Goal: Task Accomplishment & Management: Manage account settings

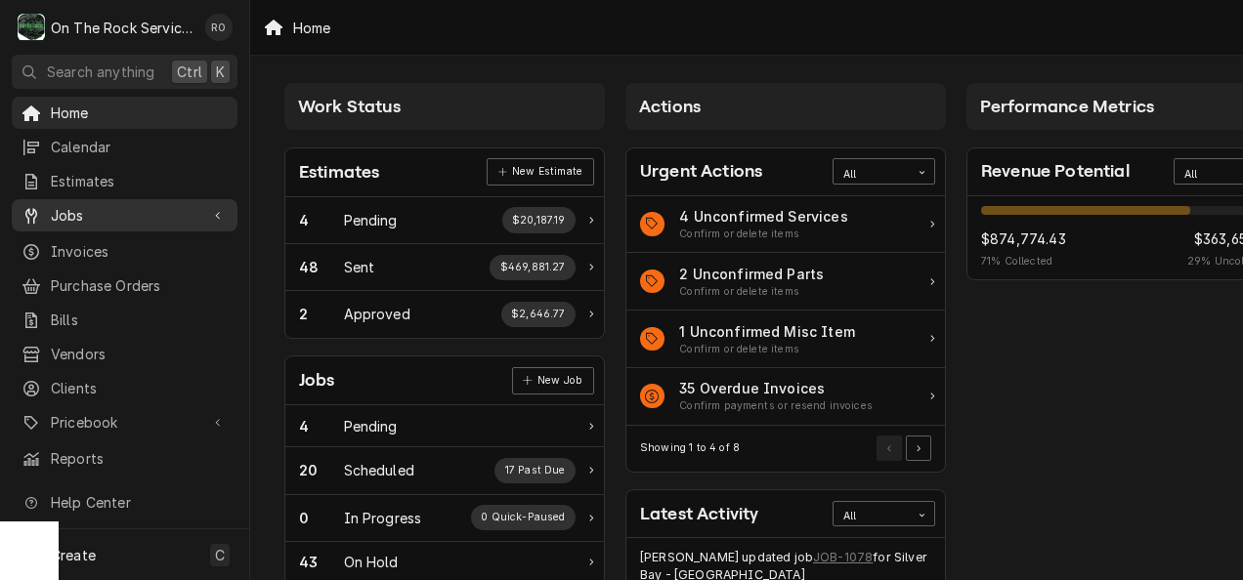
click at [108, 224] on link "Jobs" at bounding box center [125, 215] width 226 height 32
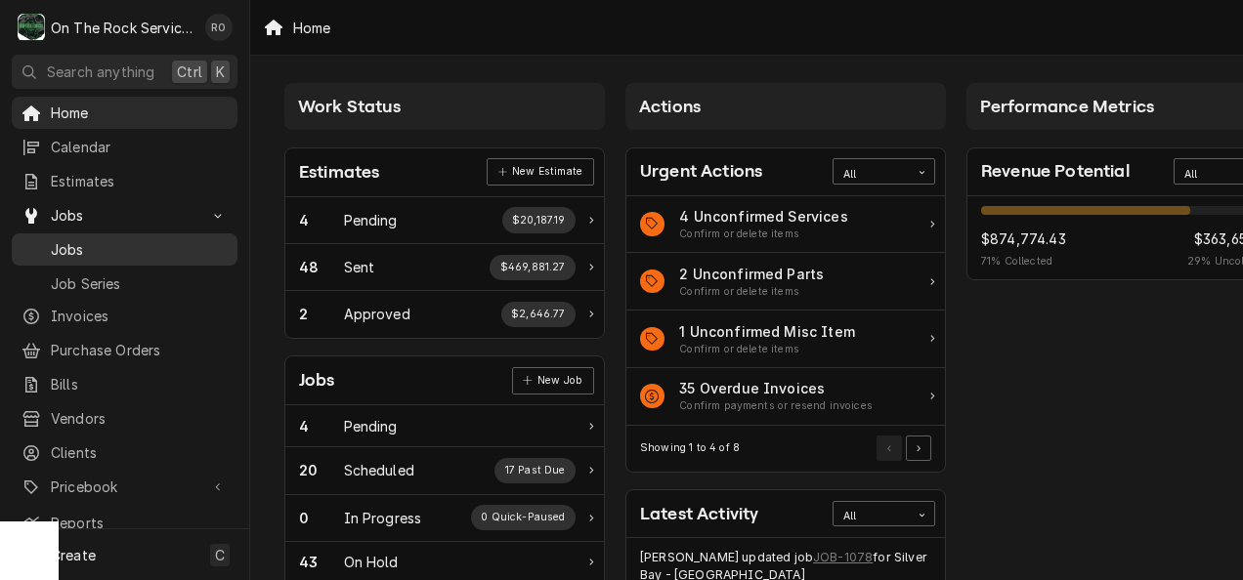
click at [110, 240] on span "Jobs" at bounding box center [139, 249] width 177 height 21
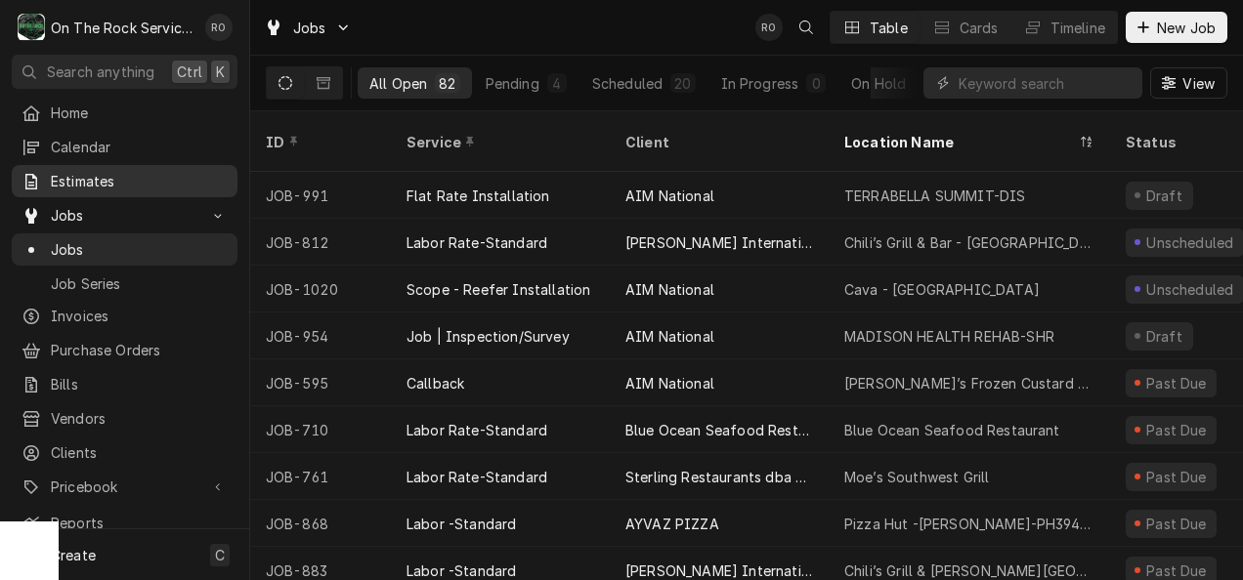
click at [116, 184] on span "Estimates" at bounding box center [139, 181] width 177 height 21
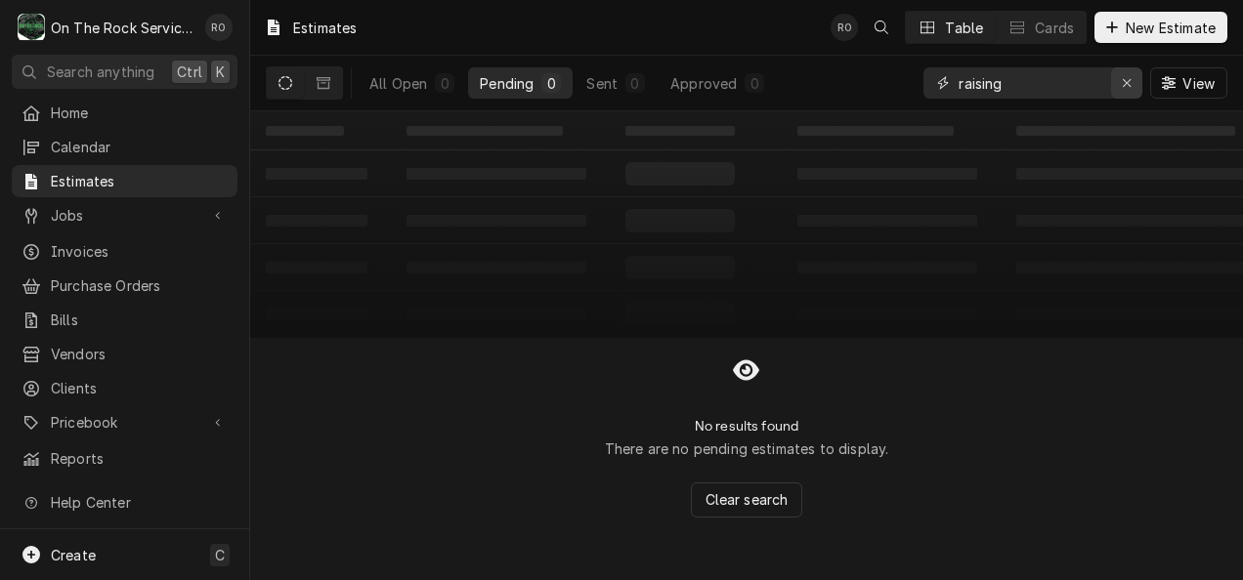
click at [1130, 77] on icon "Erase input" at bounding box center [1127, 83] width 11 height 14
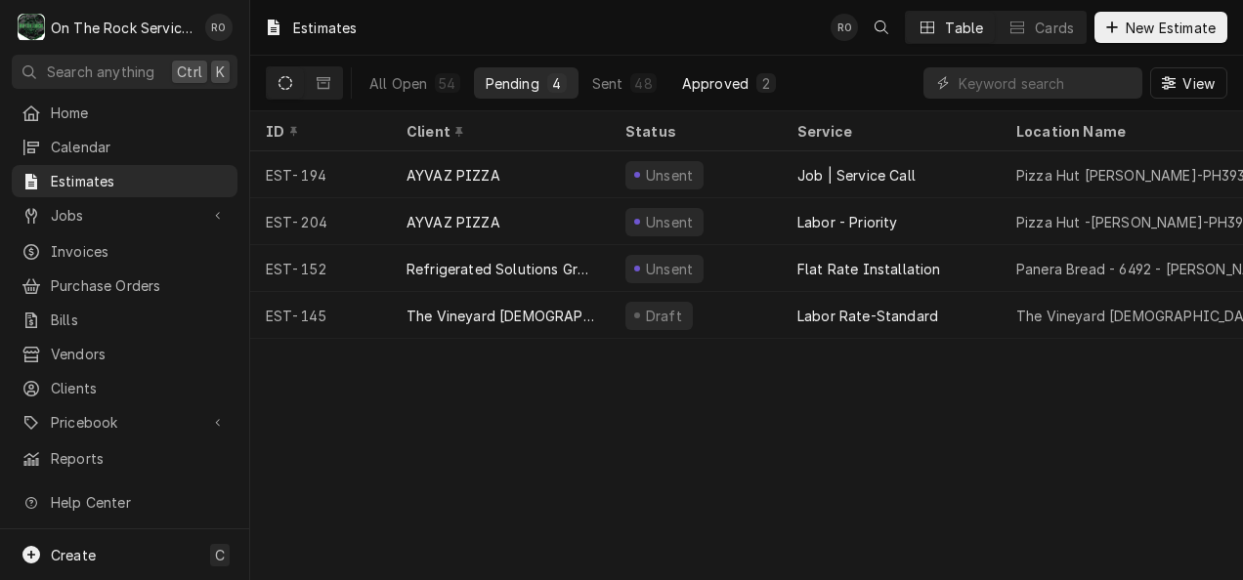
click at [717, 73] on div "Approved" at bounding box center [715, 83] width 66 height 21
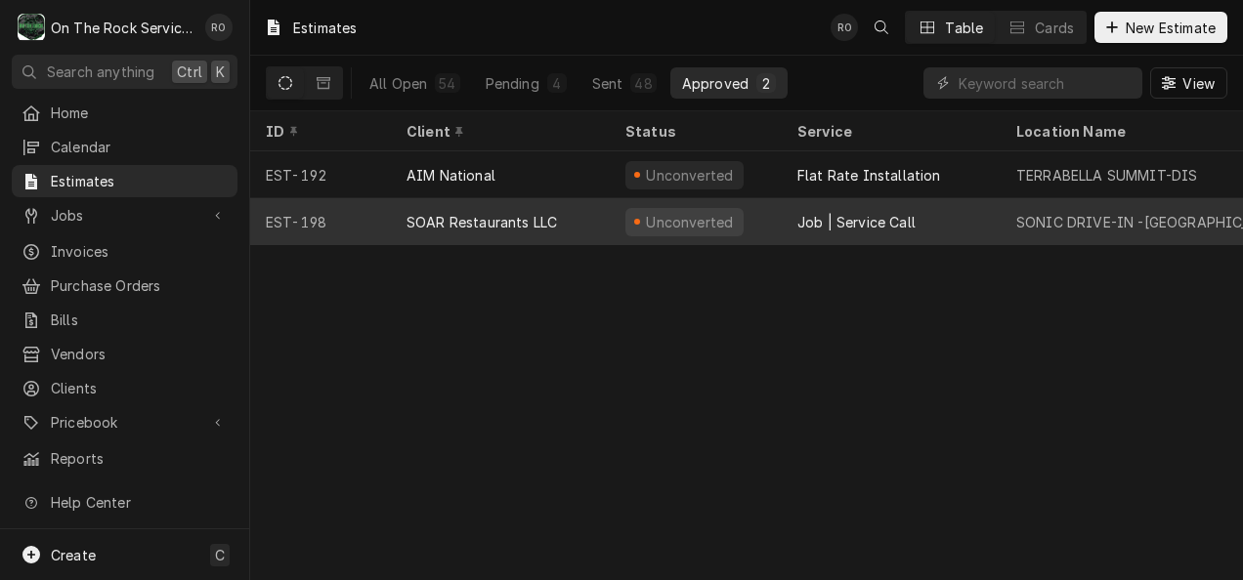
click at [1024, 203] on div "SONIC DRIVE-IN -[GEOGRAPHIC_DATA] [GEOGRAPHIC_DATA]" at bounding box center [1141, 221] width 281 height 47
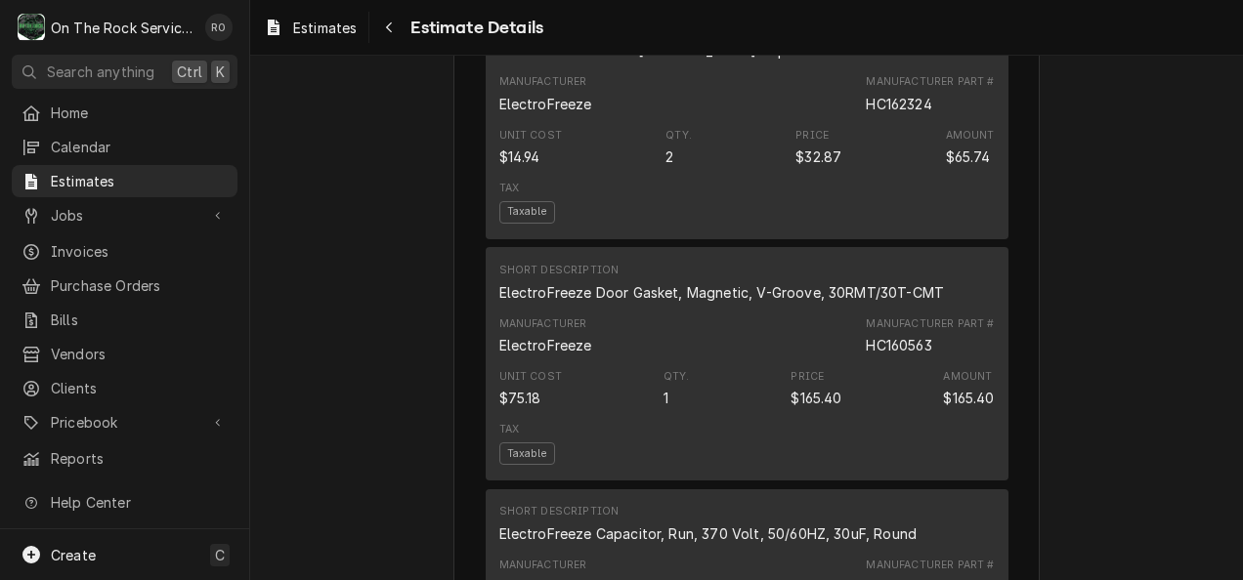
scroll to position [2093, 0]
drag, startPoint x: 859, startPoint y: 168, endPoint x: 935, endPoint y: 172, distance: 76.3
click at [935, 121] on div "Manufacturer ElectroFreeze Manufacturer Part # HC162324" at bounding box center [746, 94] width 495 height 53
copy div "HC162324"
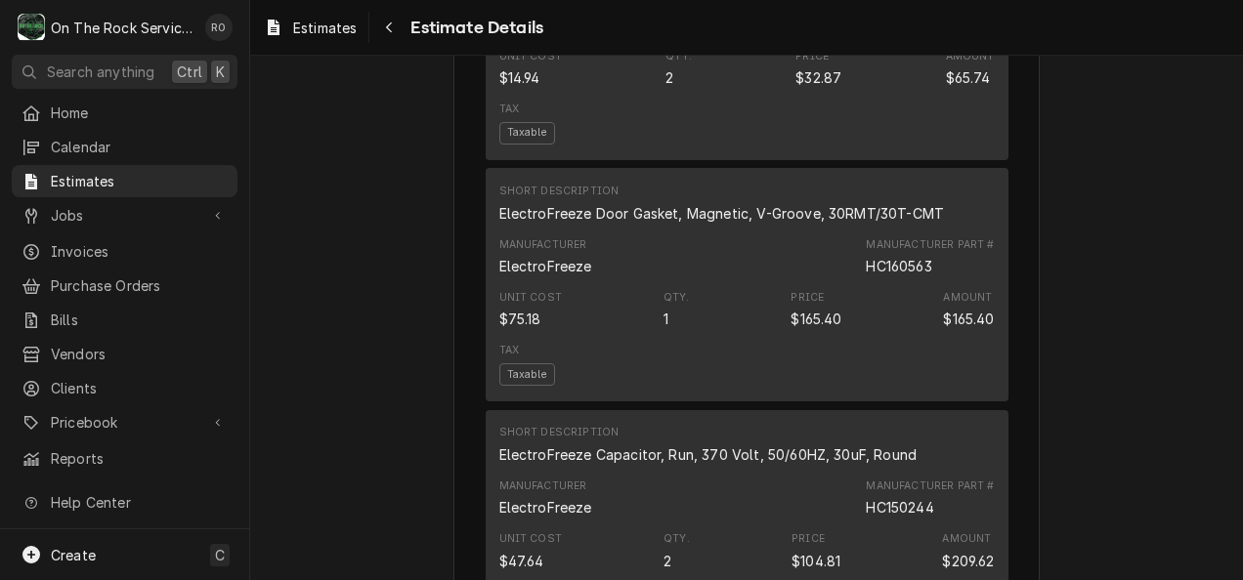
scroll to position [2181, 0]
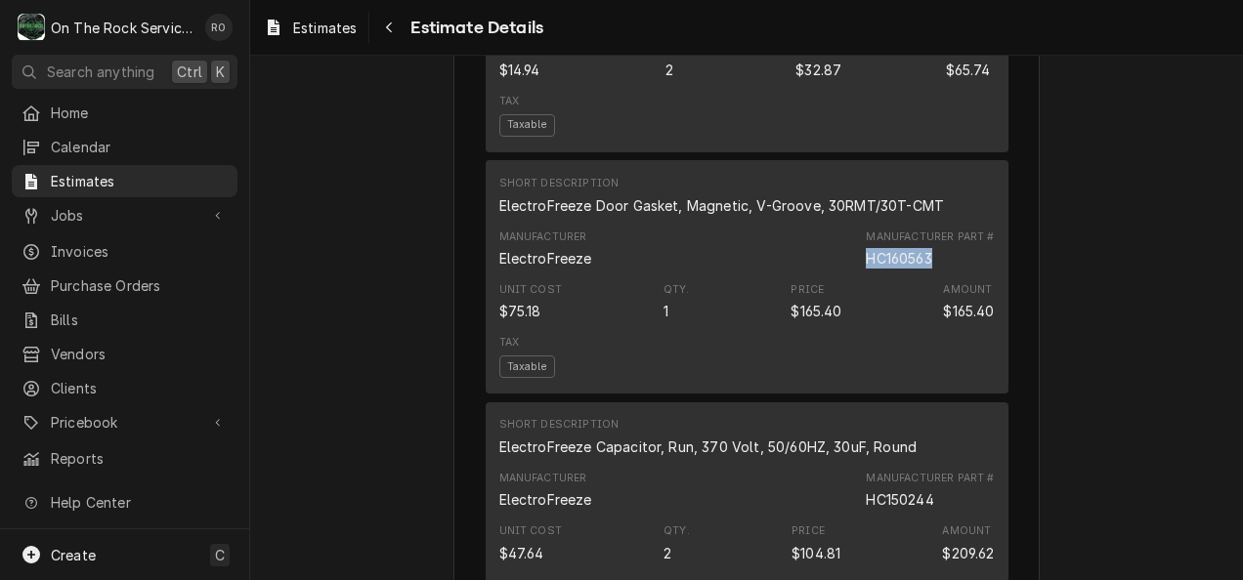
drag, startPoint x: 857, startPoint y: 314, endPoint x: 941, endPoint y: 320, distance: 84.3
click at [941, 276] on div "Manufacturer ElectroFreeze Manufacturer Part # HC160563" at bounding box center [746, 249] width 495 height 53
copy div "HC160563"
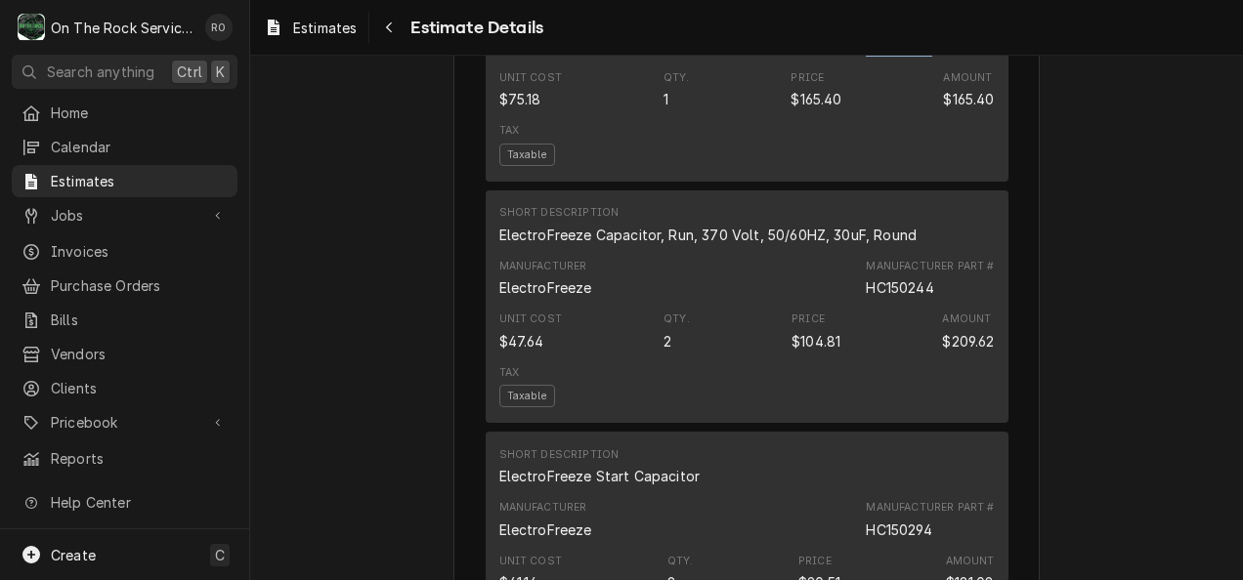
scroll to position [2410, 0]
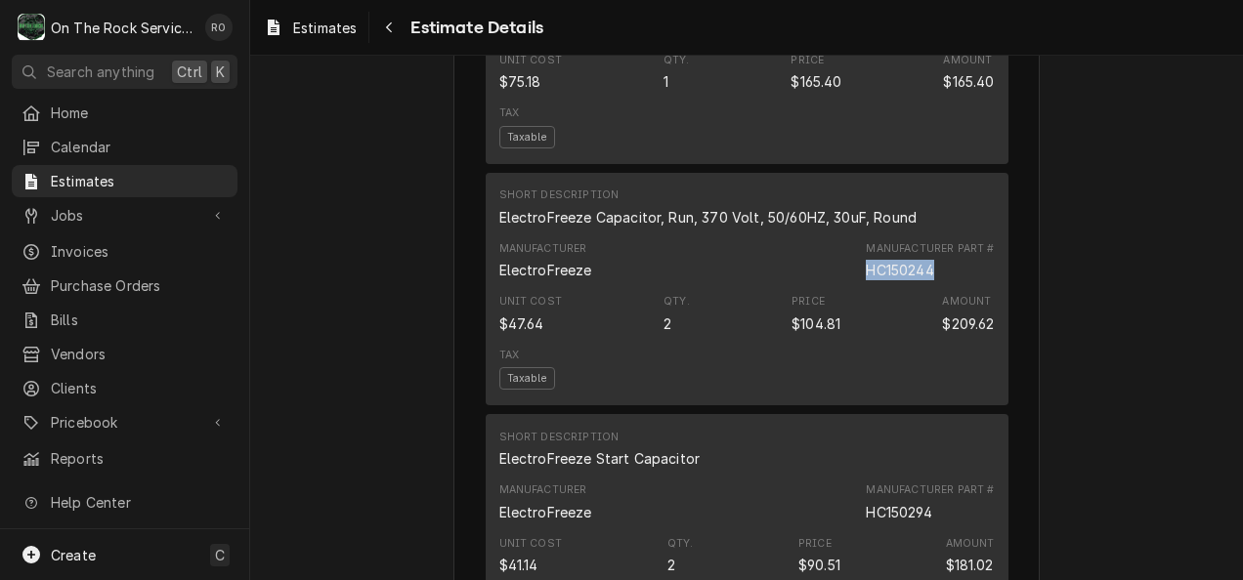
drag, startPoint x: 860, startPoint y: 326, endPoint x: 933, endPoint y: 334, distance: 73.7
click at [933, 280] on div "Manufacturer Part # HC150244" at bounding box center [930, 260] width 128 height 39
copy div "HC150244"
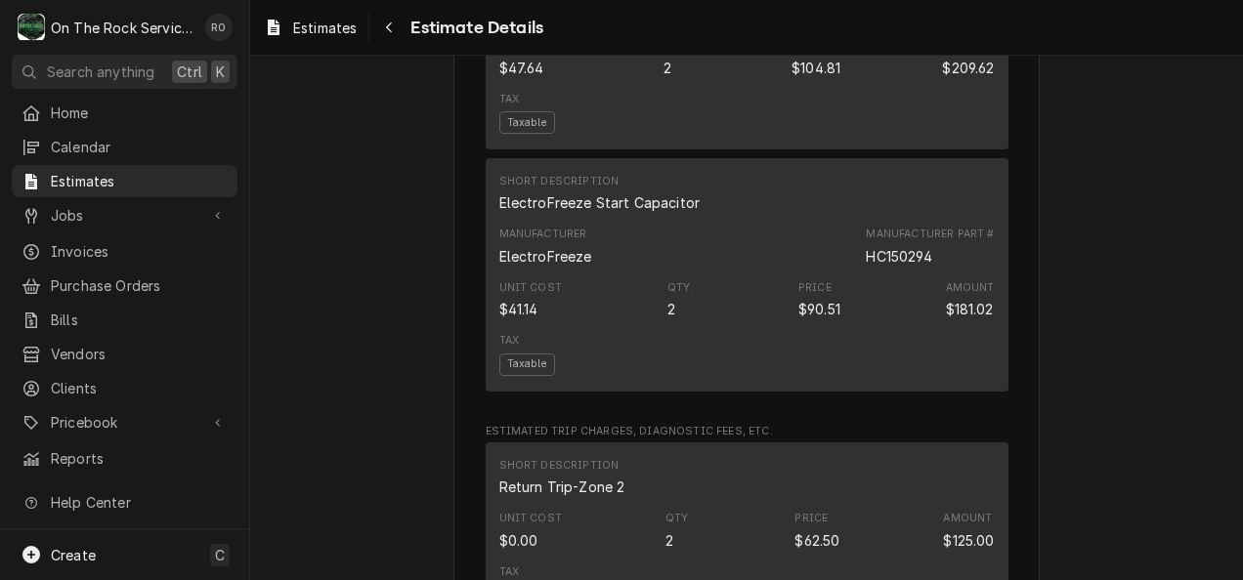
scroll to position [2666, 0]
drag, startPoint x: 859, startPoint y: 312, endPoint x: 932, endPoint y: 315, distance: 73.3
click at [932, 273] on div "Manufacturer ElectroFreeze Manufacturer Part # HC150294" at bounding box center [746, 246] width 495 height 53
copy div "HC150294"
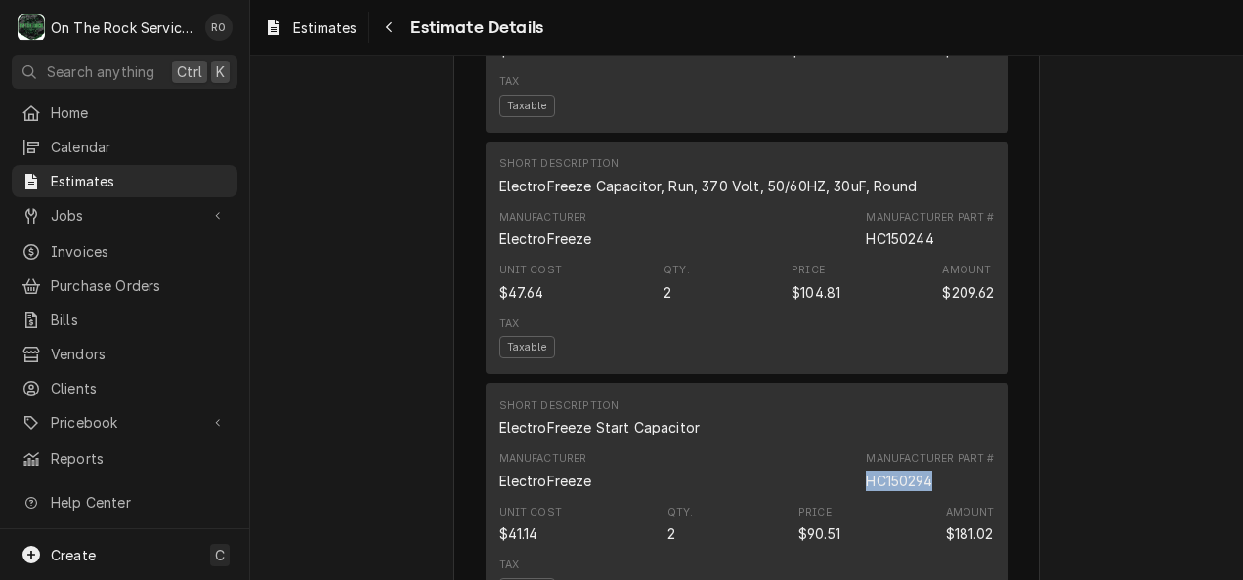
scroll to position [2367, 0]
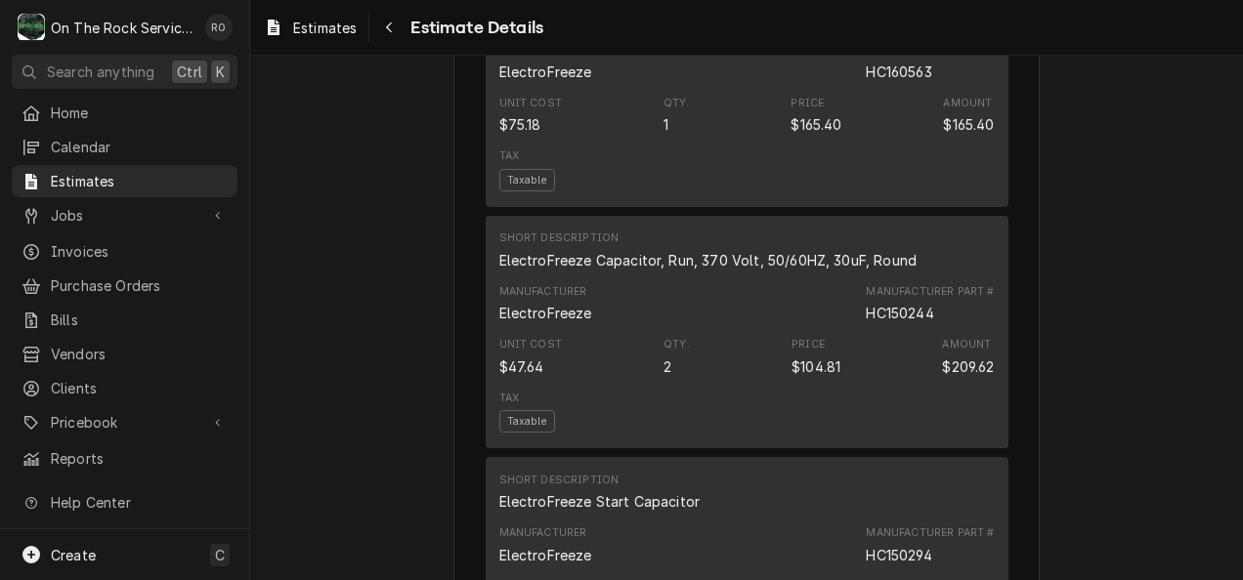
click at [674, 271] on div "ElectroFreeze Capacitor, Run, 370 Volt, 50/60HZ, 30uF, Round" at bounding box center [708, 260] width 418 height 21
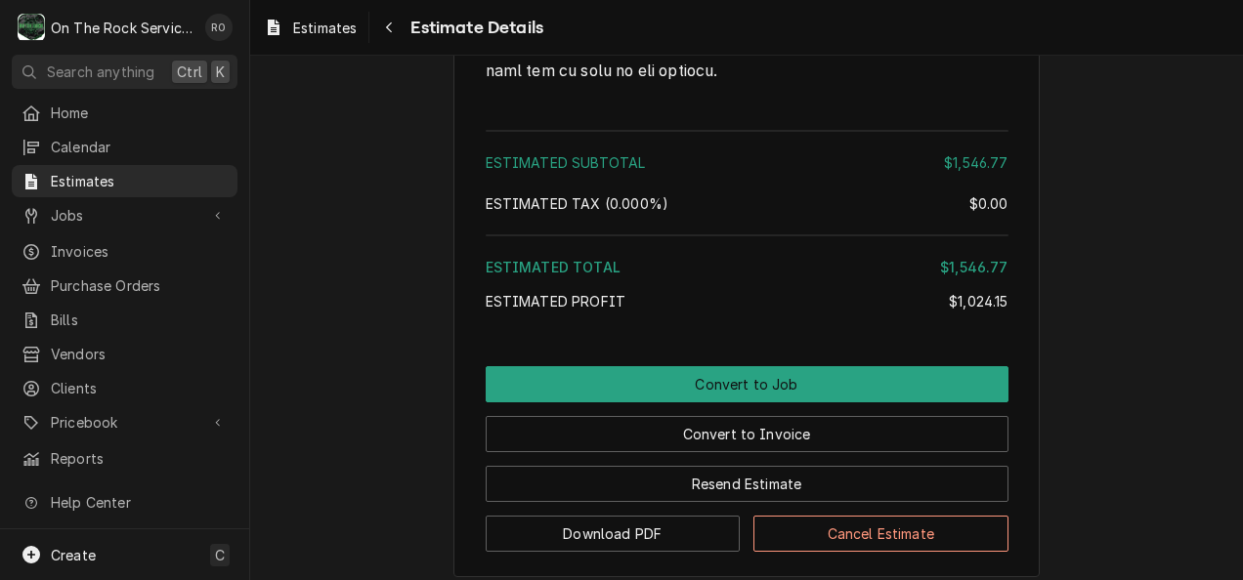
scroll to position [4576, 0]
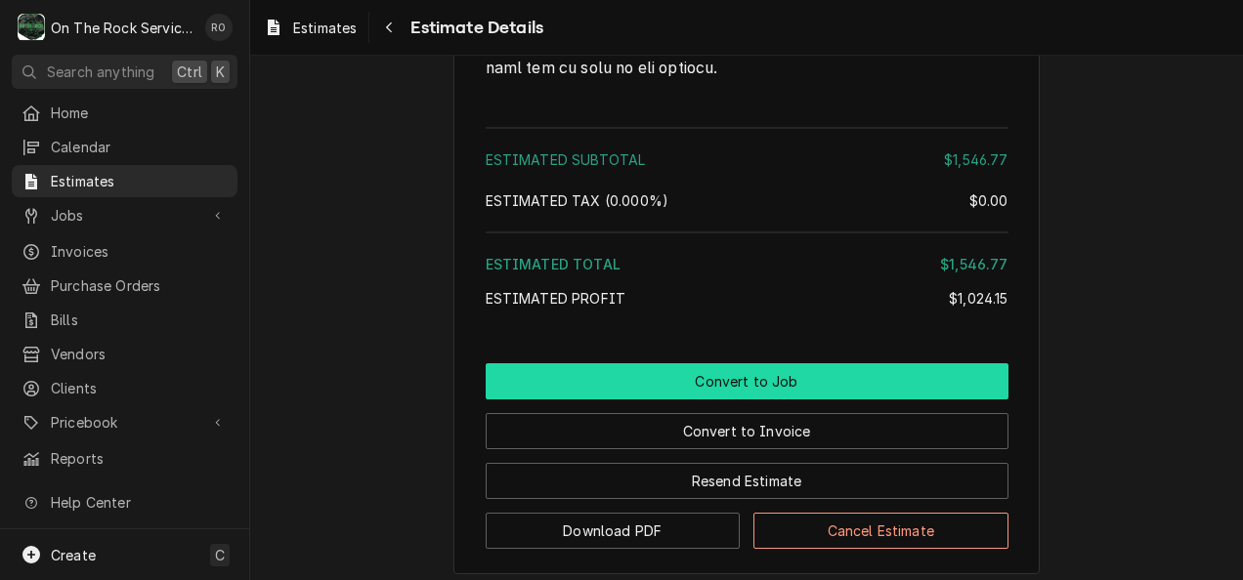
click at [825, 400] on button "Convert to Job" at bounding box center [747, 381] width 523 height 36
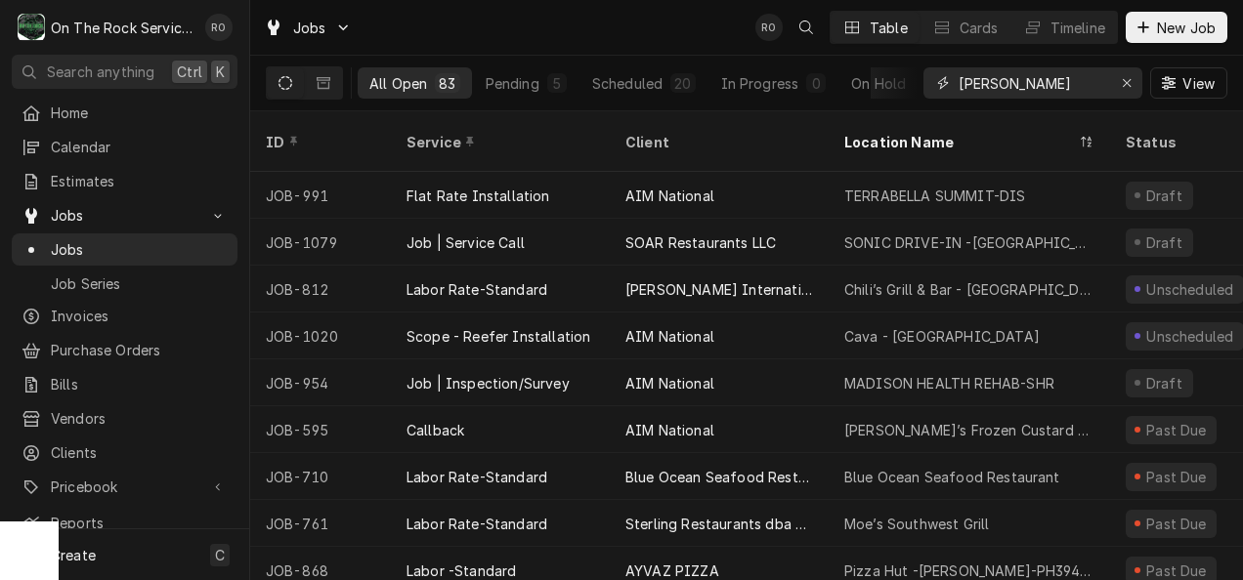
type input "hartwell"
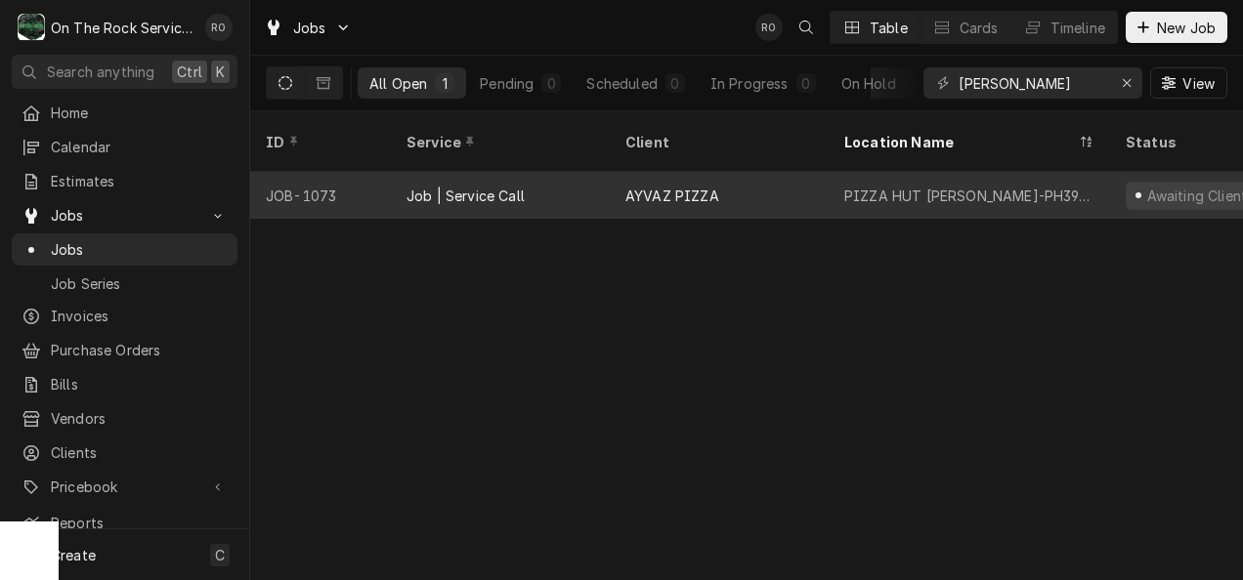
click at [851, 186] on div "PIZZA HUT Hartwell-PH39396" at bounding box center [969, 196] width 250 height 21
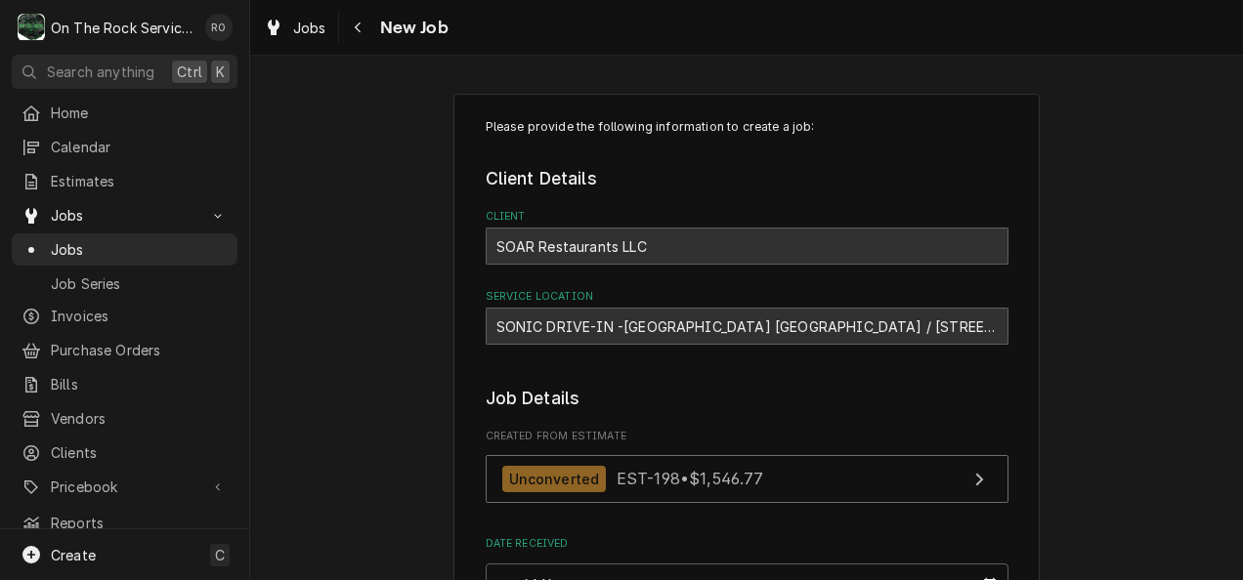
type textarea "x"
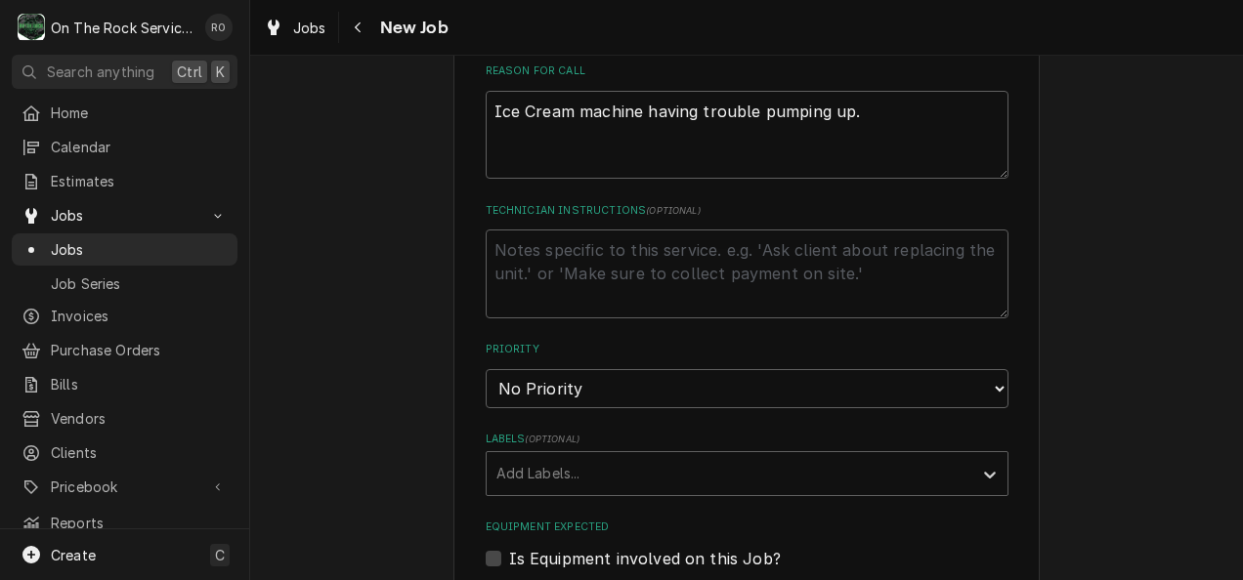
scroll to position [717, 0]
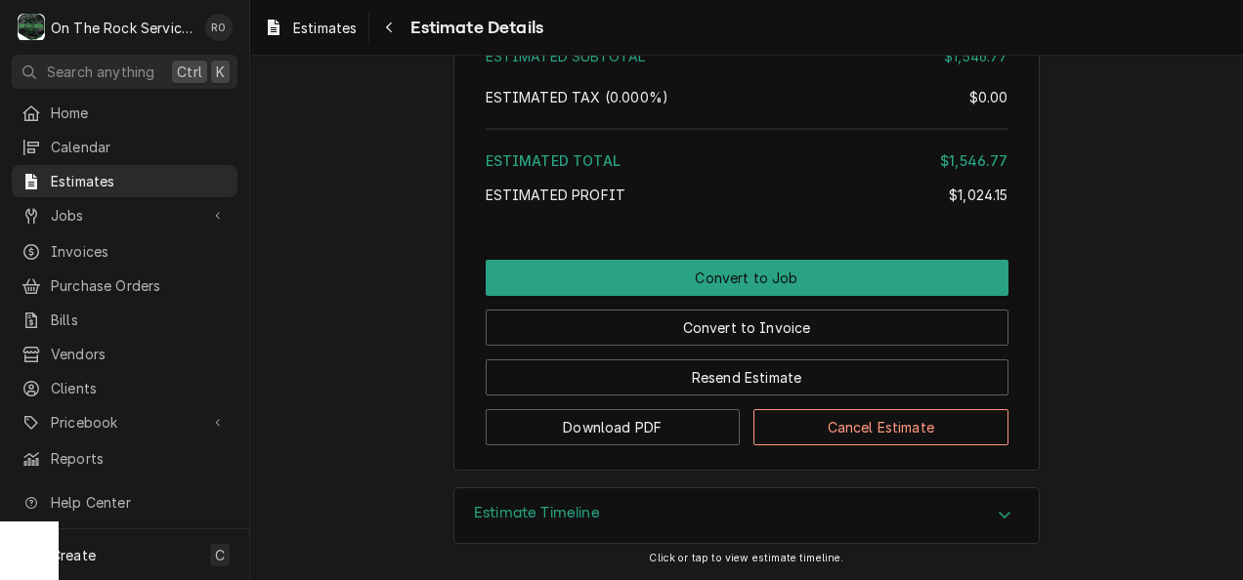
scroll to position [4735, 0]
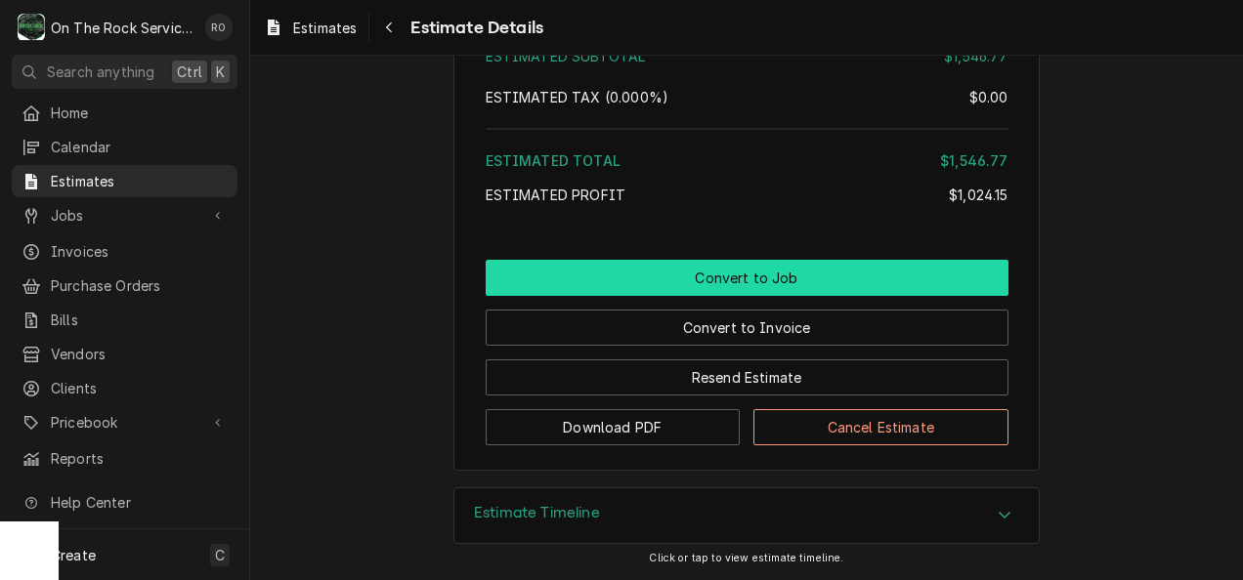
click at [858, 277] on button "Convert to Job" at bounding box center [747, 278] width 523 height 36
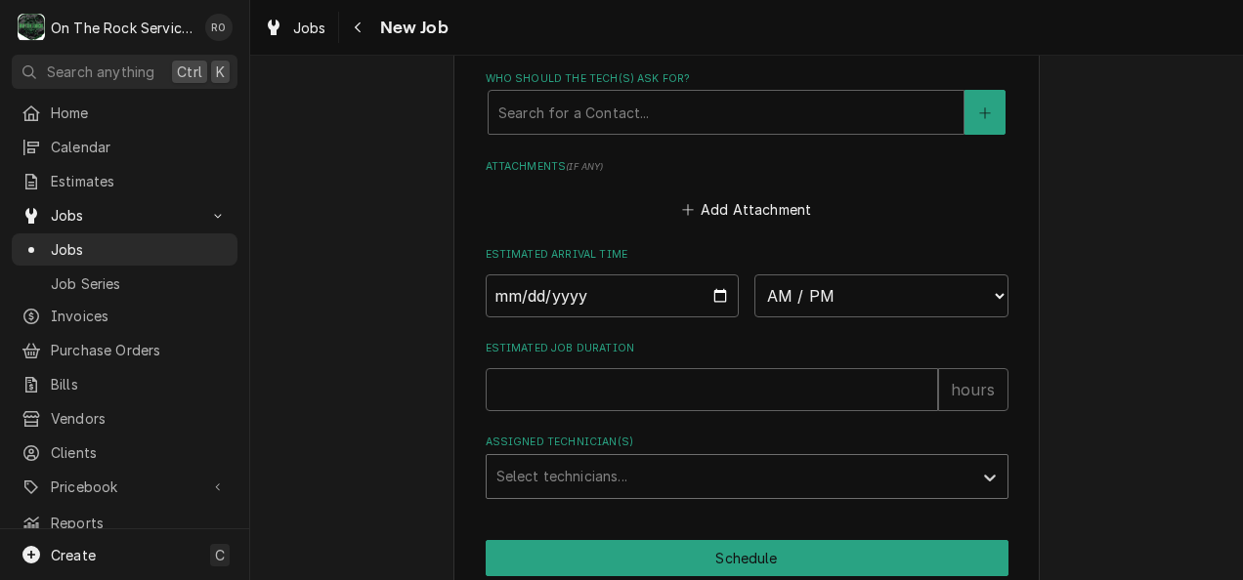
scroll to position [1444, 0]
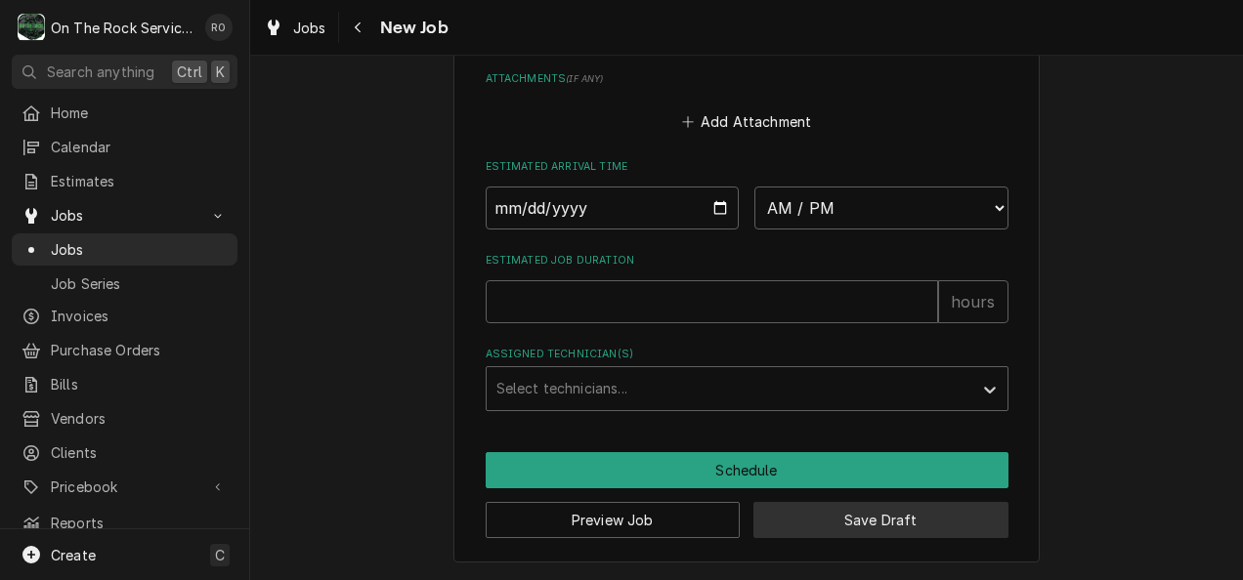
click at [858, 537] on button "Save Draft" at bounding box center [880, 520] width 255 height 36
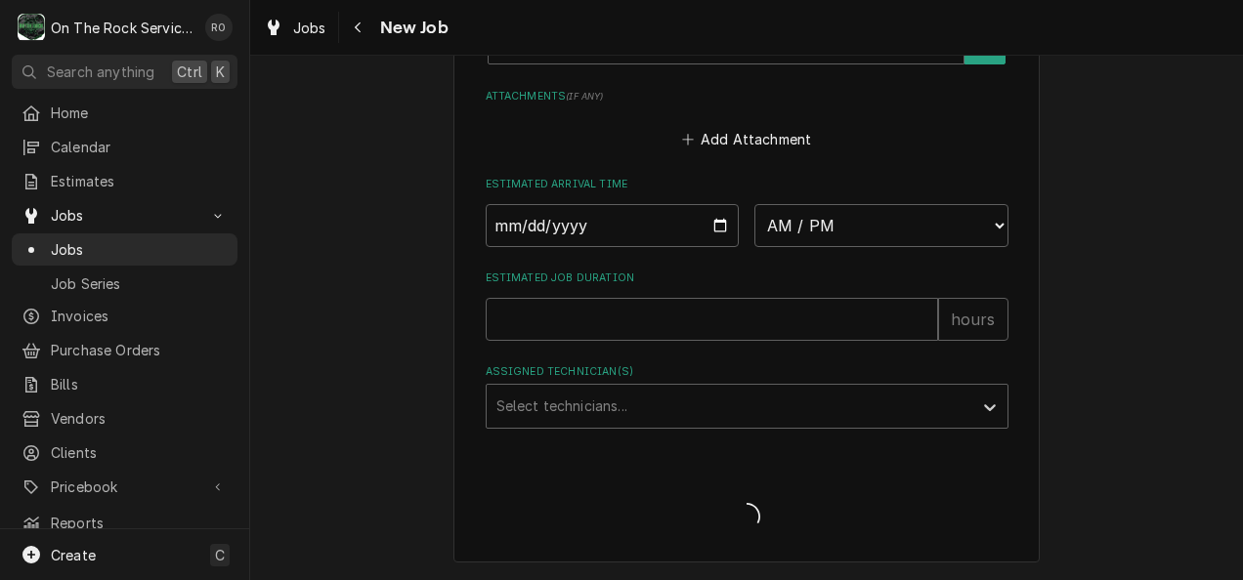
scroll to position [1425, 0]
type textarea "x"
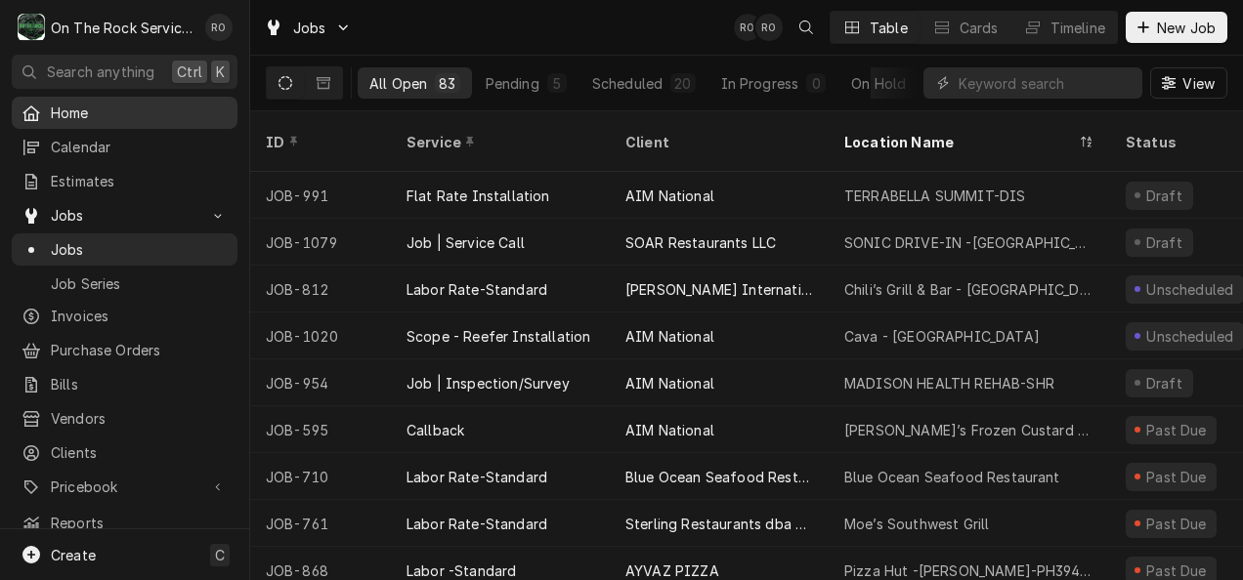
click at [74, 113] on span "Home" at bounding box center [139, 113] width 177 height 21
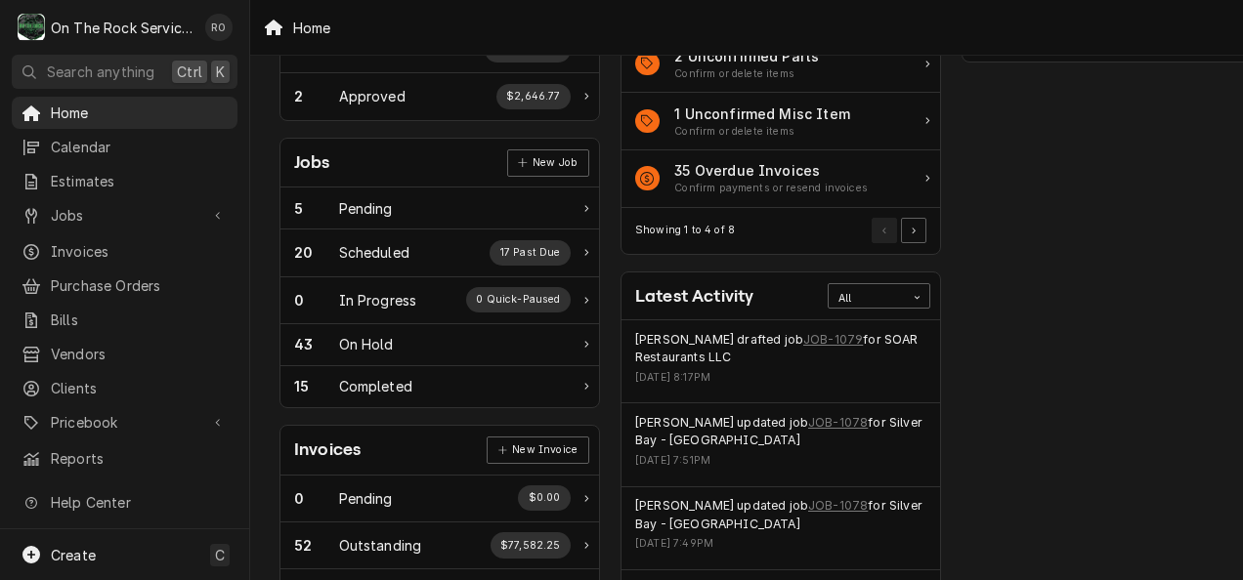
scroll to position [217, 5]
click at [100, 112] on span "Home" at bounding box center [139, 113] width 177 height 21
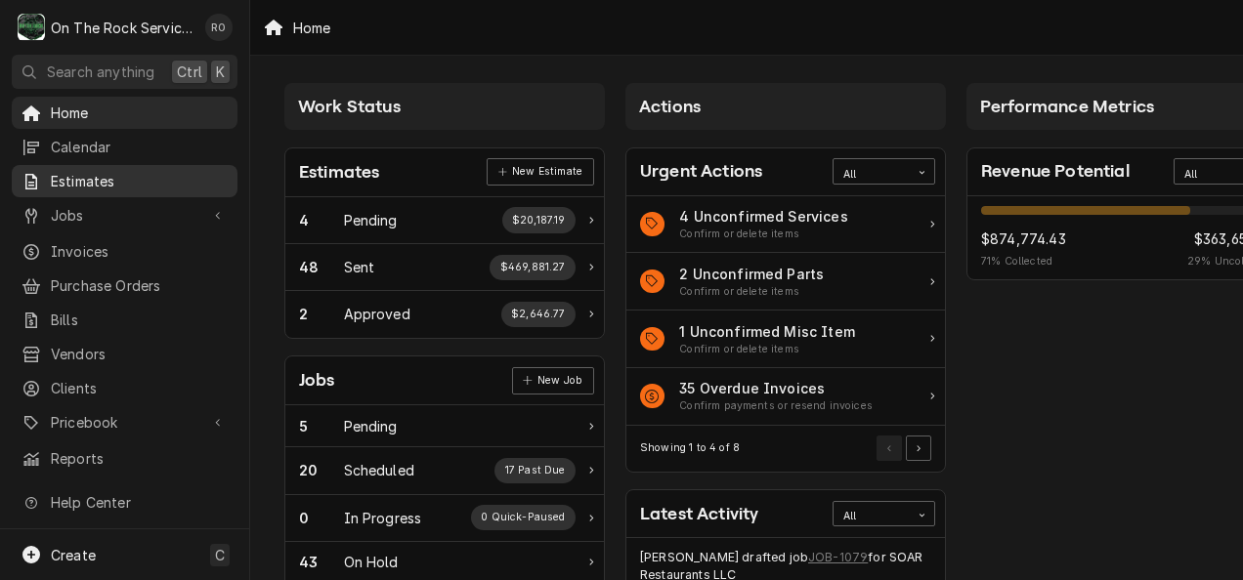
click at [83, 183] on span "Estimates" at bounding box center [139, 181] width 177 height 21
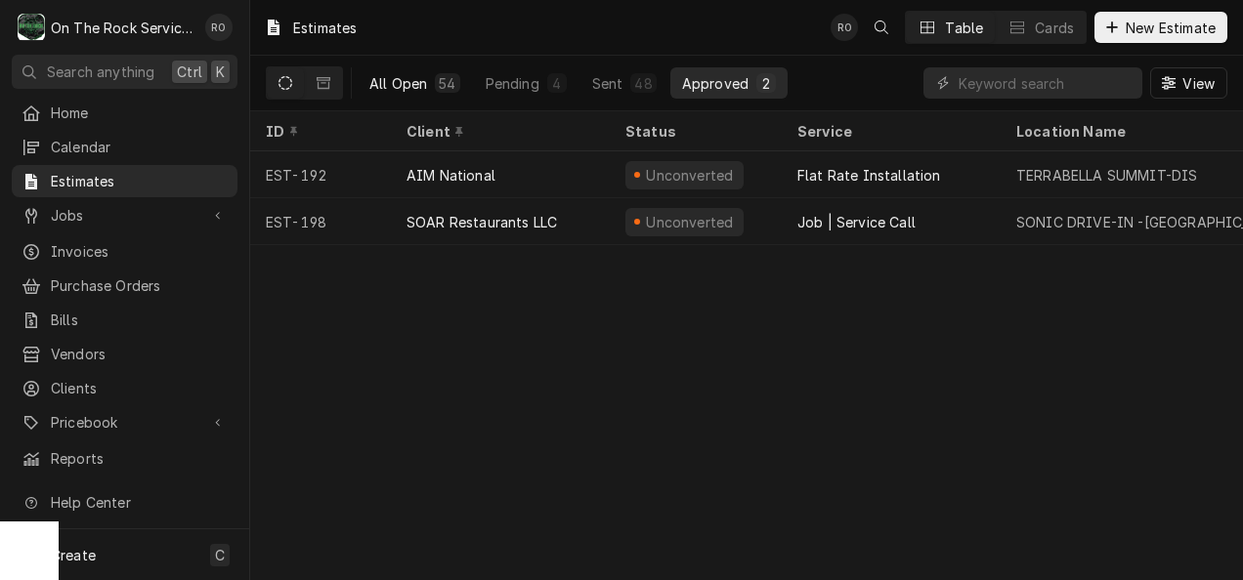
click at [414, 76] on div "All Open" at bounding box center [398, 83] width 58 height 21
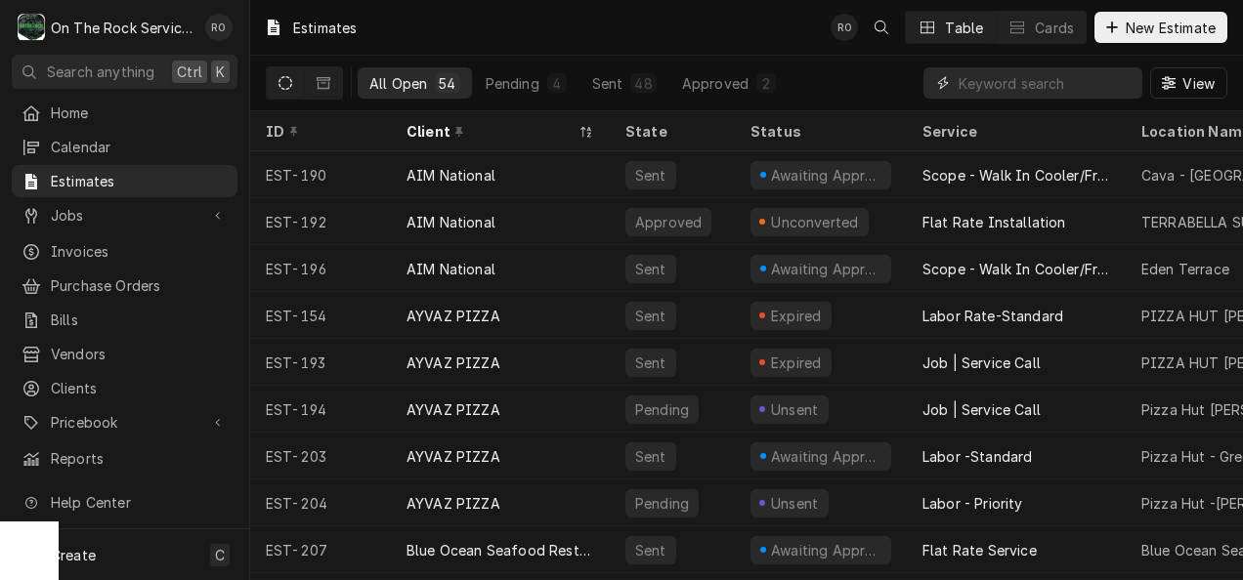
click at [1085, 69] on input "Dynamic Content Wrapper" at bounding box center [1045, 82] width 174 height 31
type input "[PERSON_NAME]"
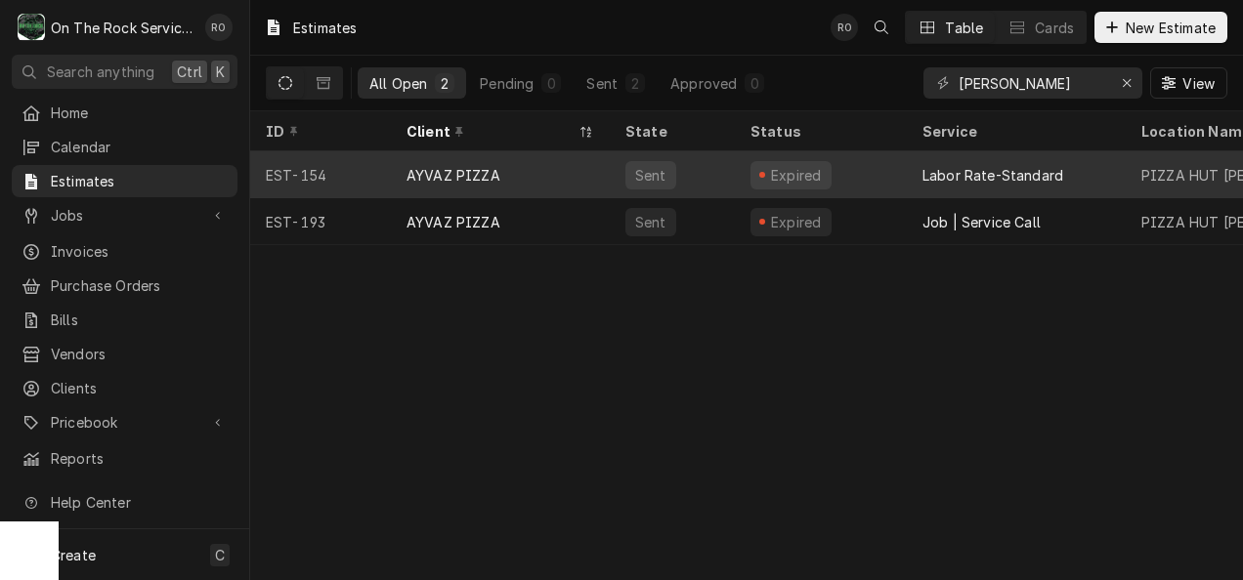
click at [506, 185] on div "AYVAZ PIZZA" at bounding box center [500, 174] width 219 height 47
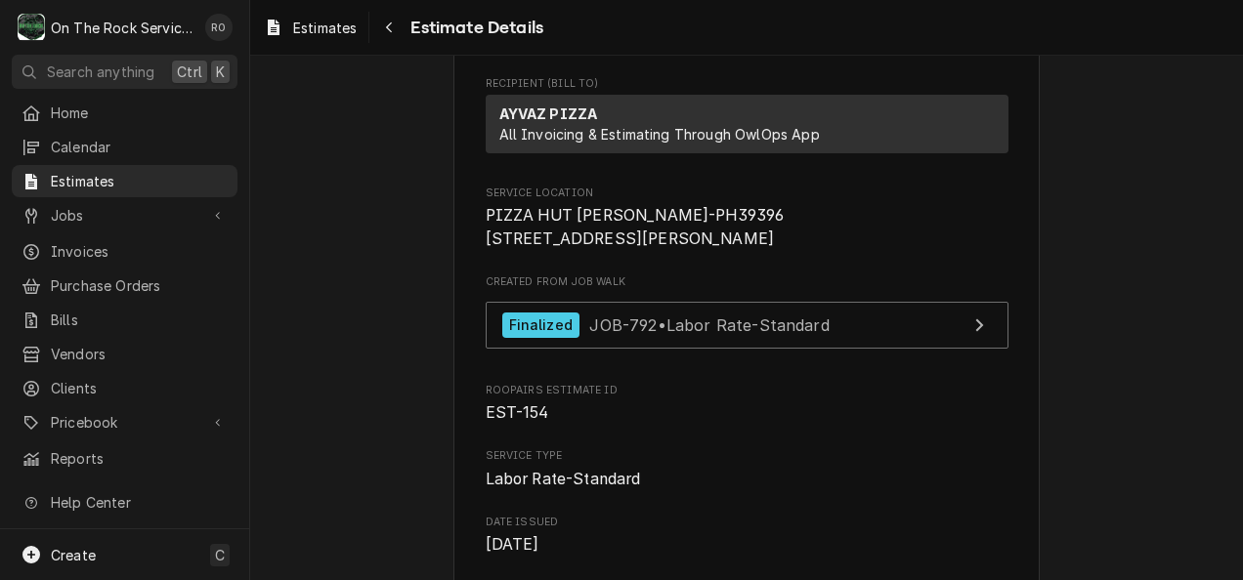
scroll to position [446, 0]
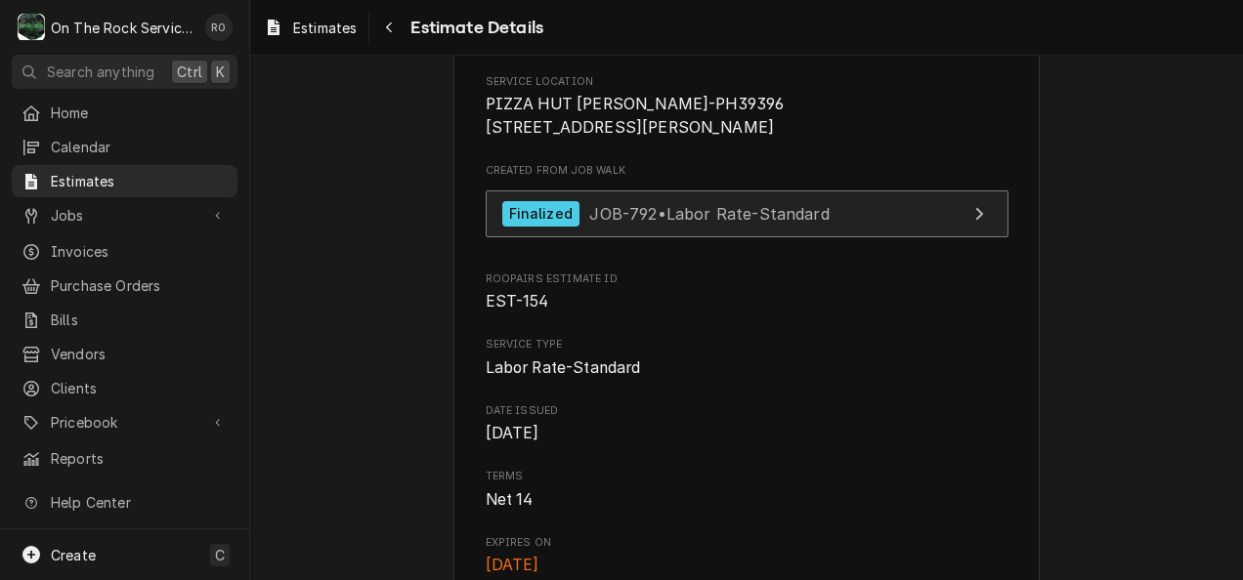
click at [713, 223] on span "JOB-792 • Labor Rate-Standard" at bounding box center [708, 213] width 239 height 20
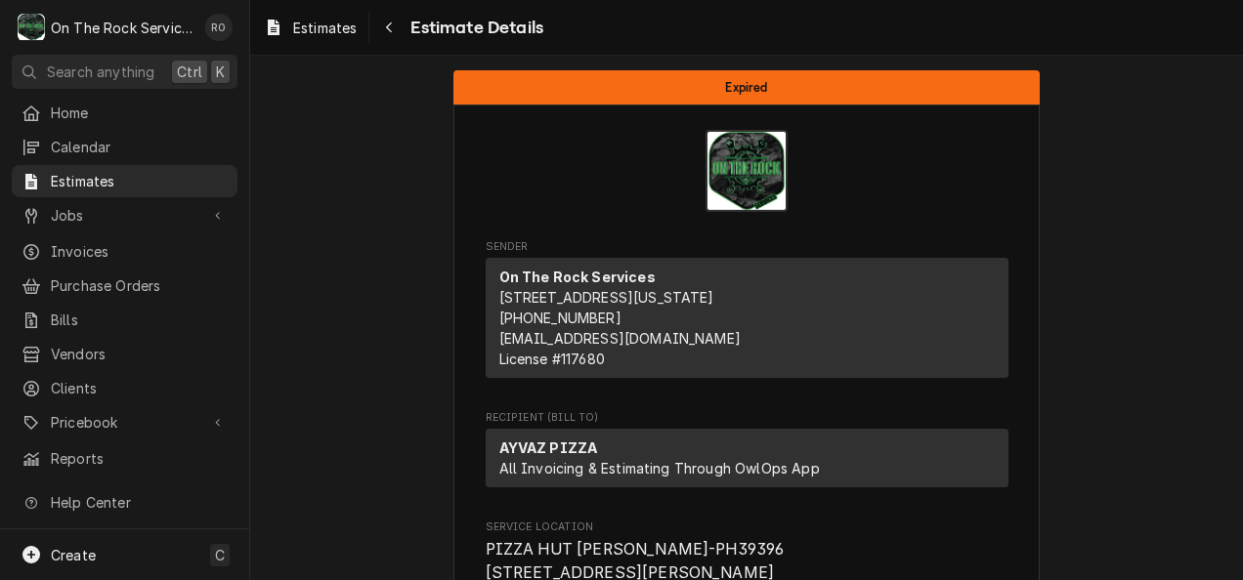
scroll to position [13, 0]
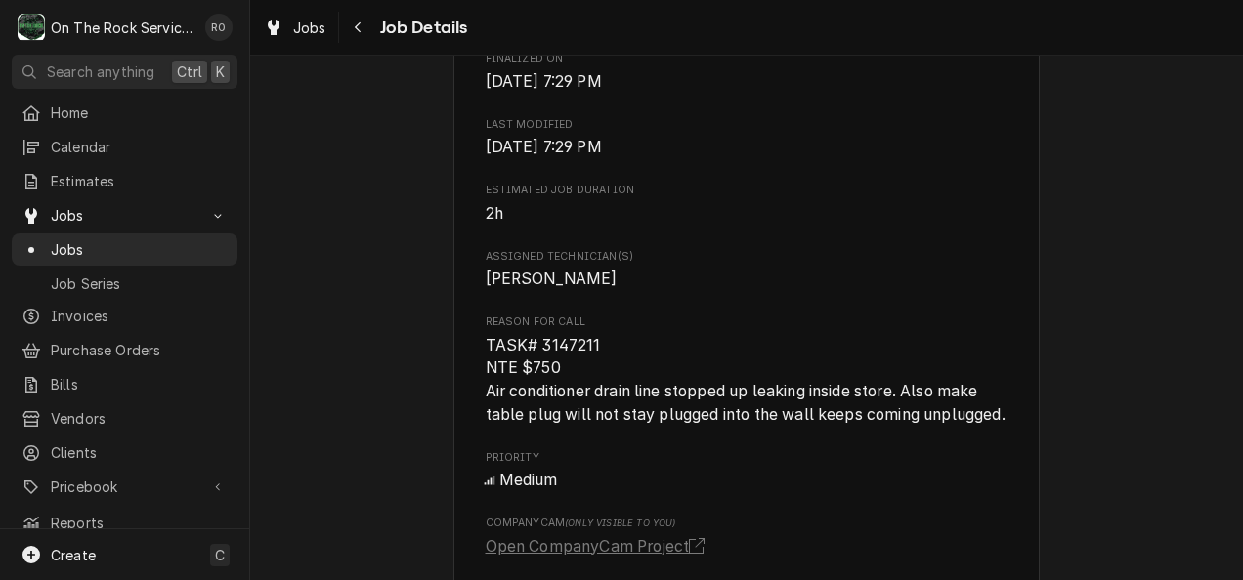
scroll to position [762, 0]
drag, startPoint x: 530, startPoint y: 367, endPoint x: 645, endPoint y: 378, distance: 115.8
click at [645, 378] on span "TASK# 3147211 NTE $750 Air conditioner drain line stopped up leaking inside sto…" at bounding box center [747, 381] width 523 height 93
copy span "3147211"
click at [638, 266] on span "Assigned Technician(s)" at bounding box center [747, 258] width 523 height 16
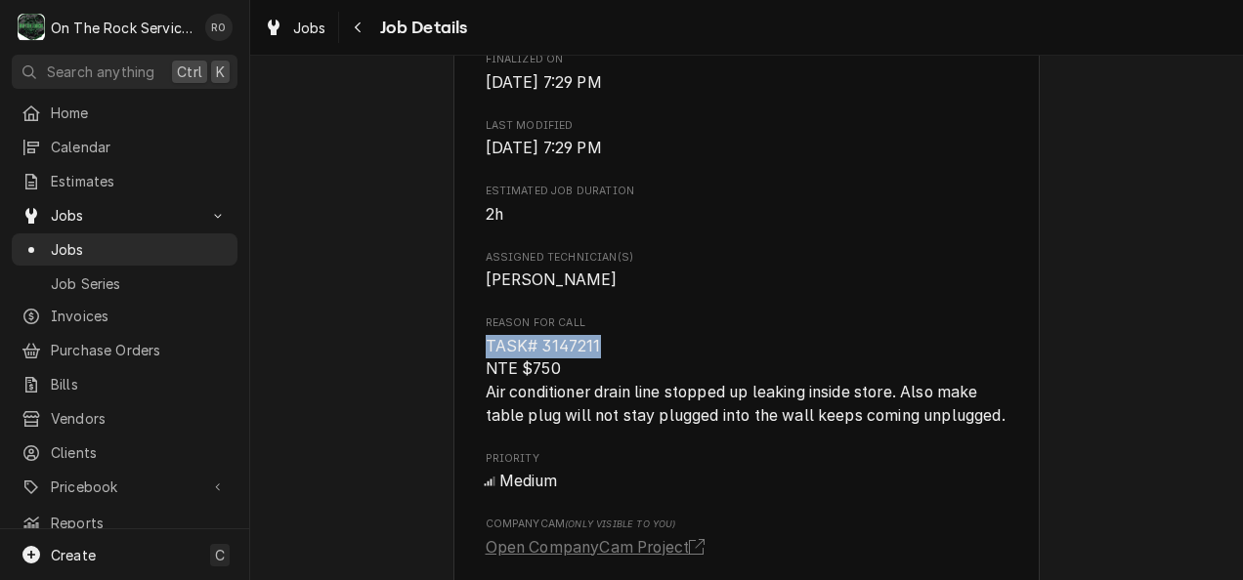
drag, startPoint x: 481, startPoint y: 369, endPoint x: 606, endPoint y: 366, distance: 125.1
click at [606, 366] on span "TASK# 3147211 NTE $750 Air conditioner drain line stopped up leaking inside sto…" at bounding box center [747, 381] width 523 height 93
copy span "TASK# 3147211"
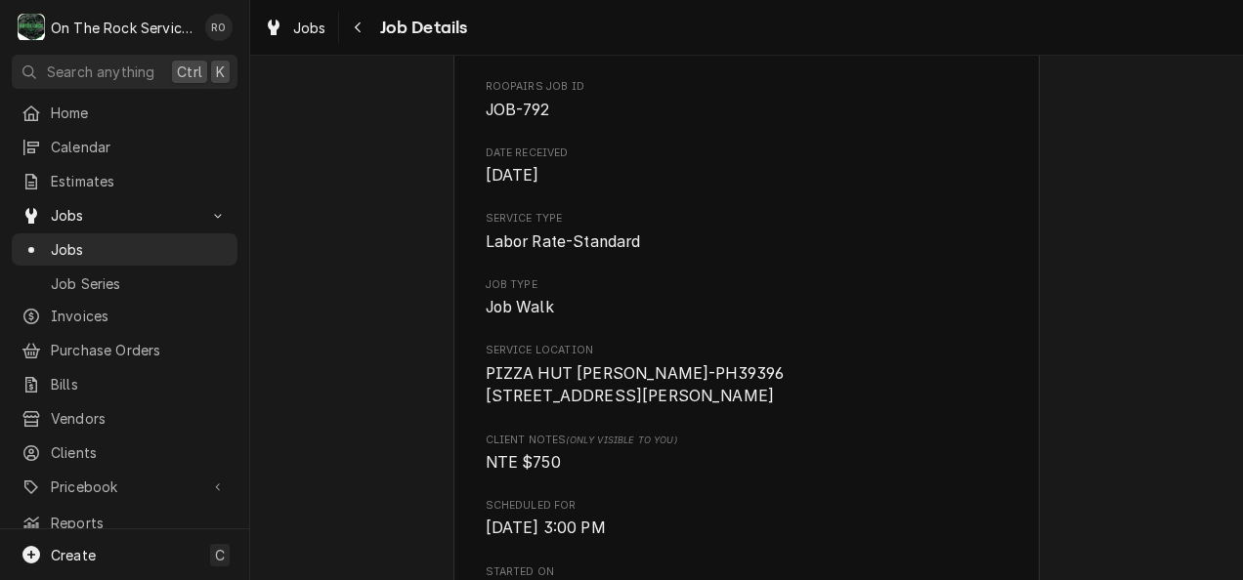
scroll to position [176, 0]
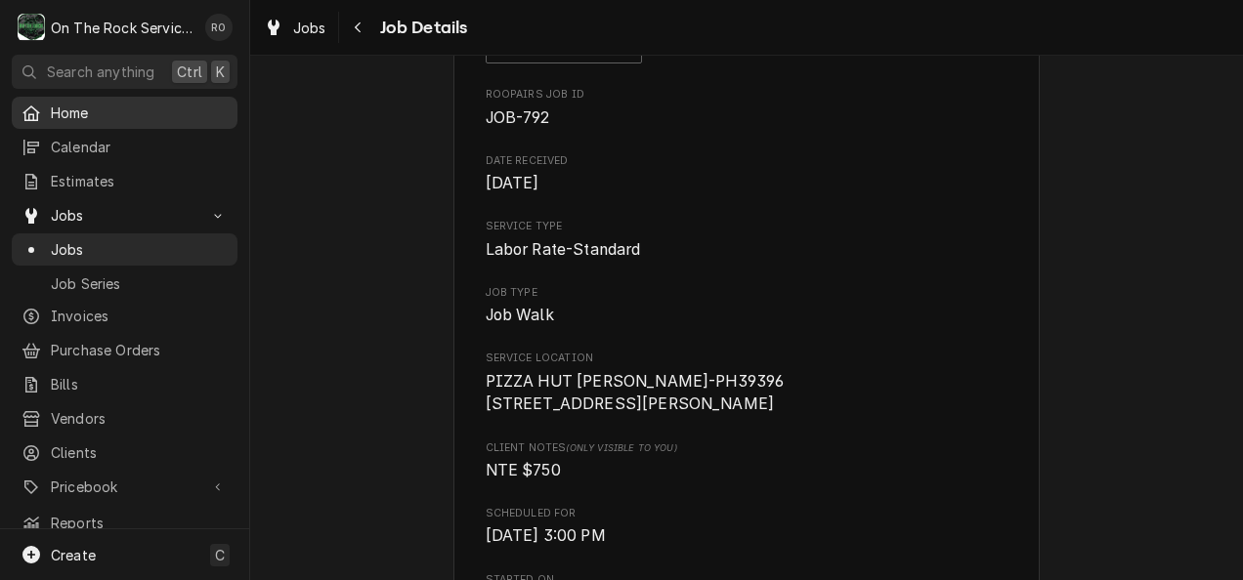
click at [88, 113] on span "Home" at bounding box center [139, 113] width 177 height 21
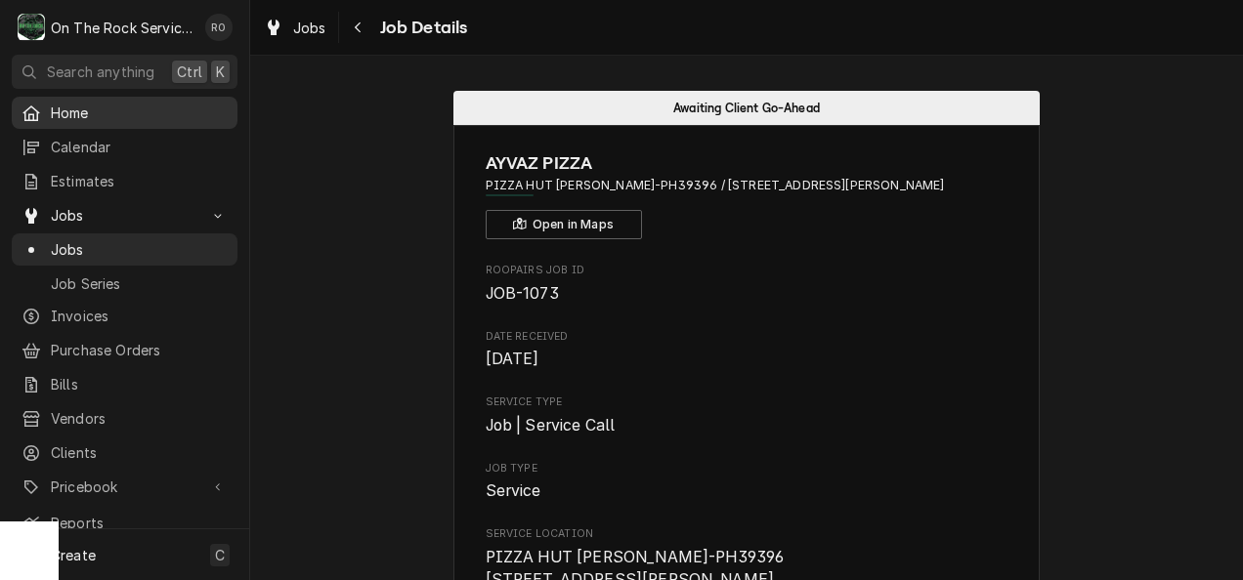
click at [76, 106] on span "Home" at bounding box center [139, 113] width 177 height 21
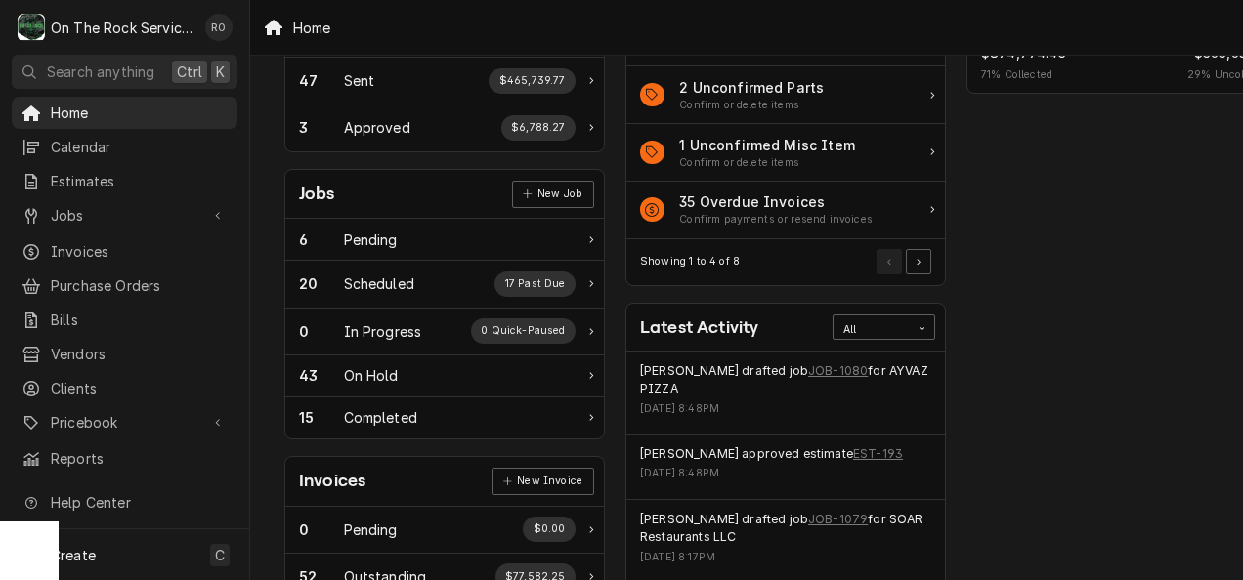
scroll to position [192, 0]
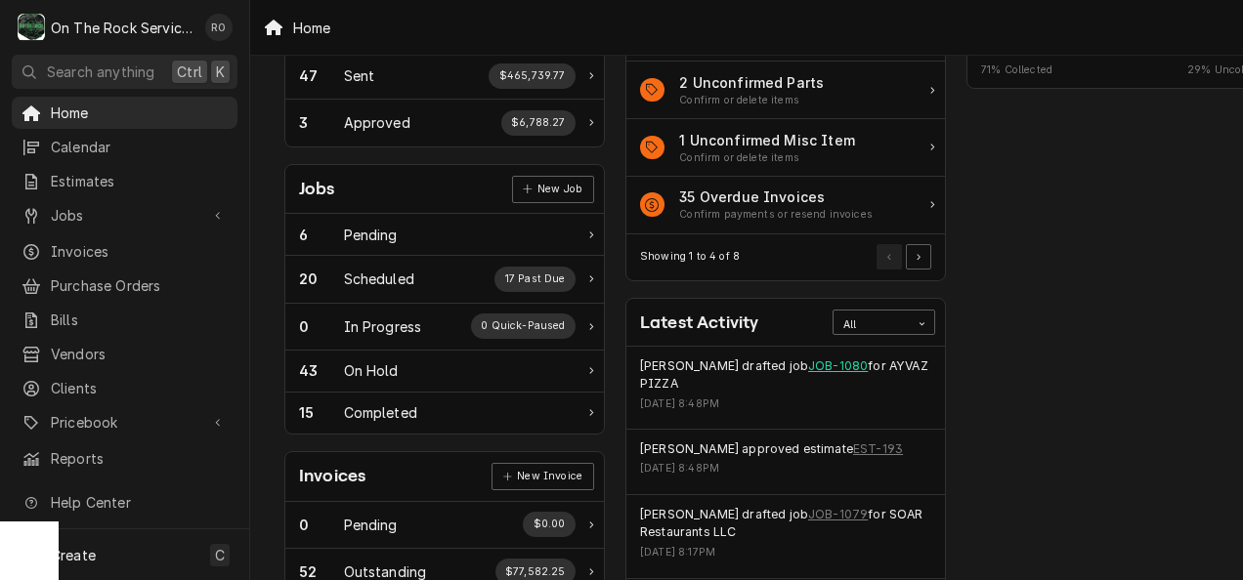
click at [817, 369] on link "JOB-1080" at bounding box center [838, 367] width 60 height 18
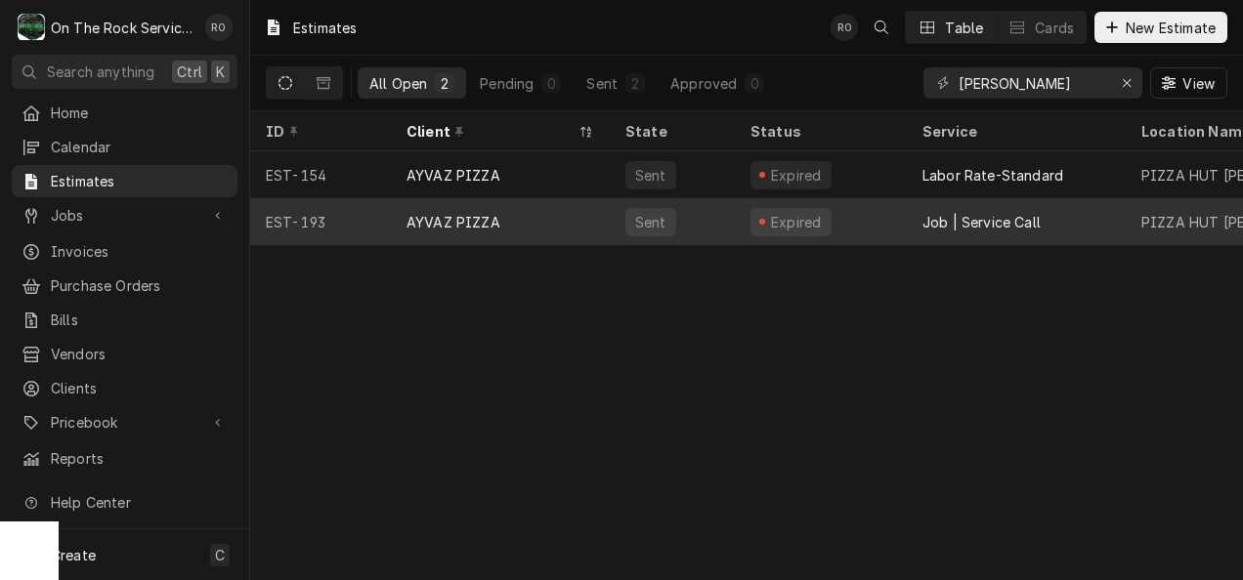
click at [745, 215] on div "Expired" at bounding box center [821, 221] width 172 height 47
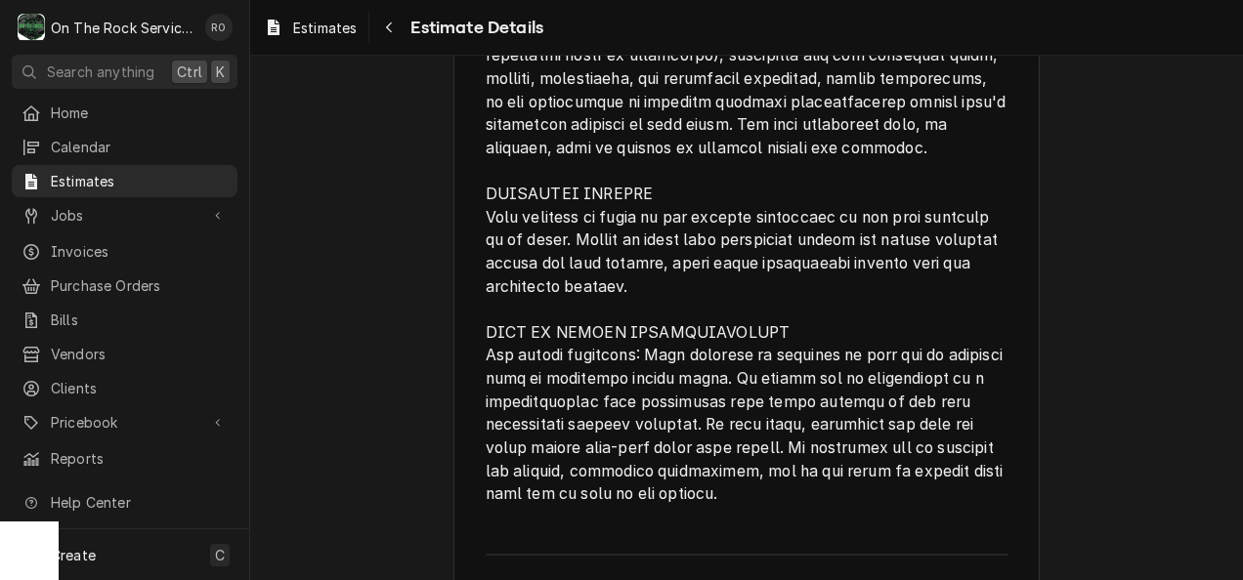
scroll to position [5283, 0]
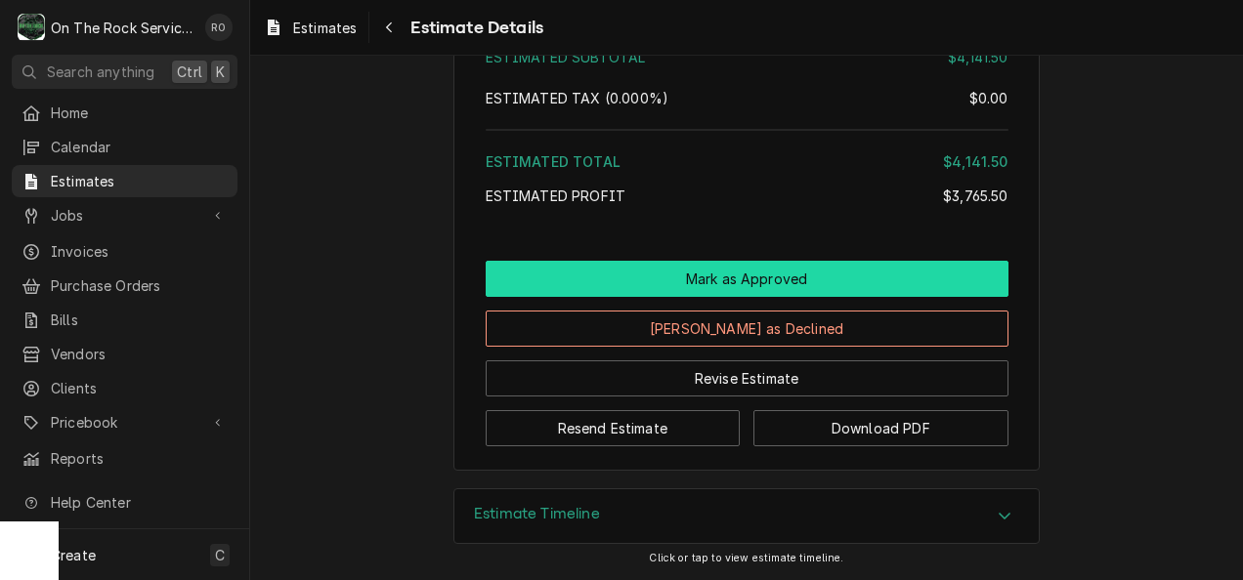
click at [727, 276] on button "Mark as Approved" at bounding box center [747, 279] width 523 height 36
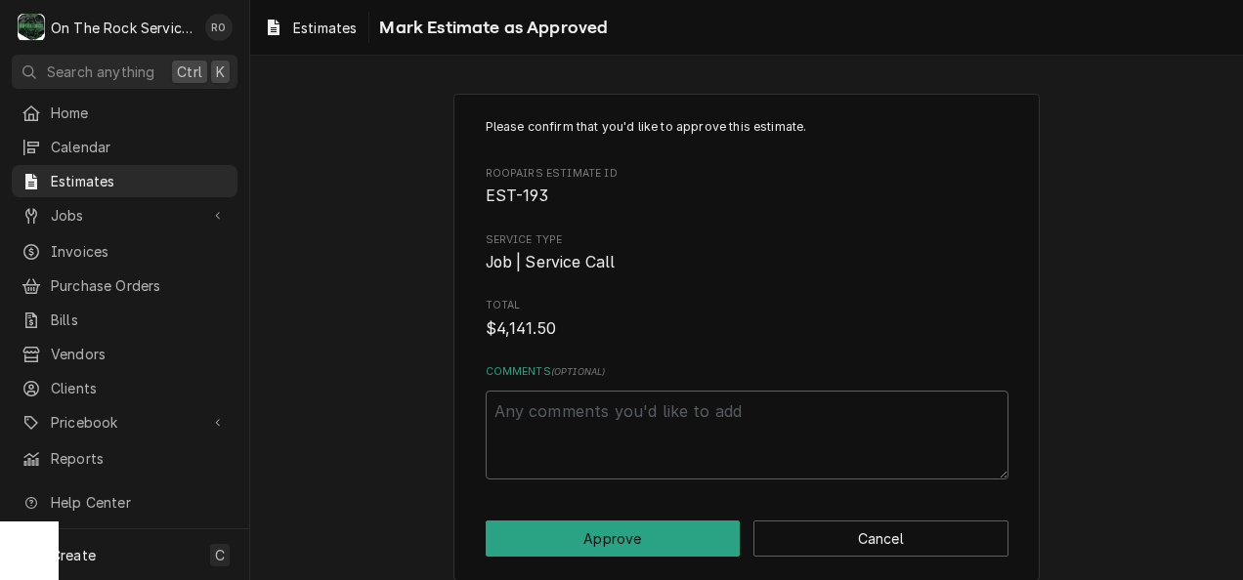
scroll to position [18, 0]
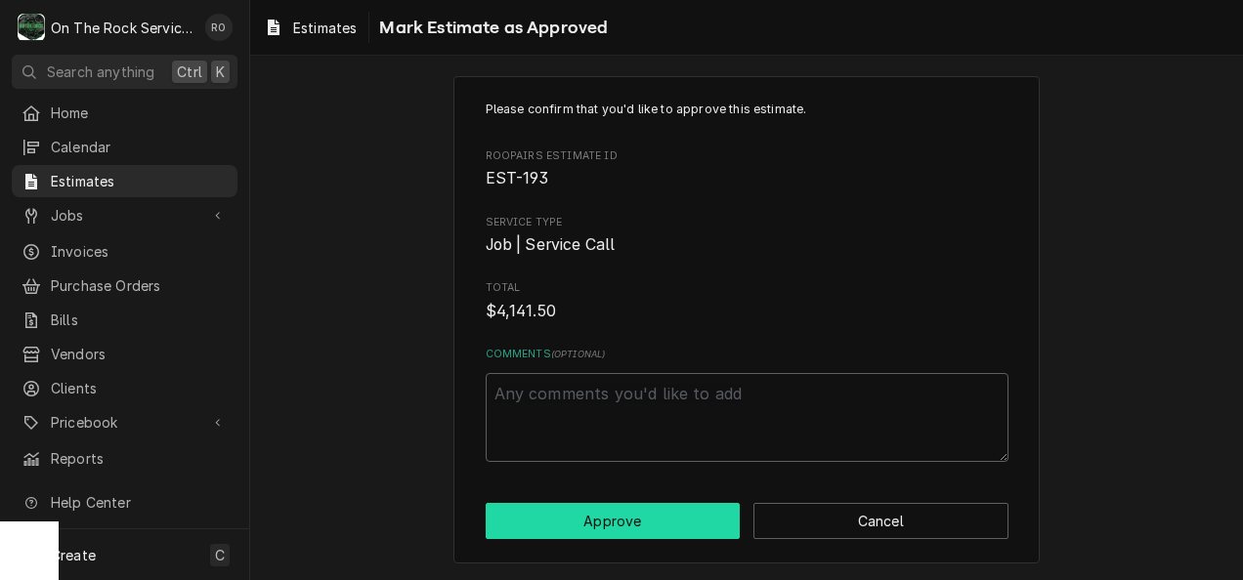
click at [614, 532] on button "Approve" at bounding box center [613, 521] width 255 height 36
type textarea "x"
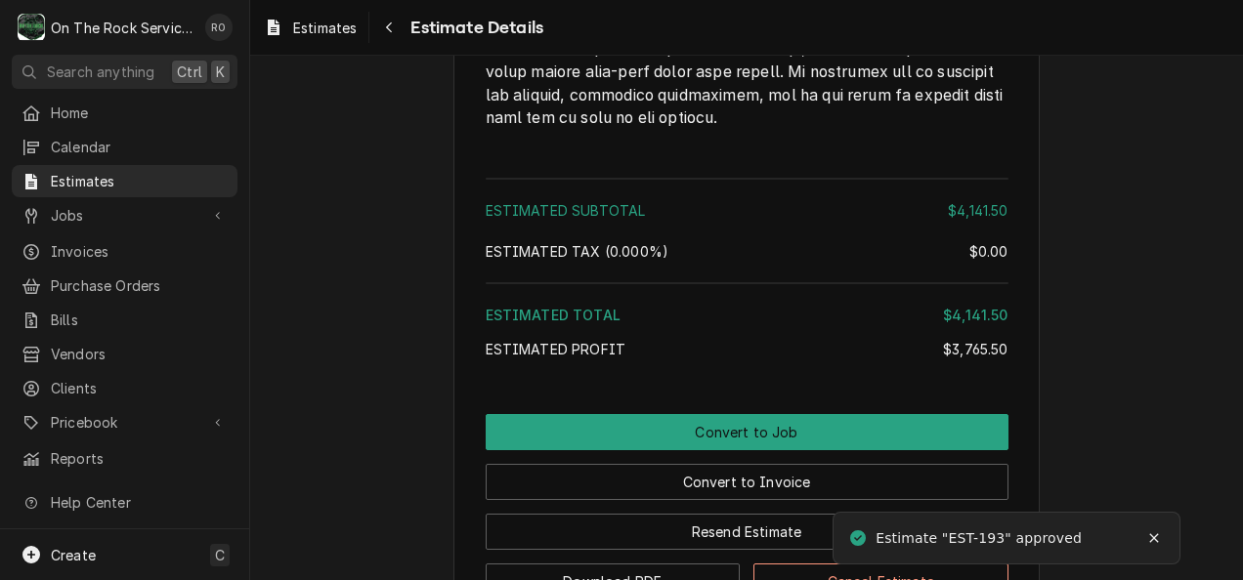
scroll to position [5283, 0]
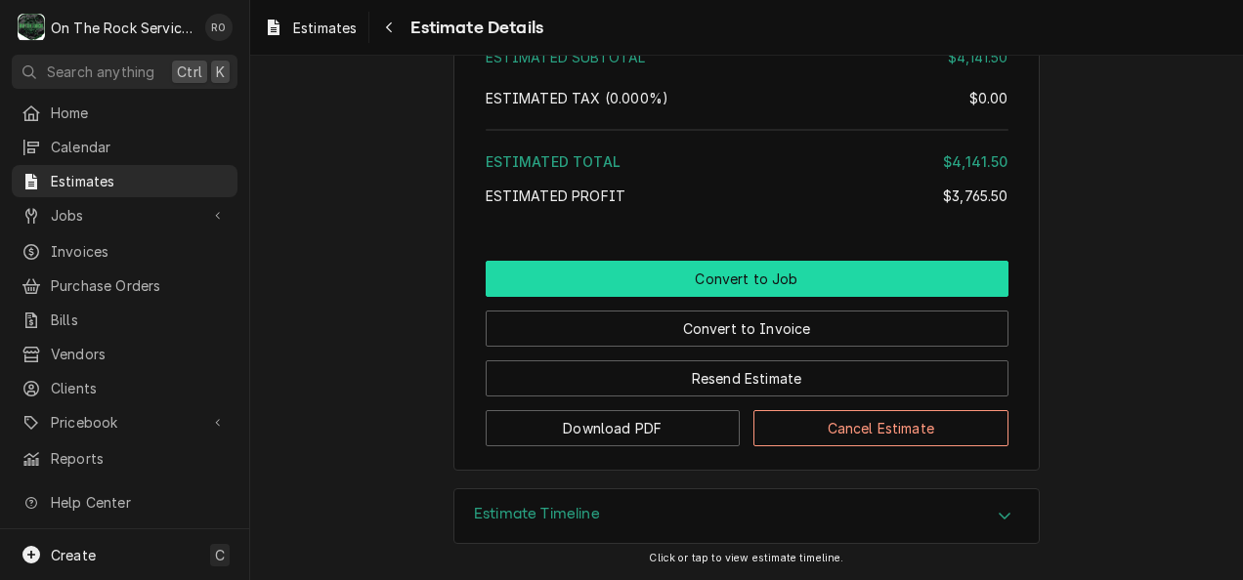
drag, startPoint x: 844, startPoint y: 284, endPoint x: 821, endPoint y: 173, distance: 113.8
click at [811, 264] on button "Convert to Job" at bounding box center [747, 279] width 523 height 36
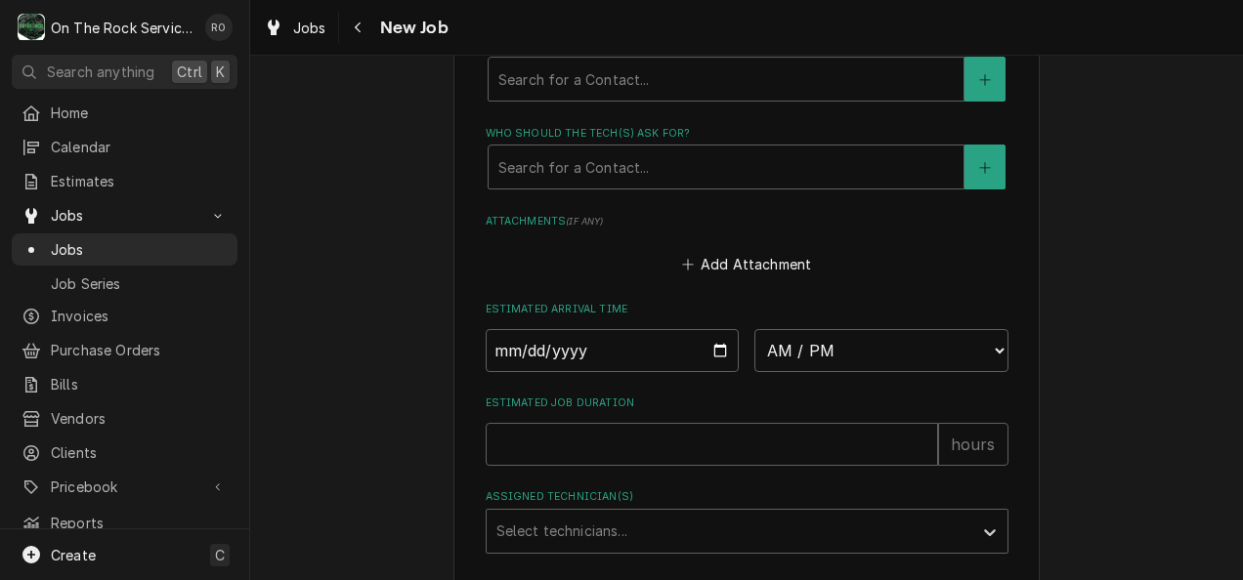
scroll to position [1510, 0]
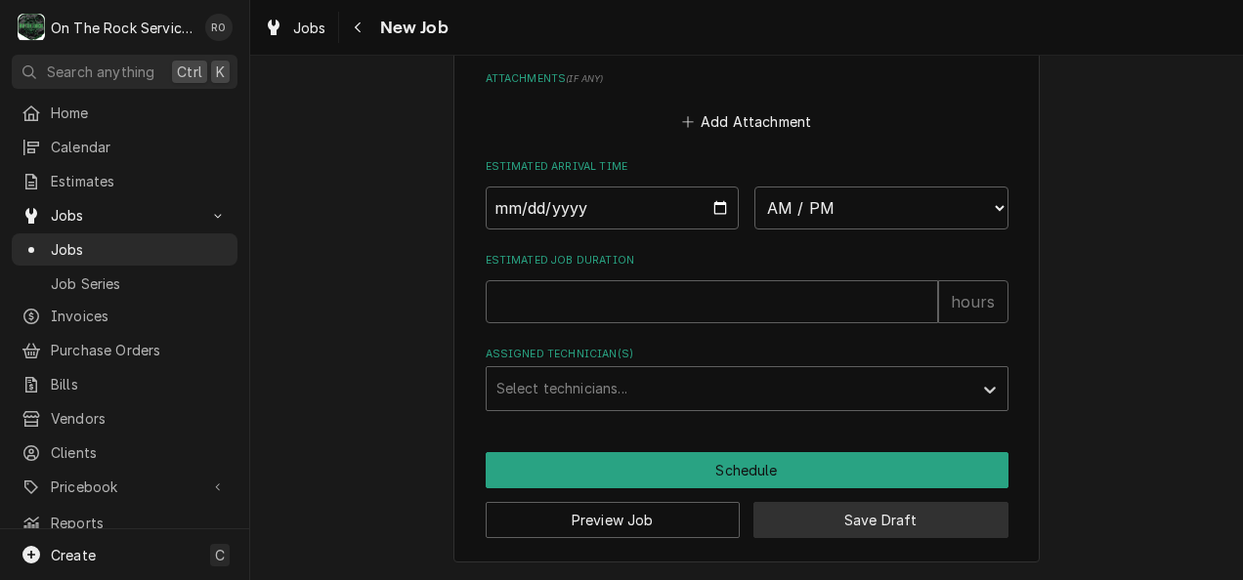
click at [830, 526] on button "Save Draft" at bounding box center [880, 520] width 255 height 36
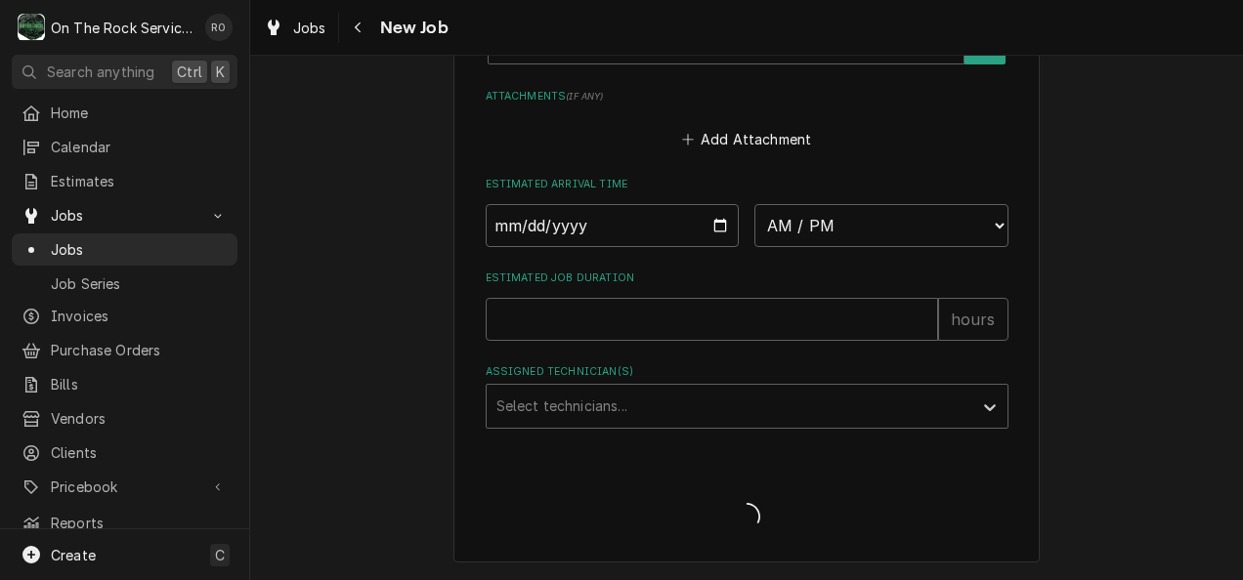
type textarea "x"
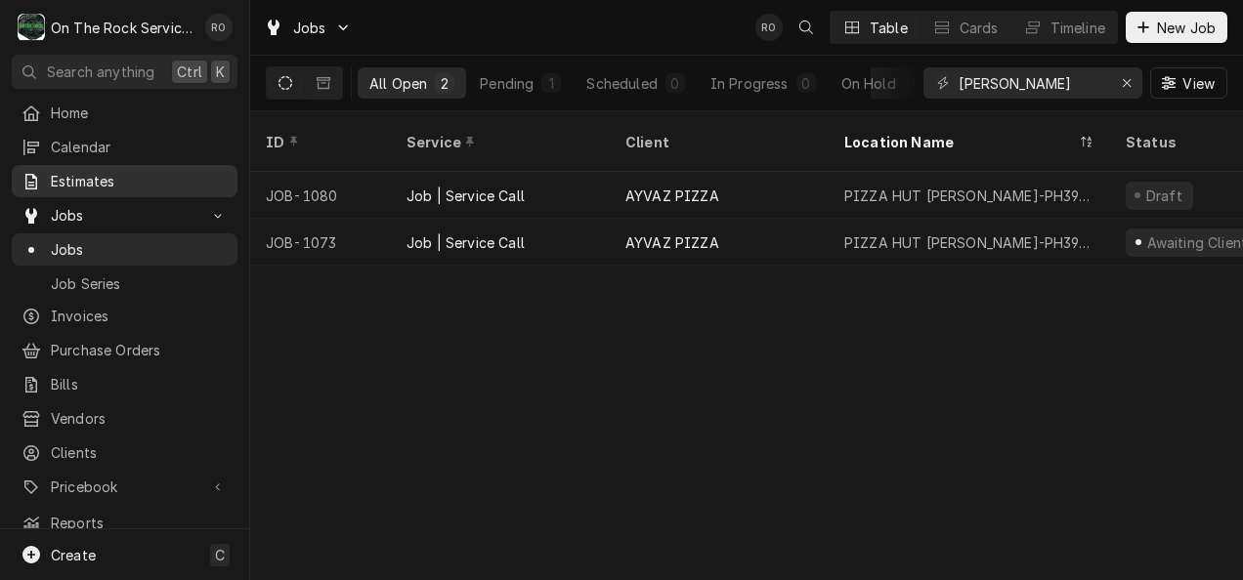
click at [147, 174] on span "Estimates" at bounding box center [139, 181] width 177 height 21
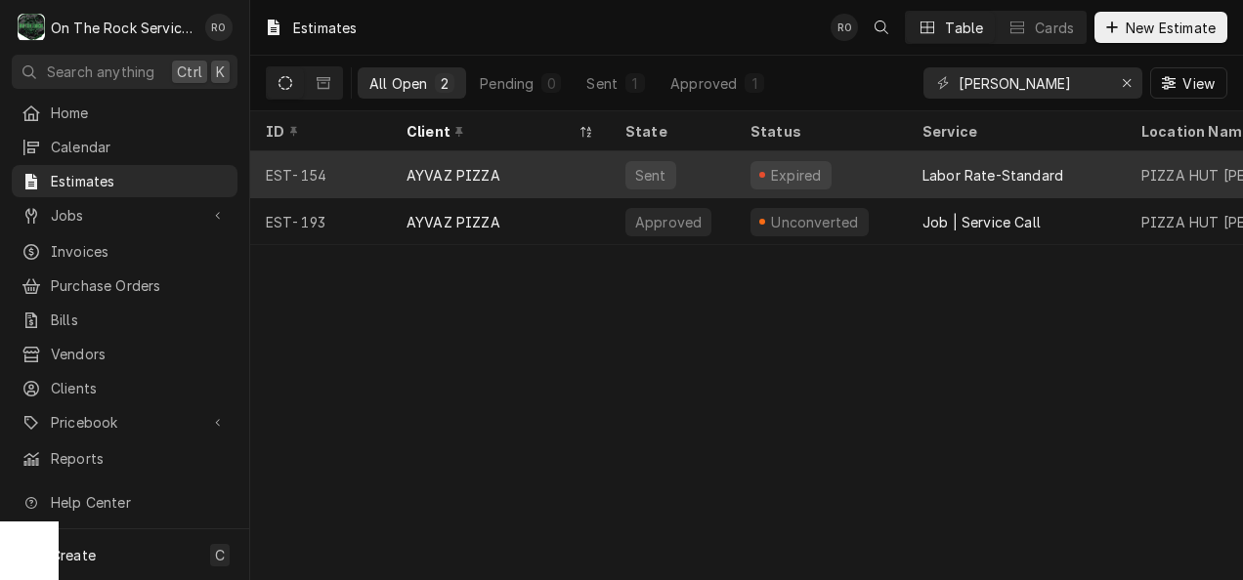
click at [431, 153] on div "AYVAZ PIZZA" at bounding box center [500, 174] width 219 height 47
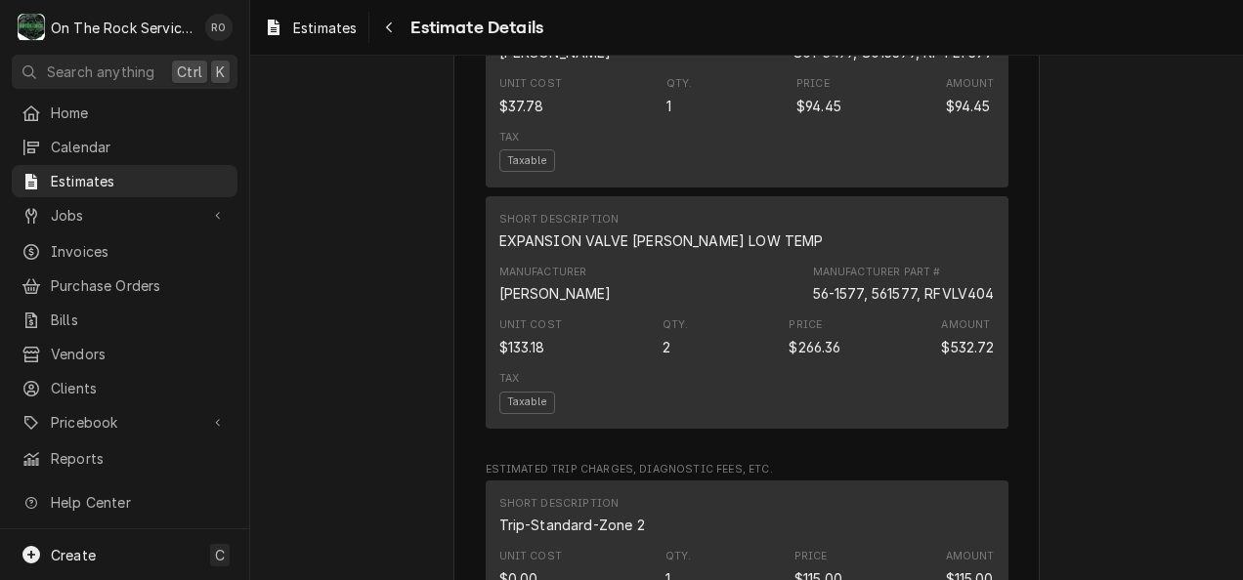
scroll to position [3550, 0]
drag, startPoint x: 860, startPoint y: 350, endPoint x: 909, endPoint y: 356, distance: 49.2
click at [909, 305] on div "56-1577, 561577, RFVLV404" at bounding box center [904, 294] width 182 height 21
copy div "561577"
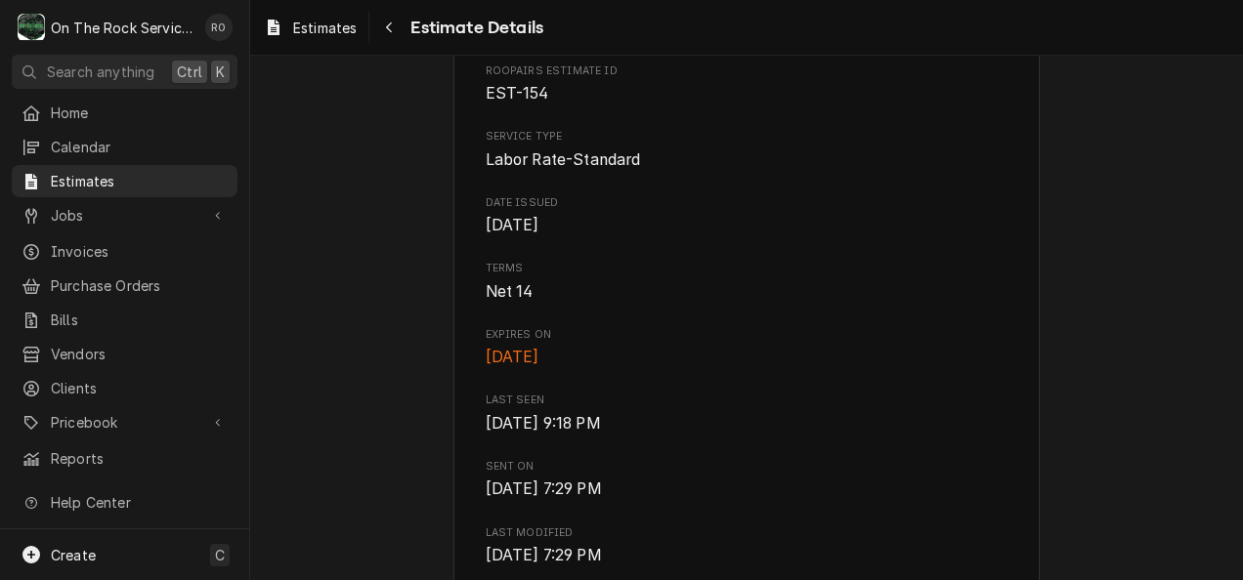
scroll to position [653, 0]
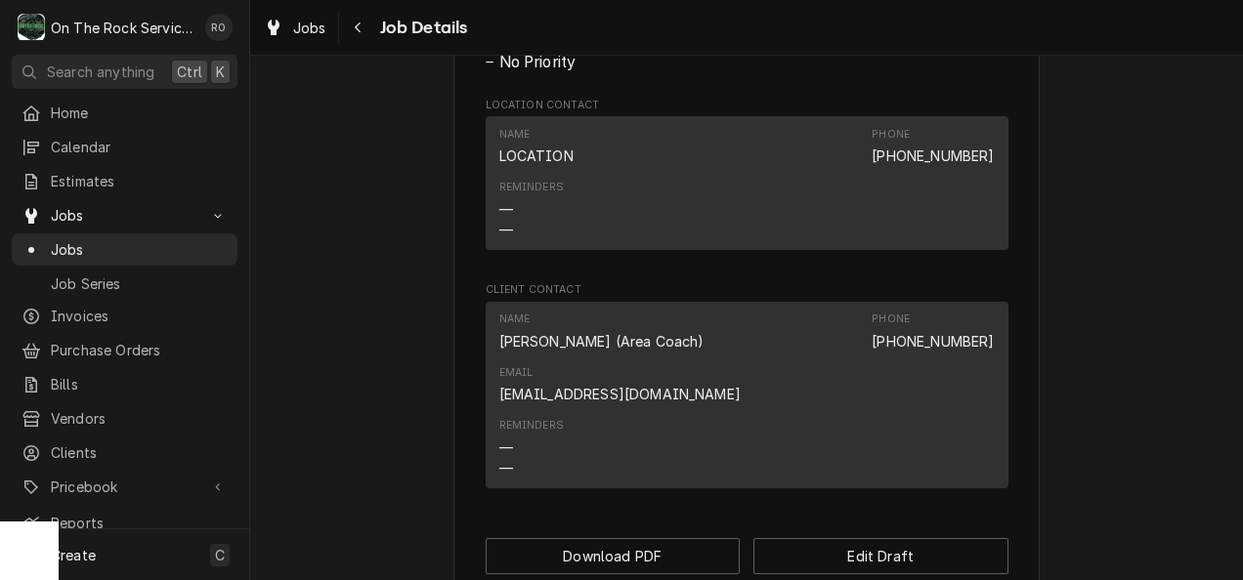
scroll to position [1157, 0]
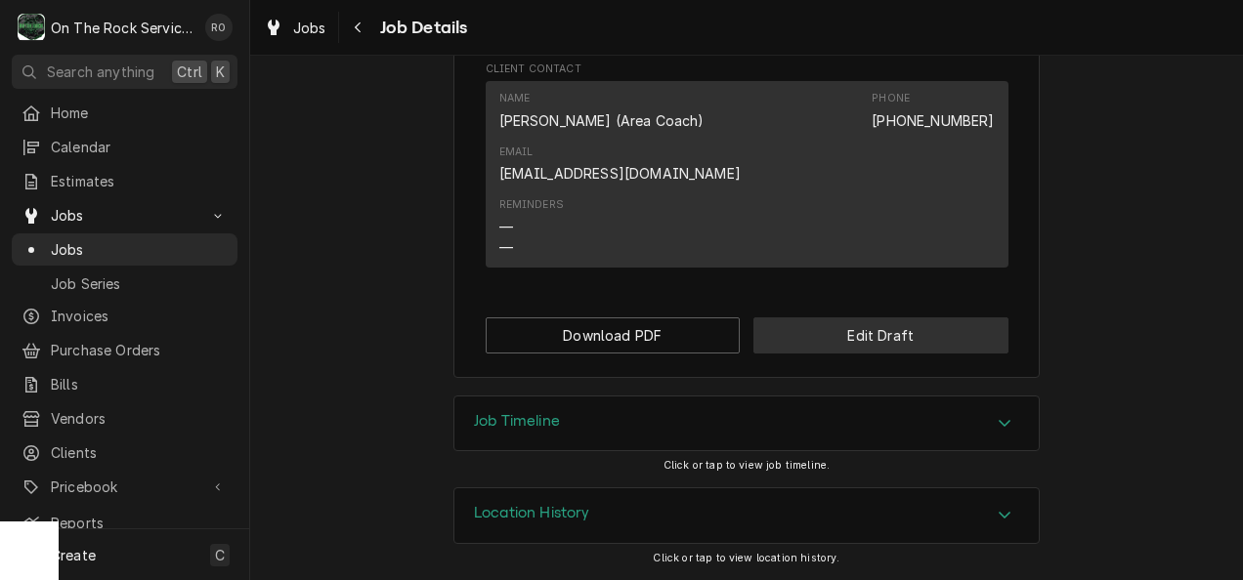
click at [901, 324] on button "Edit Draft" at bounding box center [880, 336] width 255 height 36
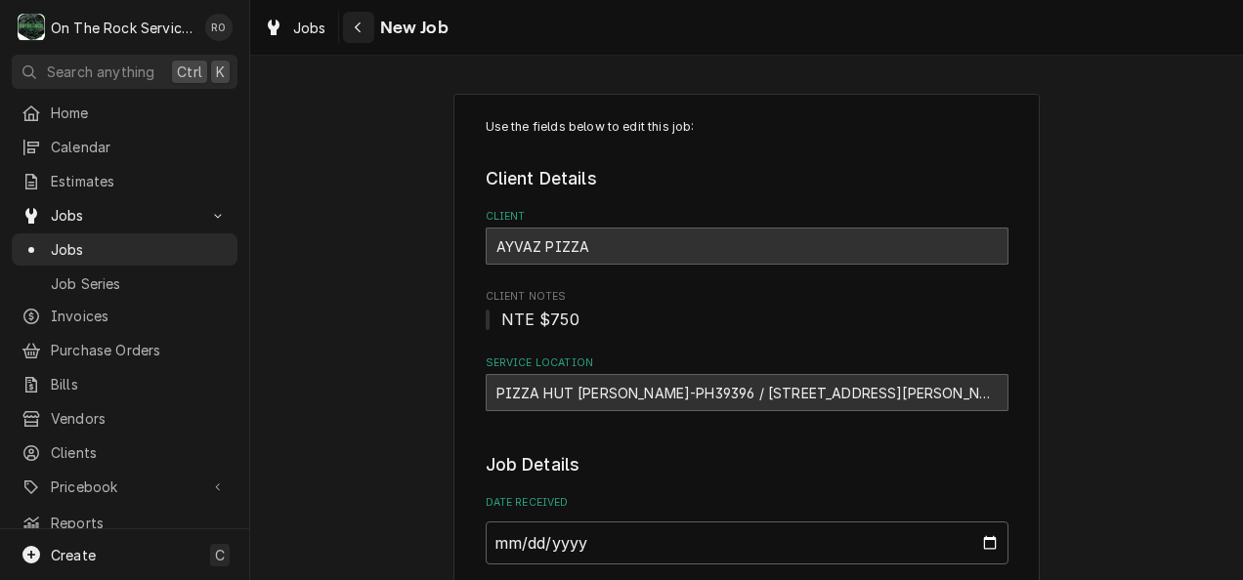
type textarea "x"
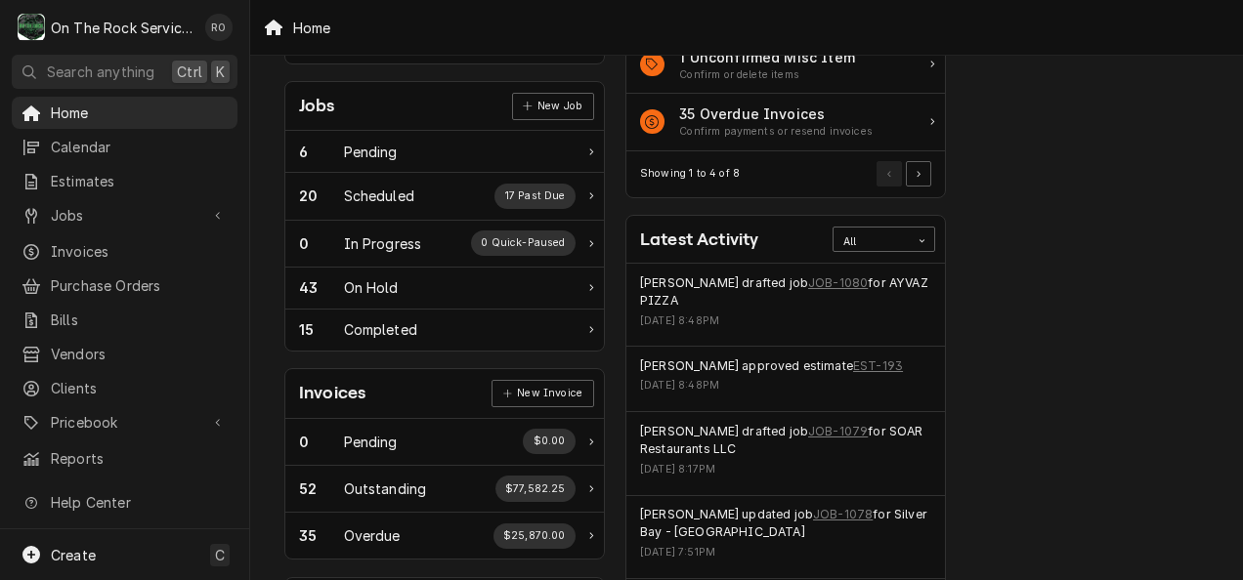
scroll to position [276, 0]
click at [853, 357] on link "EST-193" at bounding box center [878, 366] width 50 height 18
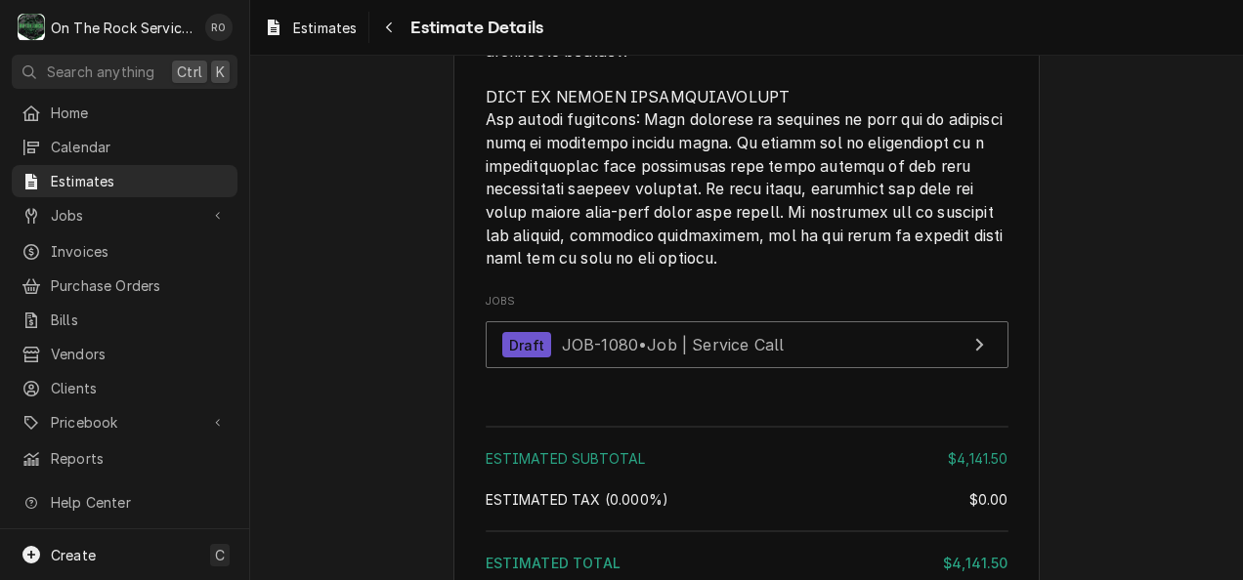
scroll to position [4949, 0]
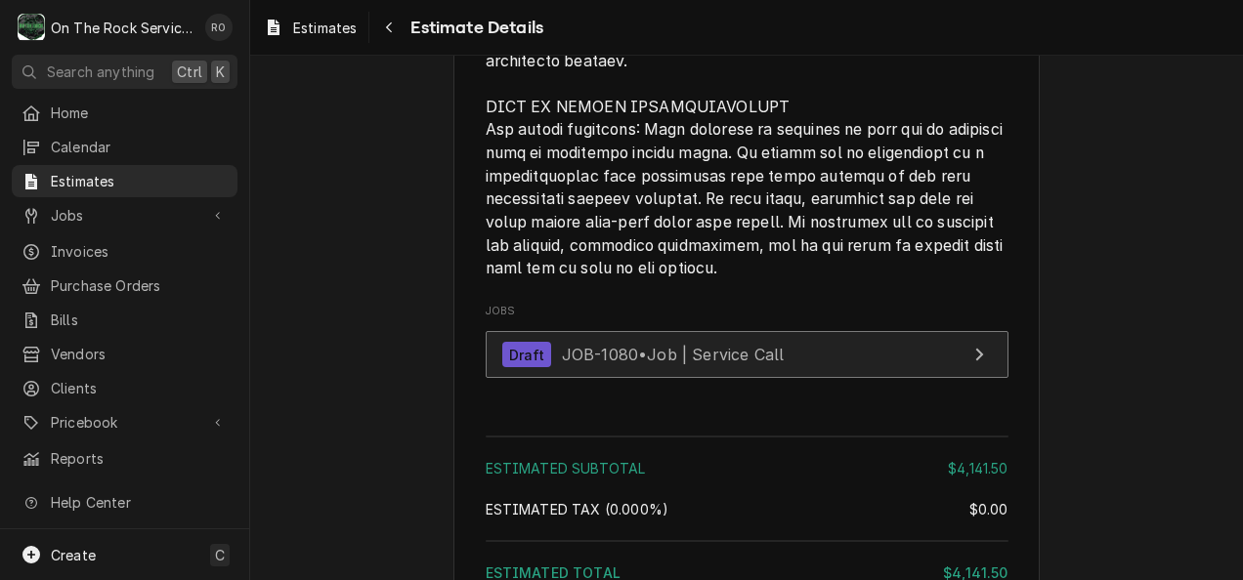
click at [970, 379] on link "Draft JOB-1080 • Job | Service Call" at bounding box center [747, 355] width 523 height 48
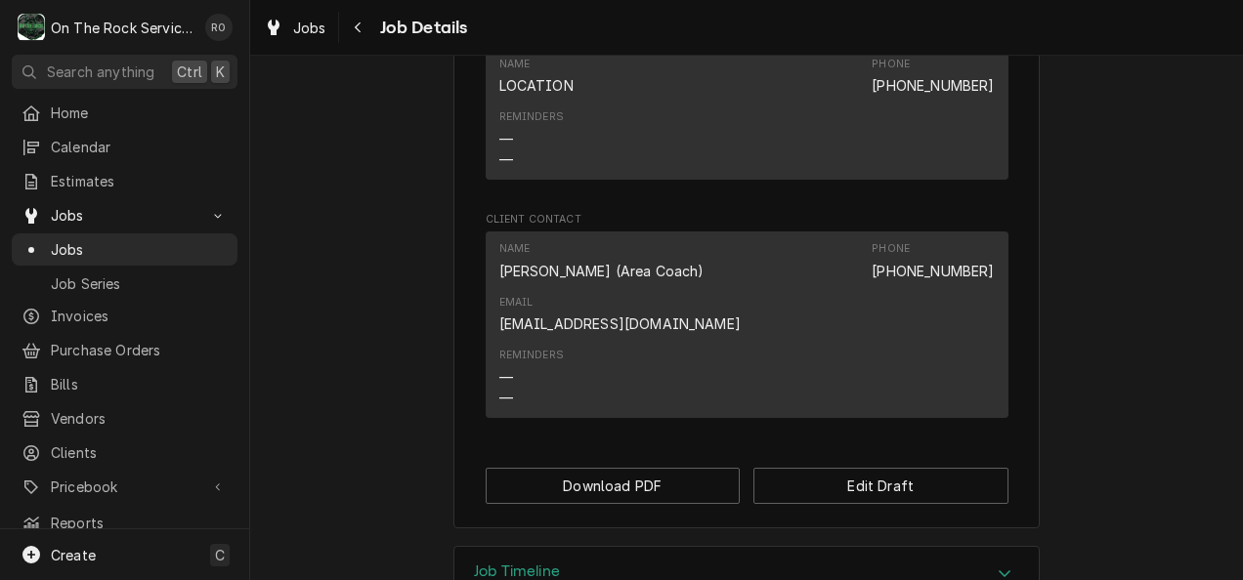
scroll to position [1157, 0]
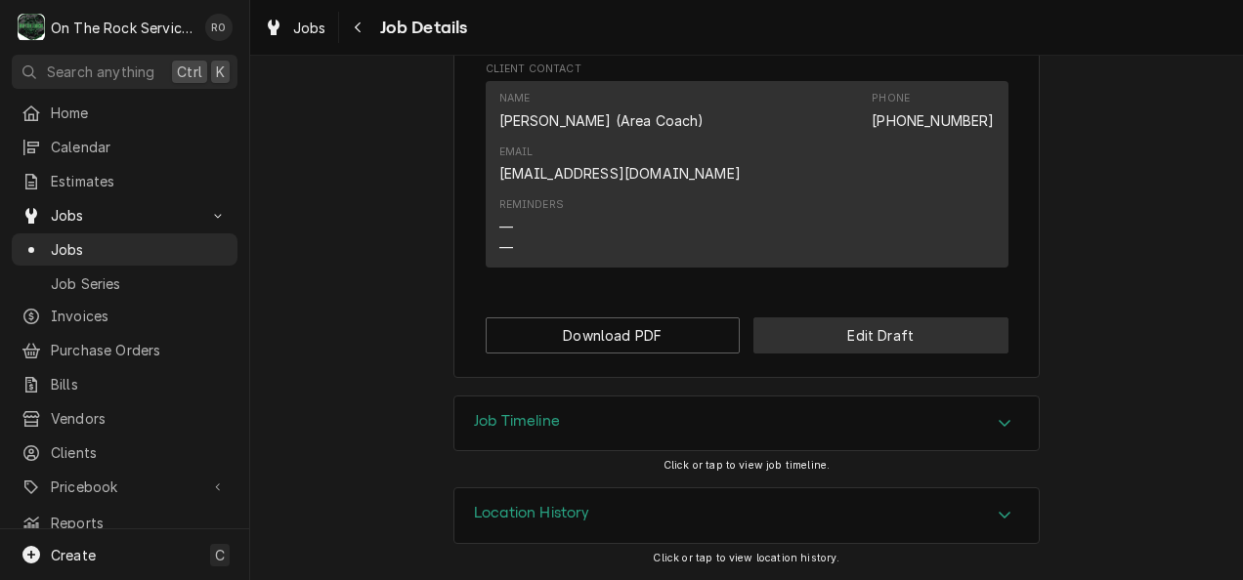
click at [928, 343] on button "Edit Draft" at bounding box center [880, 336] width 255 height 36
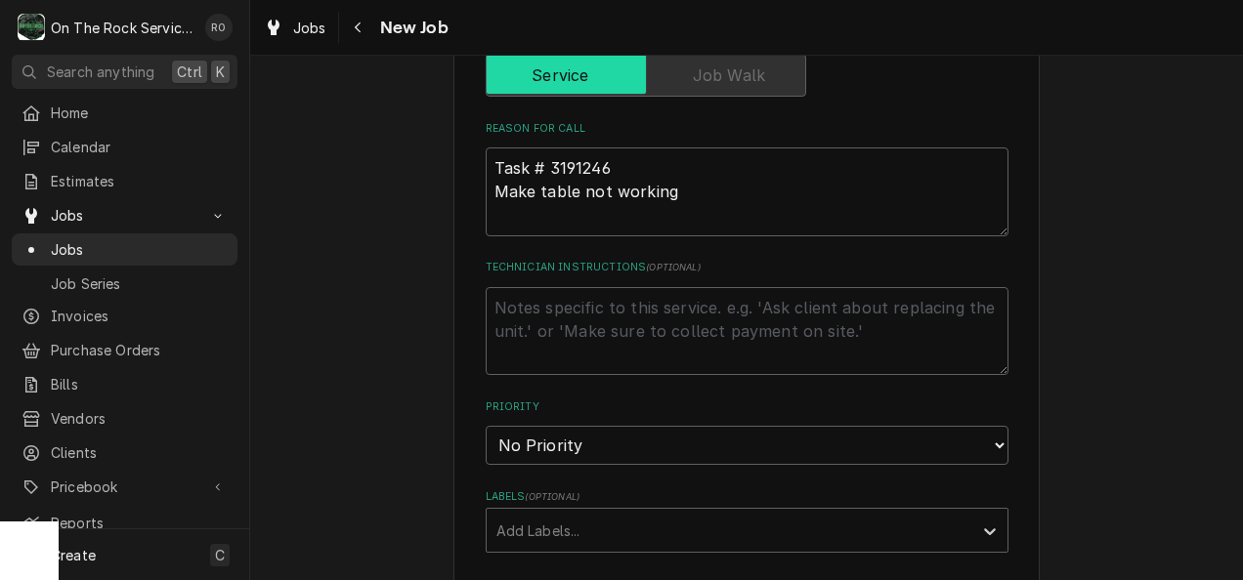
scroll to position [641, 0]
click at [794, 350] on textarea "Technician Instructions ( optional )" at bounding box center [747, 332] width 523 height 89
type textarea "x"
type textarea "+"
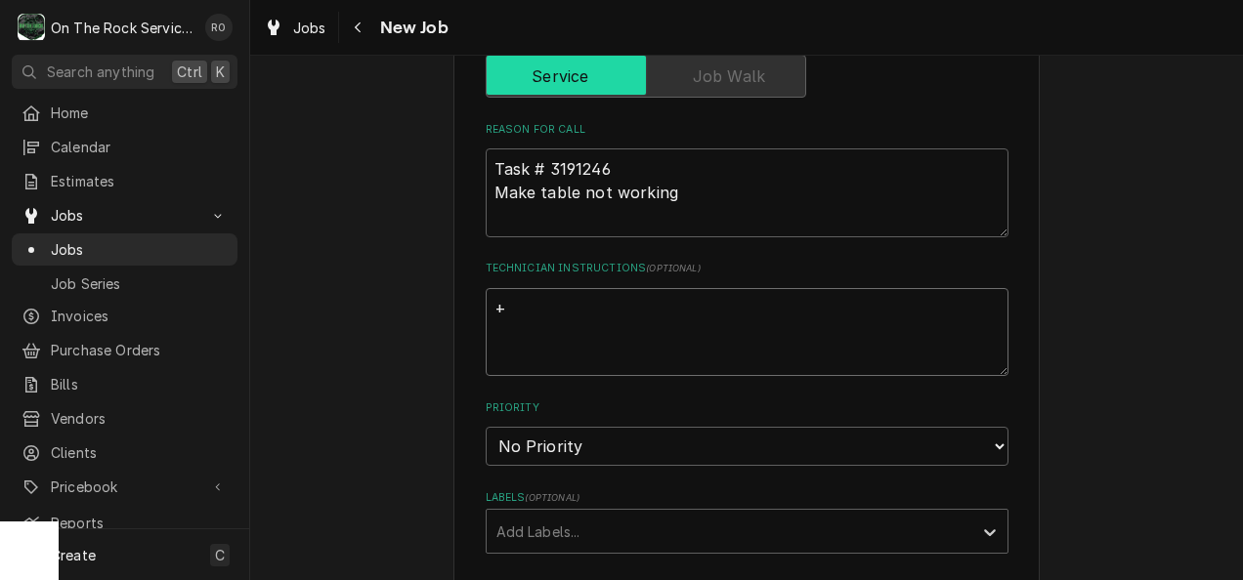
type textarea "x"
type textarea "++"
type textarea "x"
type textarea "+++"
type textarea "x"
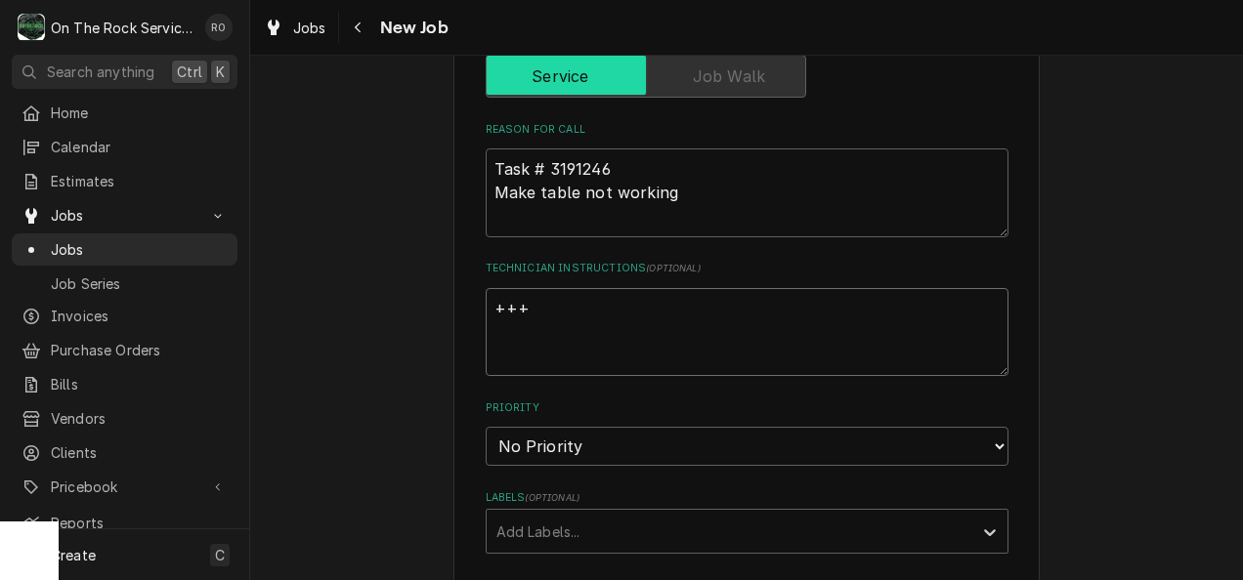
type textarea "++++"
type textarea "x"
type textarea "++++N"
type textarea "x"
type textarea "++++NE"
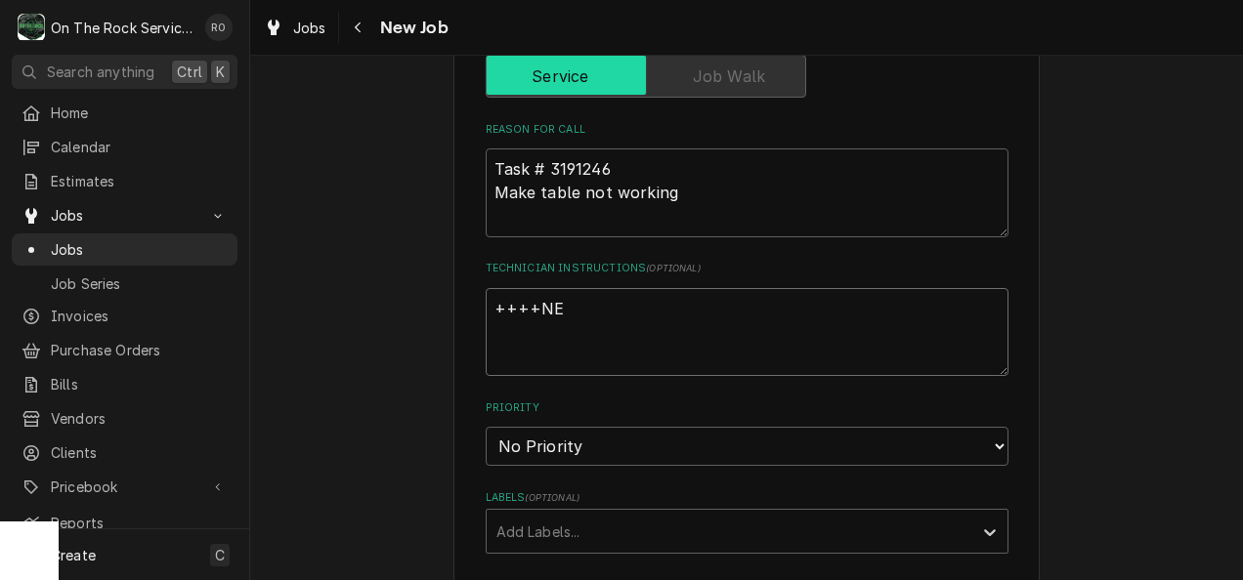
type textarea "x"
type textarea "++++NEE"
type textarea "x"
type textarea "++++NEED"
type textarea "x"
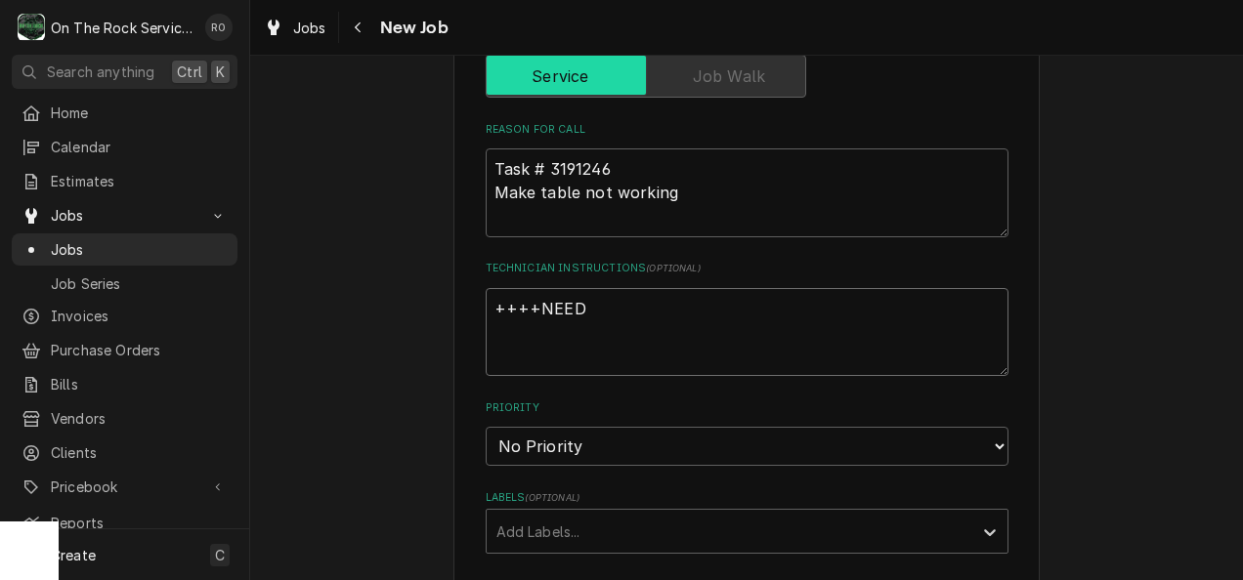
type textarea "++++NEED T"
type textarea "x"
type textarea "++++NEED TO"
type textarea "x"
type textarea "++++NEED TO"
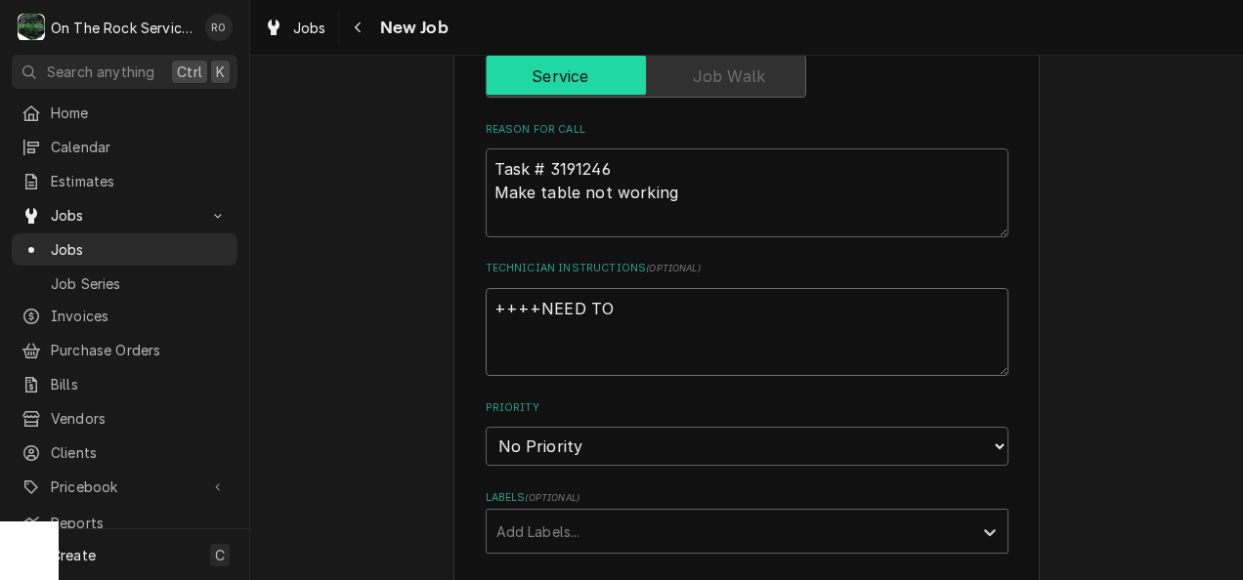
type textarea "x"
type textarea "++++NEED TO AD"
type textarea "x"
type textarea "++++NEED TO ADD"
type textarea "x"
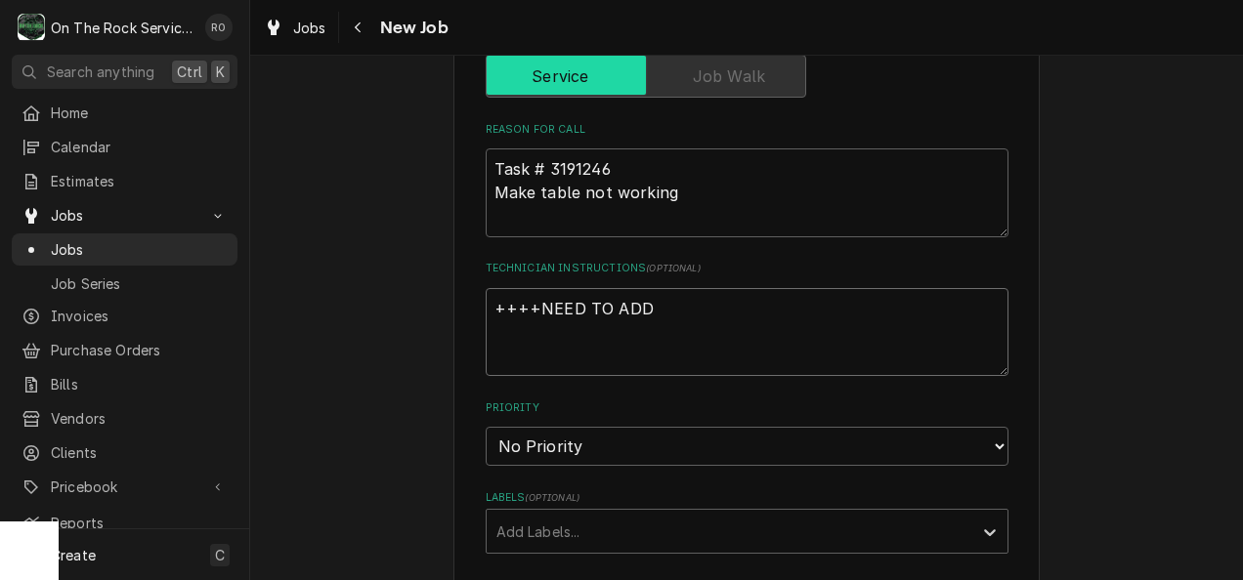
type textarea "++++NEED TO ADD"
type textarea "x"
type textarea "++++NEED TO ADD TH"
type textarea "x"
type textarea "++++NEED TO ADD THE"
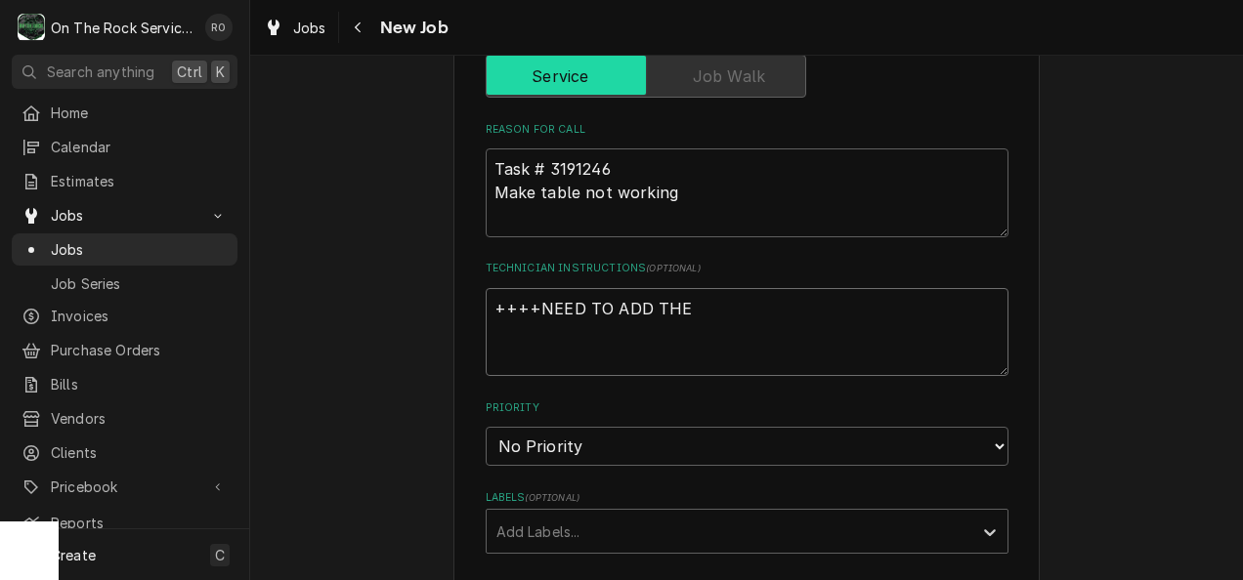
type textarea "x"
type textarea "++++NEED TO ADD THE"
type textarea "x"
type textarea "++++NEED TO ADD THE T"
type textarea "x"
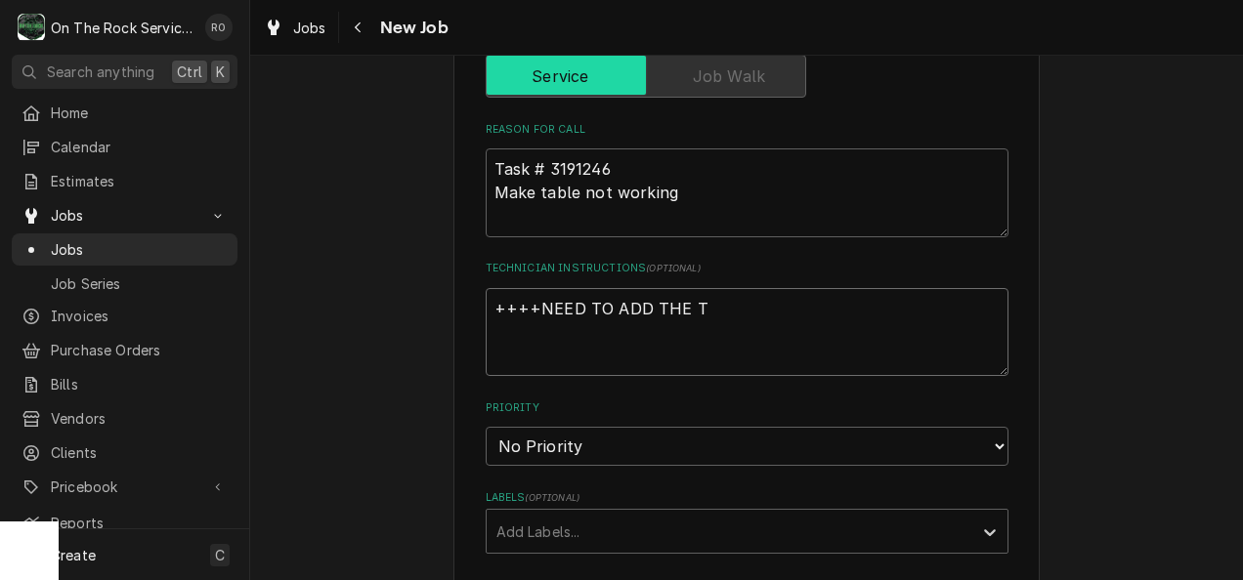
type textarea "++++NEED TO ADD THE TX"
type textarea "x"
type textarea "++++NEED TO ADD THE TXV"
type textarea "x"
type textarea "++++NEED TO ADD THE TXVS"
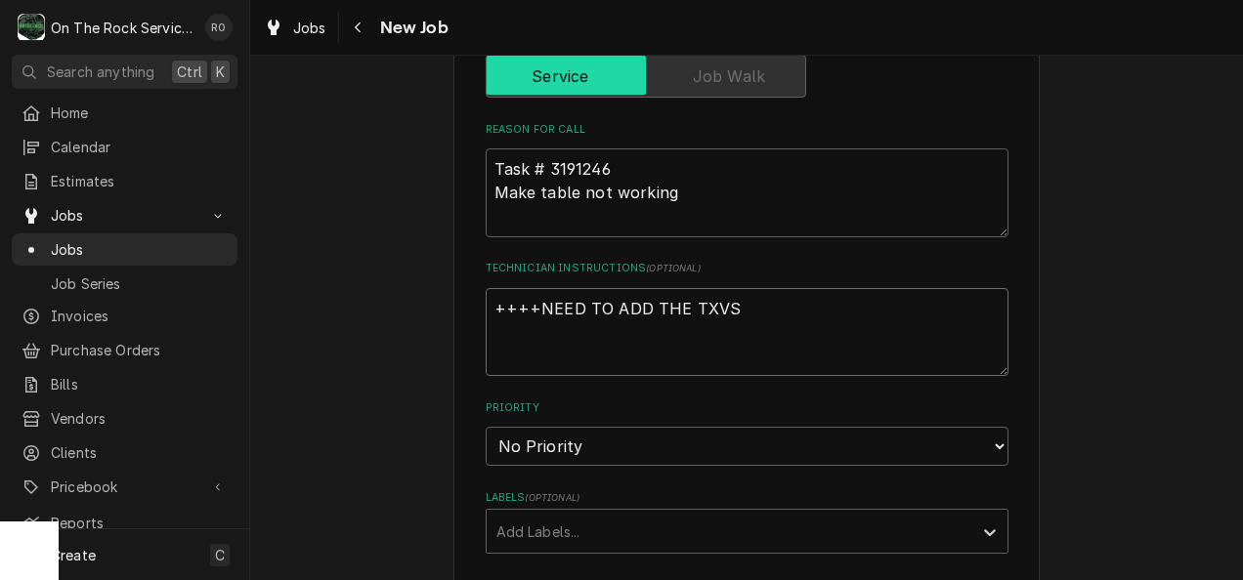
type textarea "x"
type textarea "++++NEED TO ADD THE TXVS"
type textarea "x"
type textarea "++++NEED TO ADD THE TXVS T"
type textarea "x"
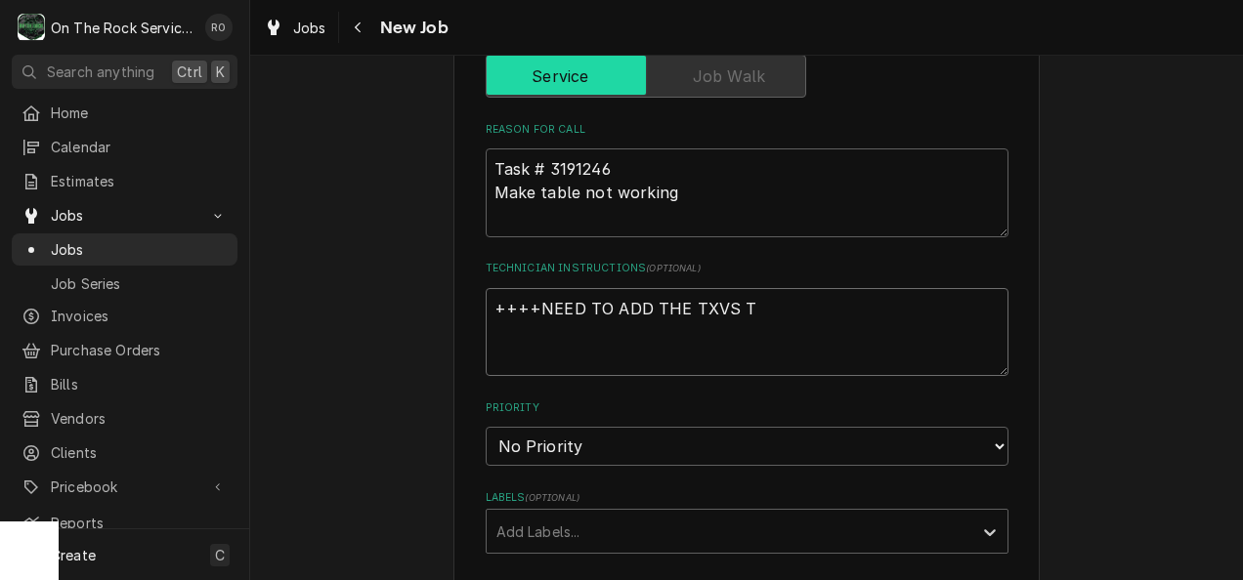
type textarea "++++NEED TO ADD THE TXVS TO"
type textarea "x"
type textarea "++++NEED TO ADD THE TXVS TO"
type textarea "x"
type textarea "++++NEED TO ADD THE TXVS TO T"
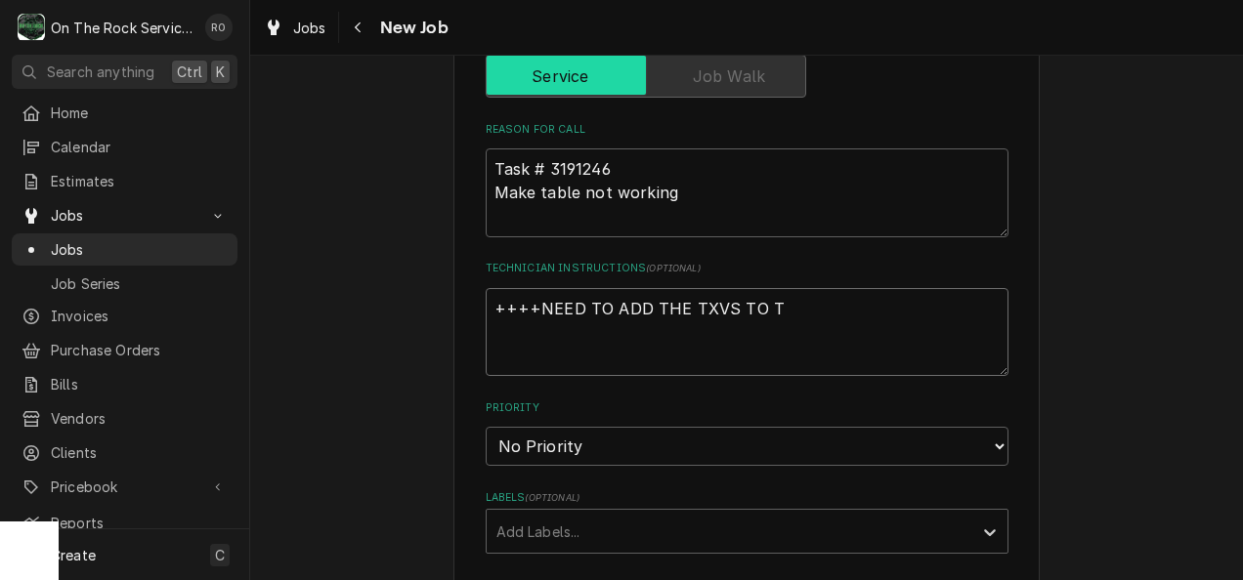
type textarea "x"
type textarea "++++NEED TO ADD THE TXVS TO TH"
type textarea "x"
type textarea "++++NEED TO ADD THE TXVS TO THI"
type textarea "x"
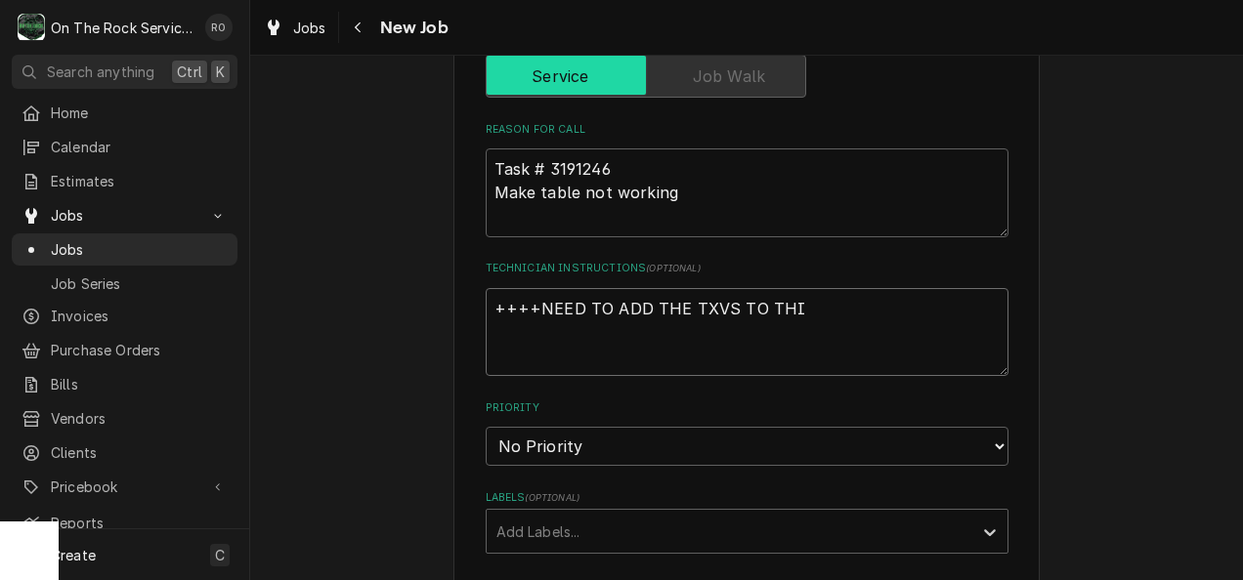
type textarea "++++NEED TO ADD THE TXVS TO THIS"
type textarea "x"
type textarea "++++NEED TO ADD THE TXVS TO THIS"
type textarea "x"
type textarea "++++NEED TO ADD THE TXVS TO THIS I"
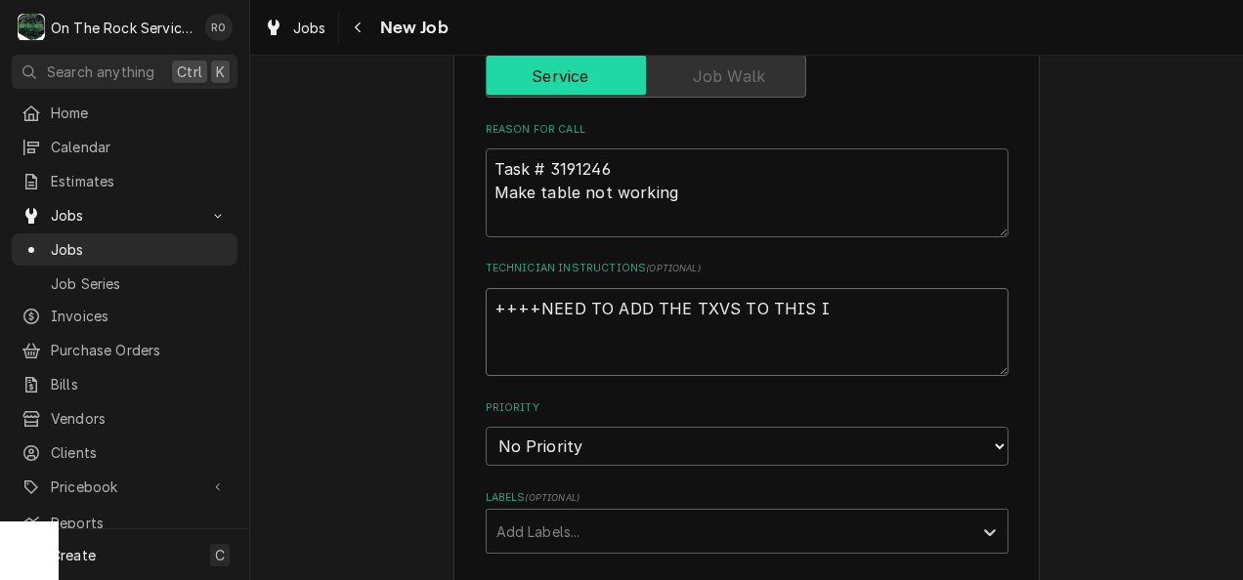
type textarea "x"
type textarea "++++NEED TO ADD THE TXVS TO THIS IN"
type textarea "x"
type textarea "++++NEED TO ADD THE TXVS TO THIS INV"
type textarea "x"
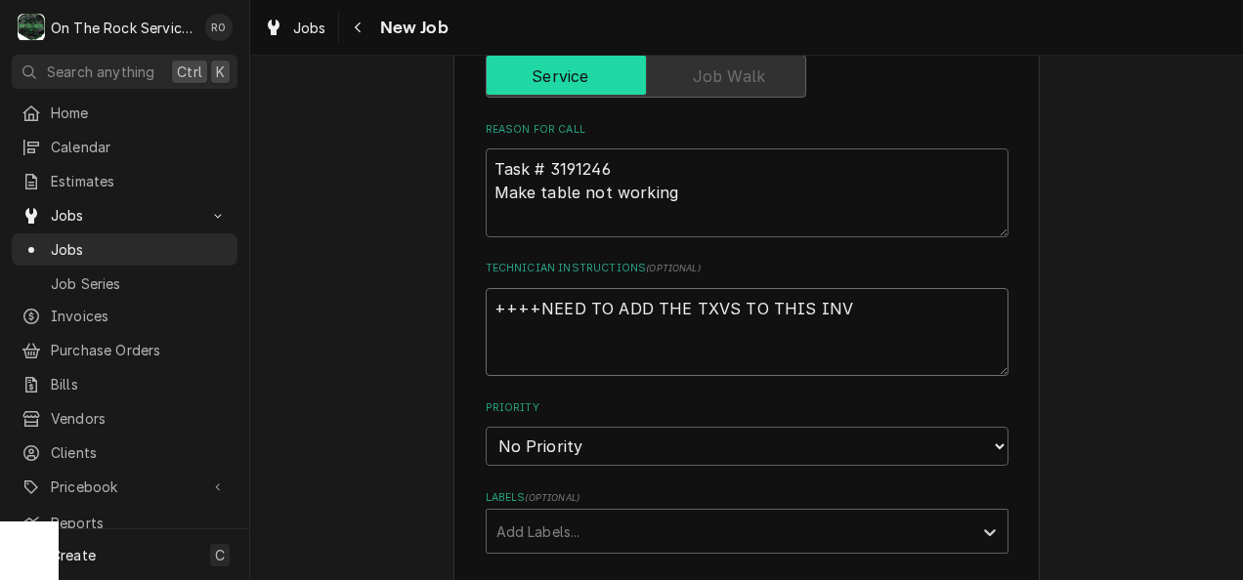
type textarea "++++NEED TO ADD THE TXVS TO THIS INVO"
type textarea "x"
type textarea "++++NEED TO ADD THE TXVS TO THIS INVOI"
type textarea "x"
type textarea "++++NEED TO ADD THE TXVS TO THIS INVOIE"
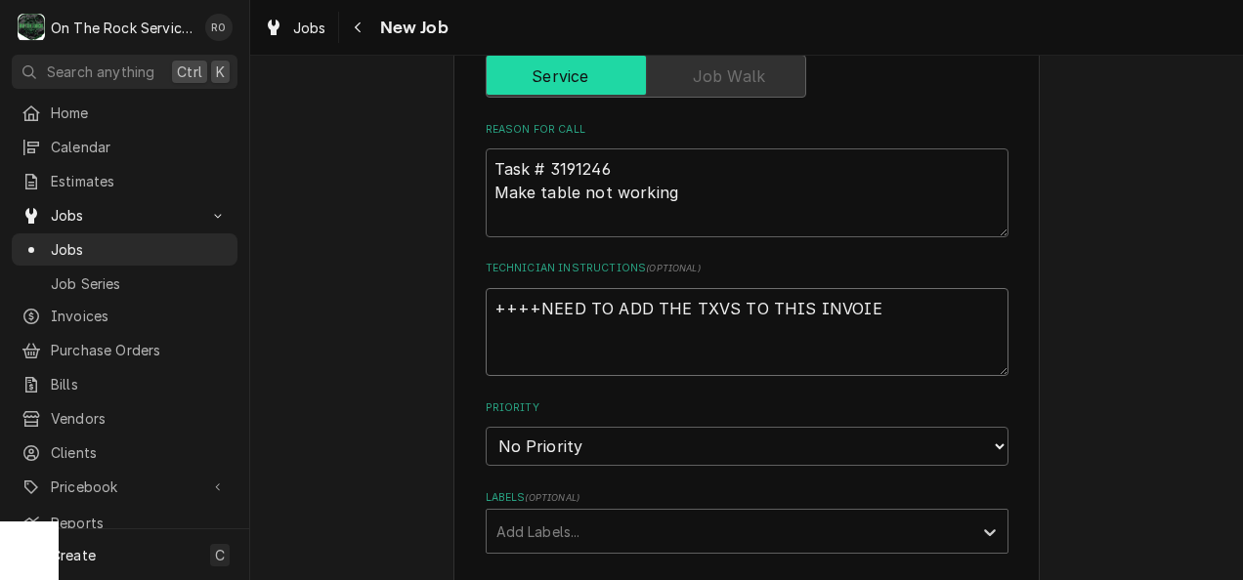
type textarea "x"
type textarea "++++NEED TO ADD THE TXVS TO THIS INVOIE"
type textarea "x"
type textarea "++++NEED TO ADD THE TXVS TO THIS INVOIE"
type textarea "x"
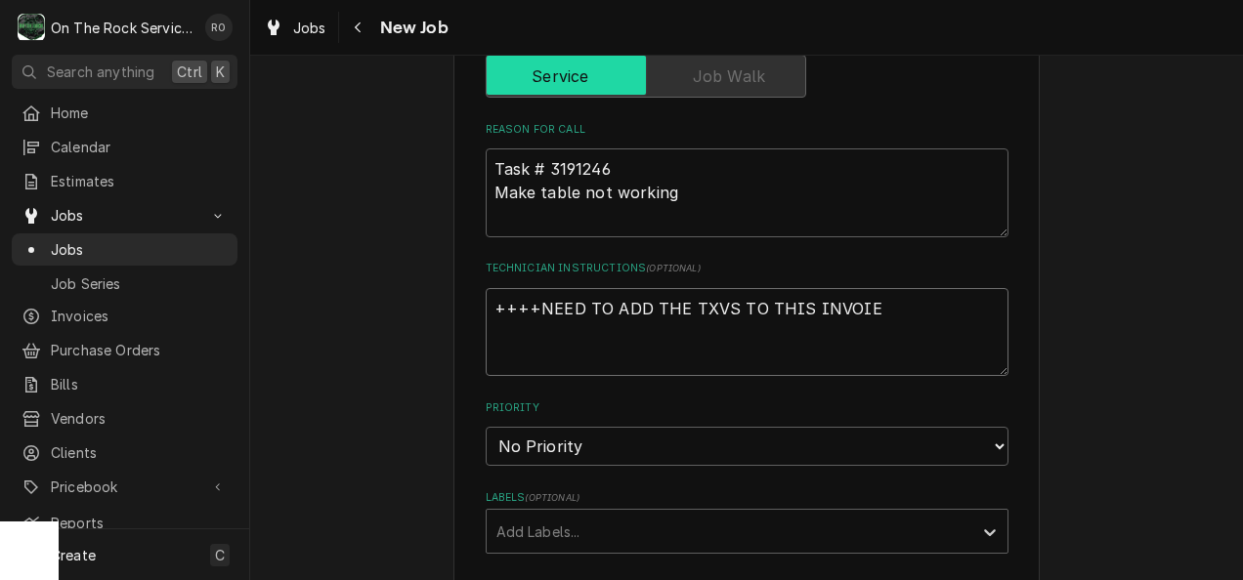
type textarea "++++NEED TO ADD THE TXVS TO THIS INVOI"
type textarea "x"
type textarea "++++NEED TO ADD THE TXVS TO THIS INVOIC"
type textarea "x"
type textarea "++++NEED TO ADD THE TXVS TO THIS INVOICE"
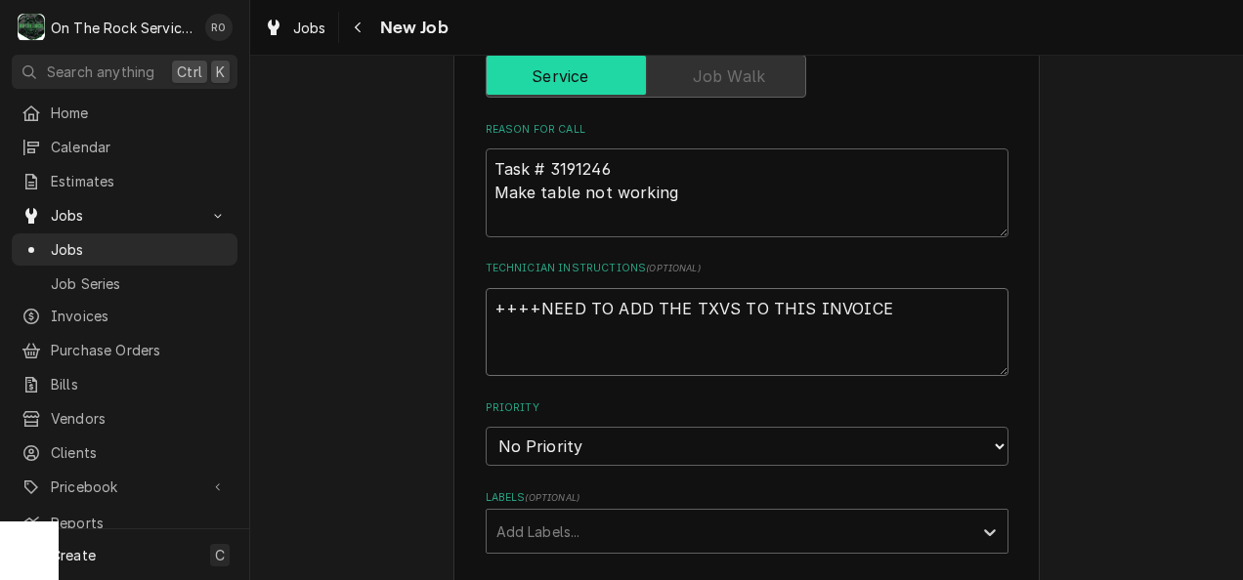
type textarea "x"
type textarea "++++NEED TO ADD THE TXVS TO THIS INVOICE"
type textarea "x"
type textarea "++++NEED TO ADD THE TXVS TO THIS INVOICE Q"
type textarea "x"
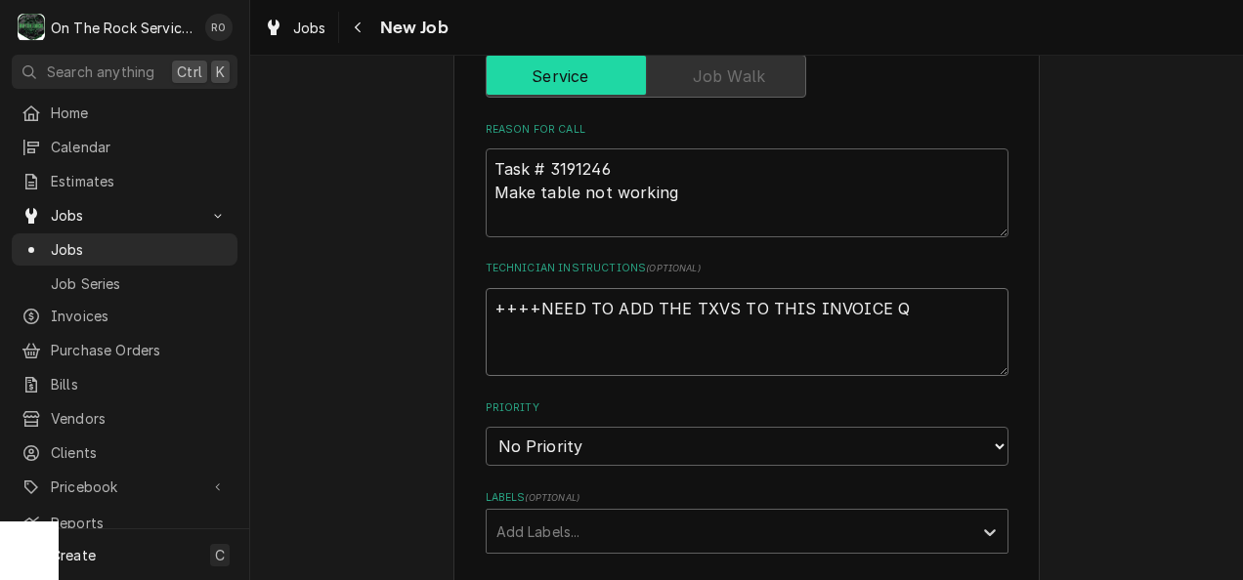
type textarea "++++NEED TO ADD THE TXVS TO THIS INVOICE QT"
type textarea "x"
type textarea "++++NEED TO ADD THE TXVS TO THIS INVOICE QTY"
type textarea "x"
type textarea "++++NEED TO ADD THE TXVS TO THIS INVOICE QTY"
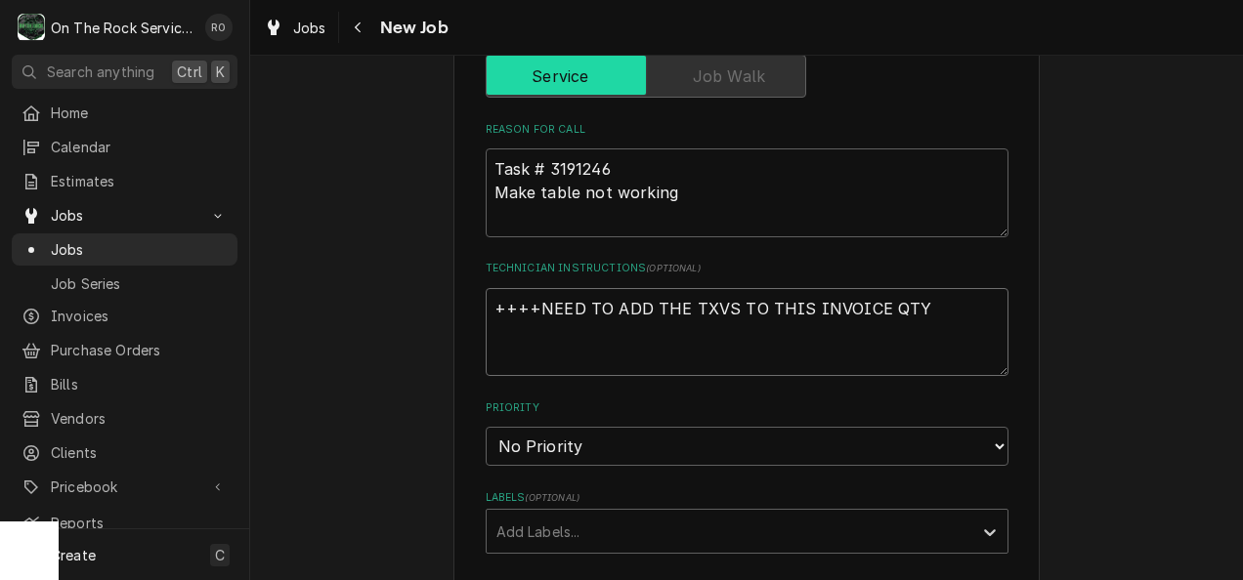
type textarea "x"
type textarea "++++NEED TO ADD THE TXVS TO THIS INVOICE QTY @"
type textarea "x"
type textarea "++++NEED TO ADD THE TXVS TO THIS INVOICE QTY @"
type textarea "x"
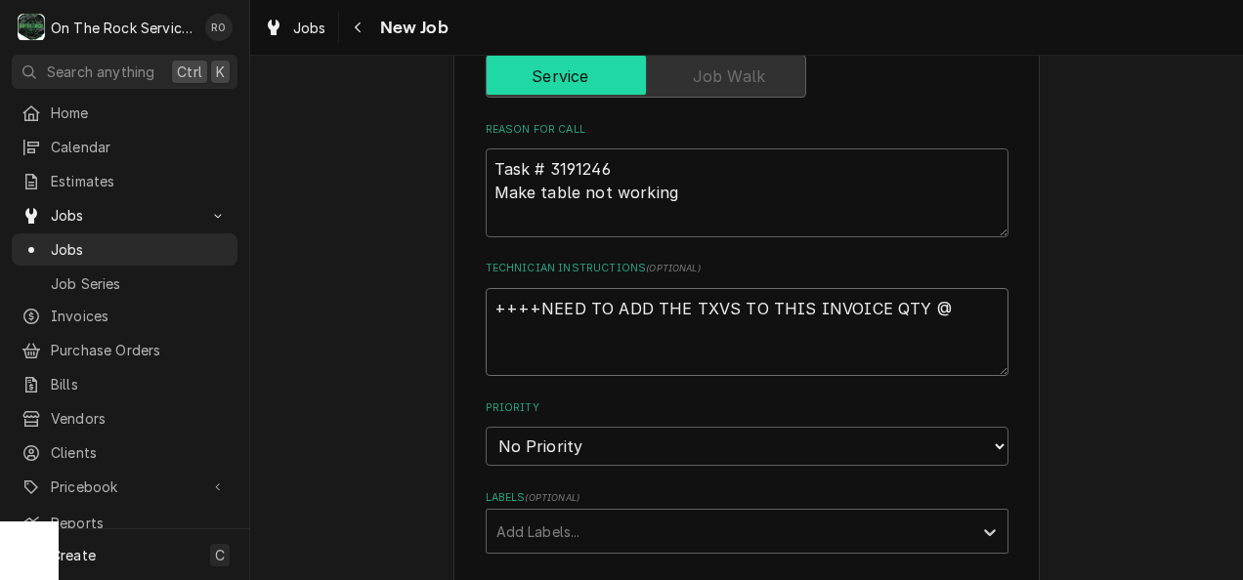
type textarea "++++NEED TO ADD THE TXVS TO THIS INVOICE QTY @"
type textarea "x"
type textarea "++++NEED TO ADD THE TXVS TO THIS INVOICE QTY"
type textarea "x"
type textarea "++++NEED TO ADD THE TXVS TO THIS INVOICE QTY 2"
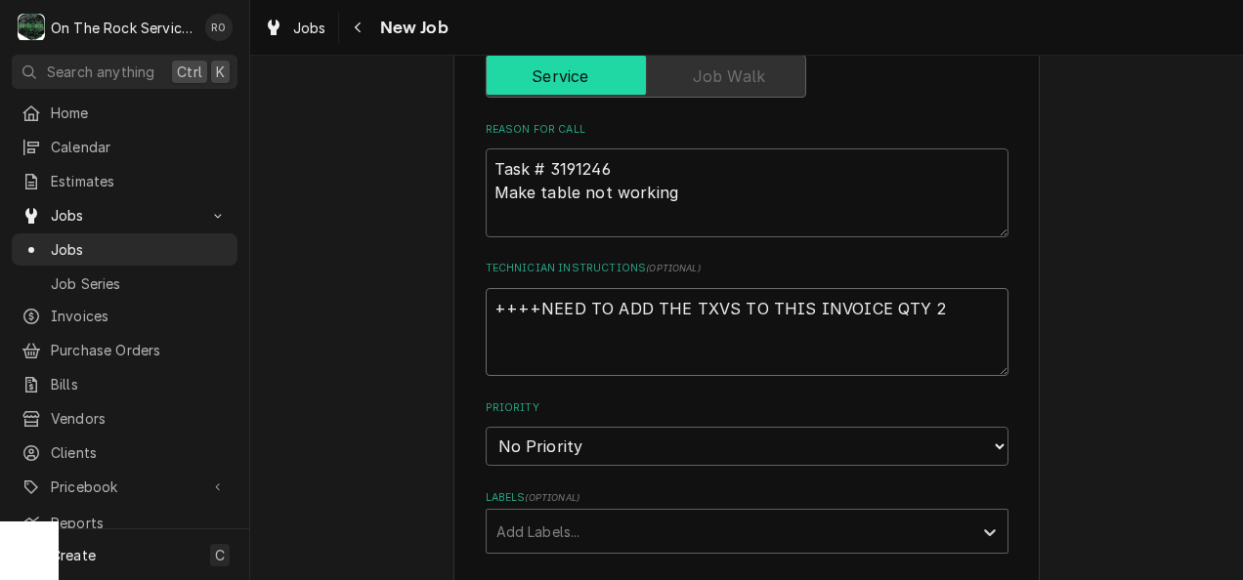
type textarea "x"
type textarea "++++NEED TO ADD THE TXVS TO THIS INVOICE QTY 2"
paste textarea "561577"
type textarea "x"
type textarea "++++NEED TO ADD THE TXVS TO THIS INVOICE QTY 2 561577"
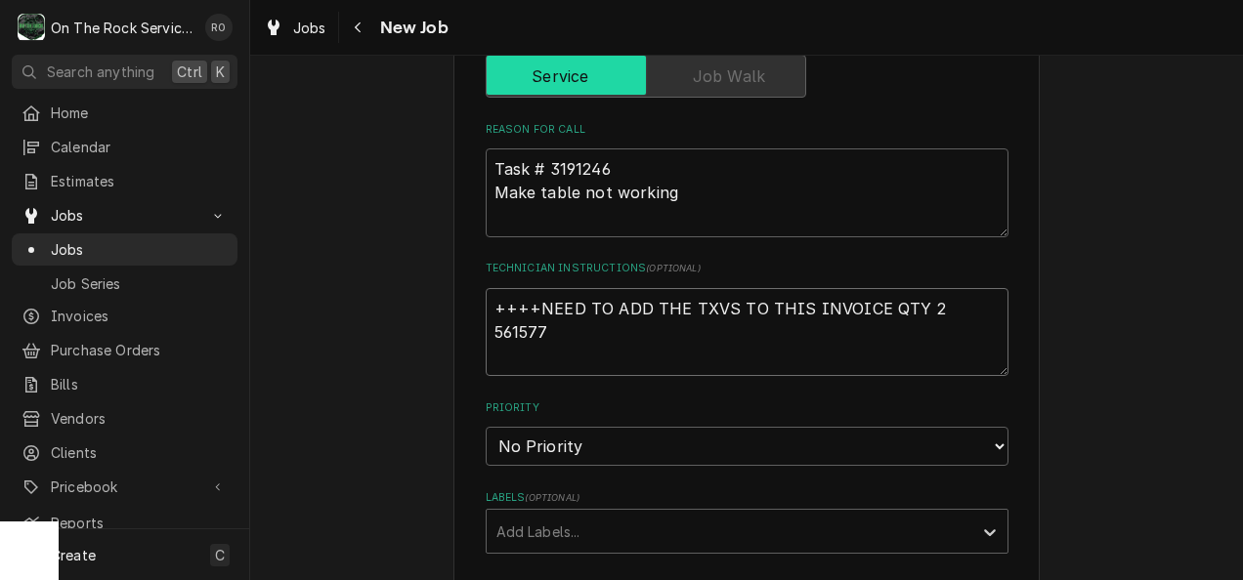
type textarea "x"
type textarea "++++NEED TO ADD THE TXVS TO THIS INVOICE QTY 2 561577*"
type textarea "x"
type textarea "++++NEED TO ADD THE TXVS TO THIS INVOICE QTY 2 561577**"
type textarea "x"
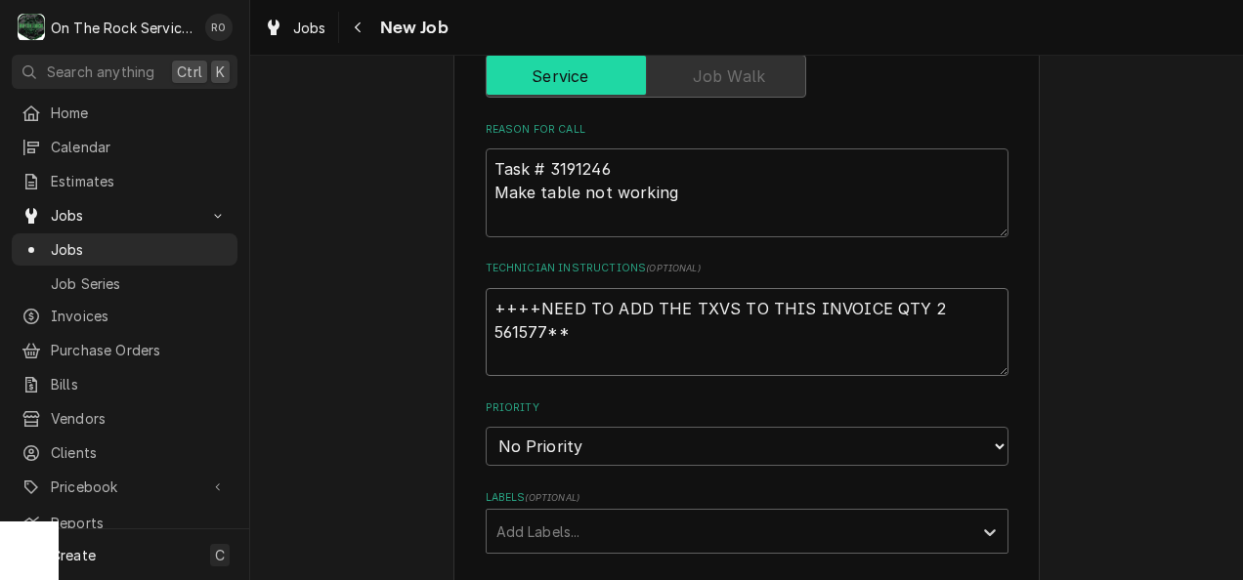
type textarea "++++NEED TO ADD THE TXVS TO THIS INVOICE QTY 2 561577***"
type textarea "x"
type textarea "++++NEED TO ADD THE TXVS TO THIS INVOICE QTY 2 561577***"
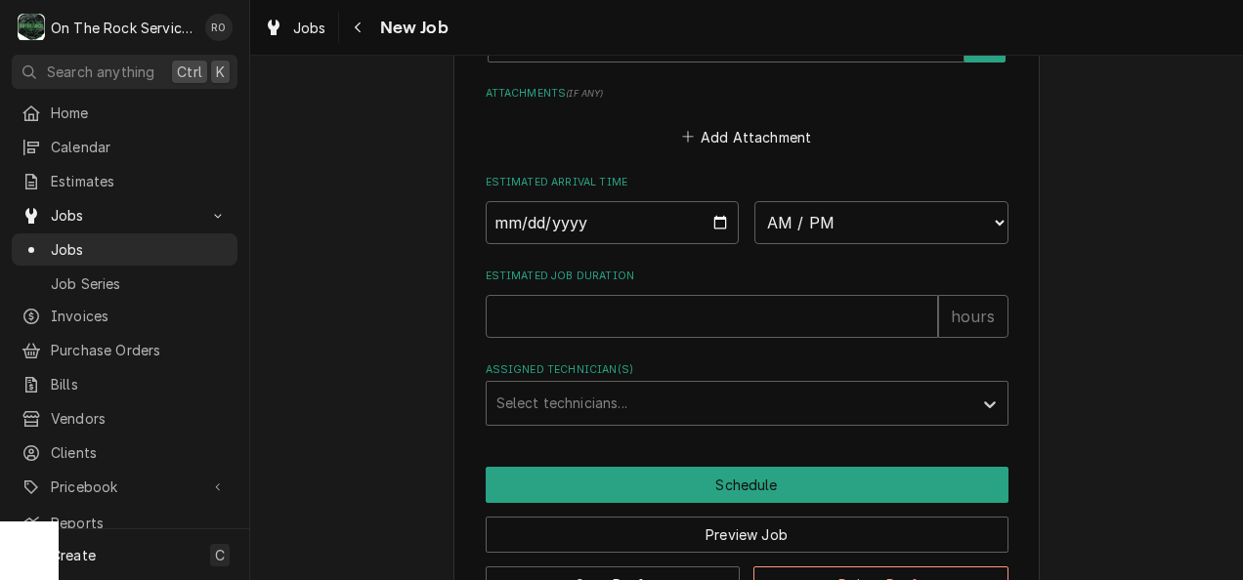
scroll to position [1452, 0]
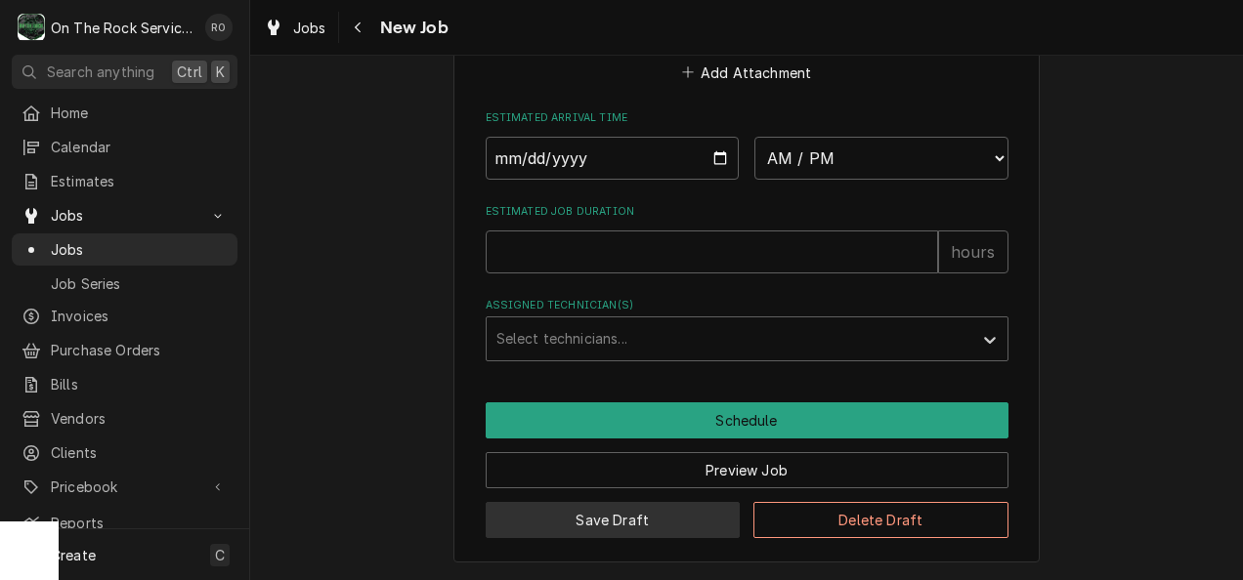
click at [679, 520] on button "Save Draft" at bounding box center [613, 520] width 255 height 36
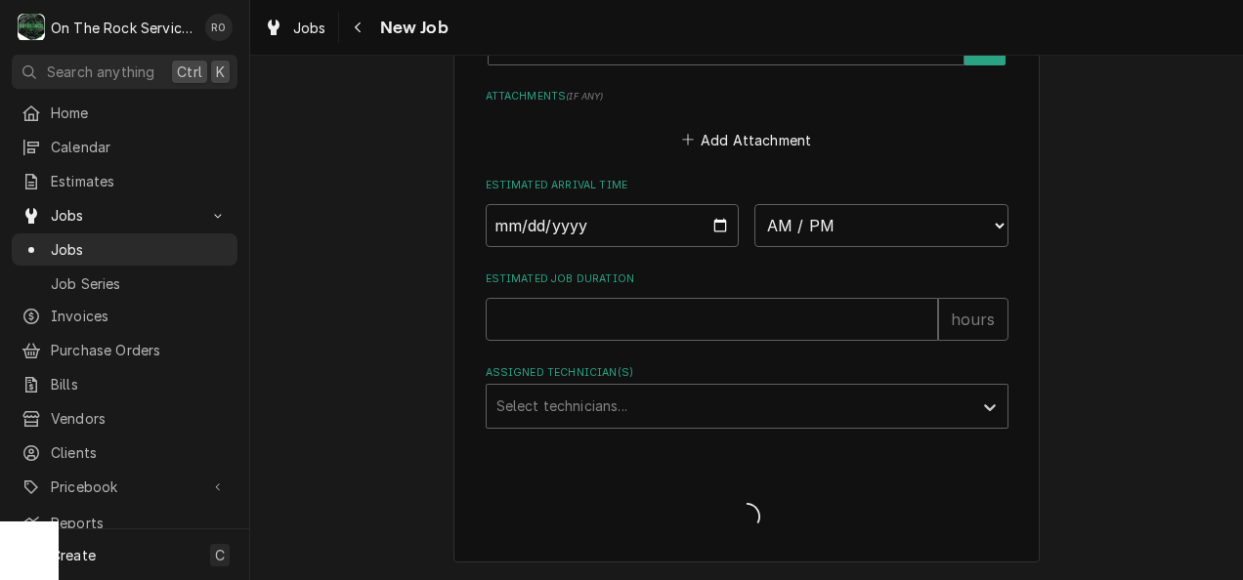
scroll to position [1383, 0]
type textarea "x"
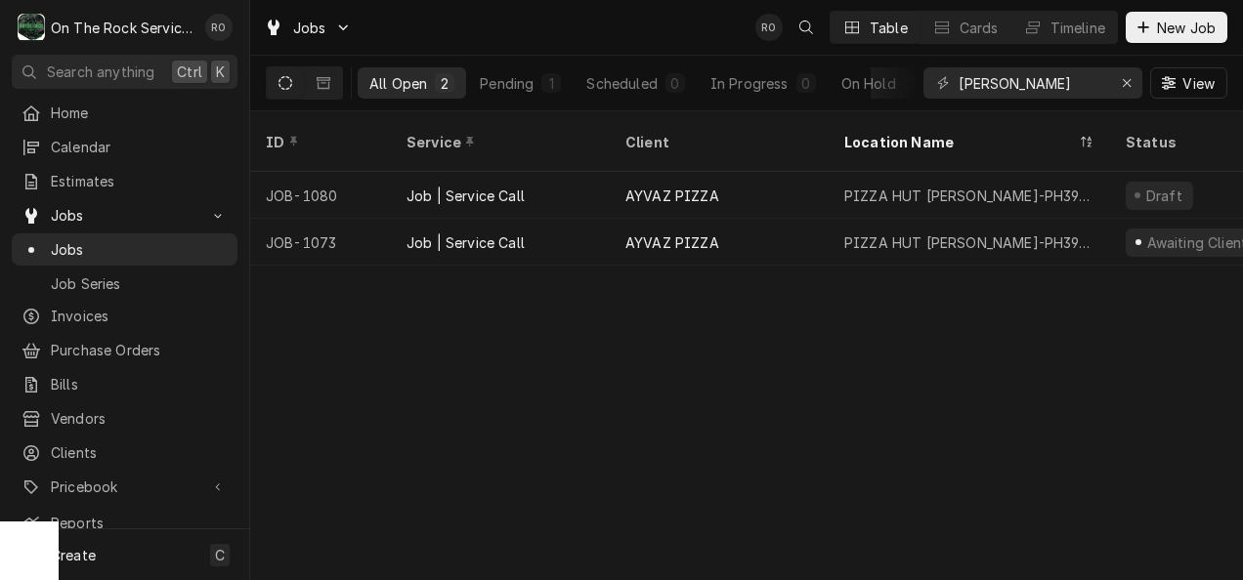
click at [615, 47] on div "Jobs RO Table Cards Timeline New Job" at bounding box center [746, 27] width 993 height 55
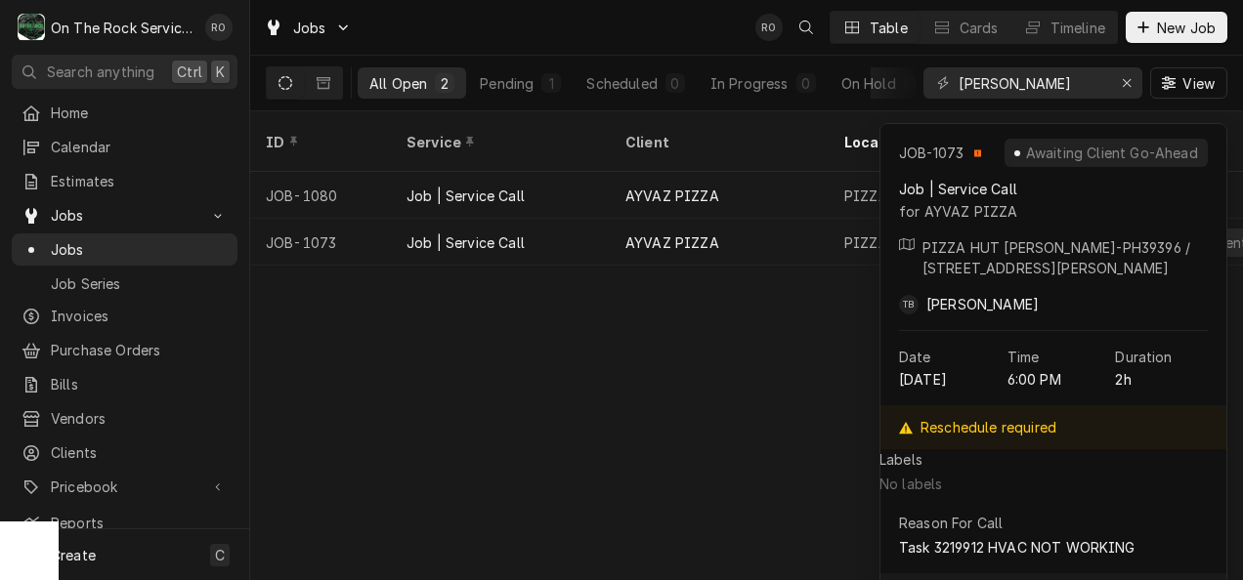
click at [641, 367] on div "ID Service Client Location Name Status Labels State Job Type Priority Techs Dat…" at bounding box center [746, 345] width 993 height 469
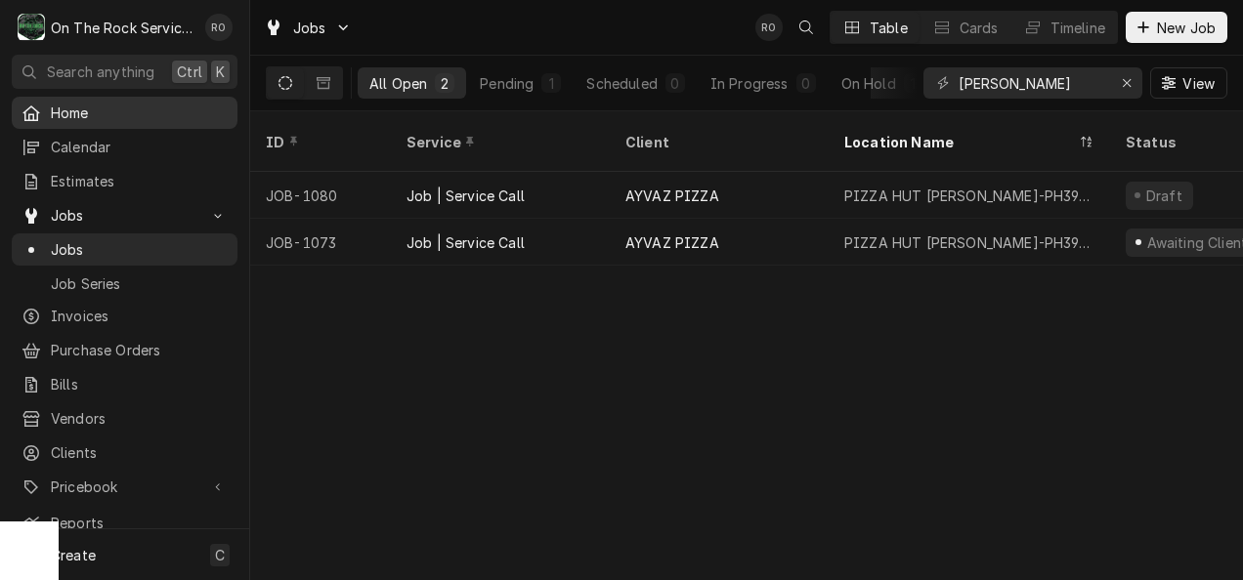
click at [67, 101] on div "Home" at bounding box center [125, 113] width 218 height 24
